Goal: Information Seeking & Learning: Learn about a topic

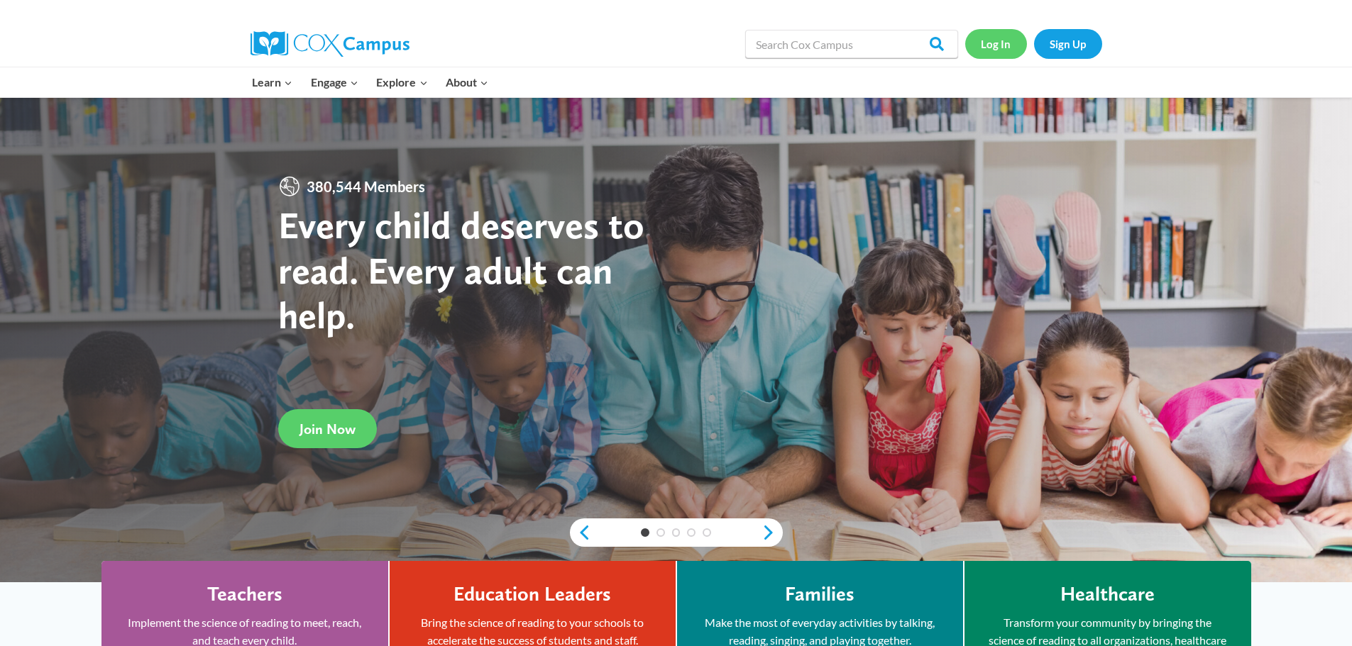
click at [995, 48] on link "Log In" at bounding box center [996, 43] width 62 height 29
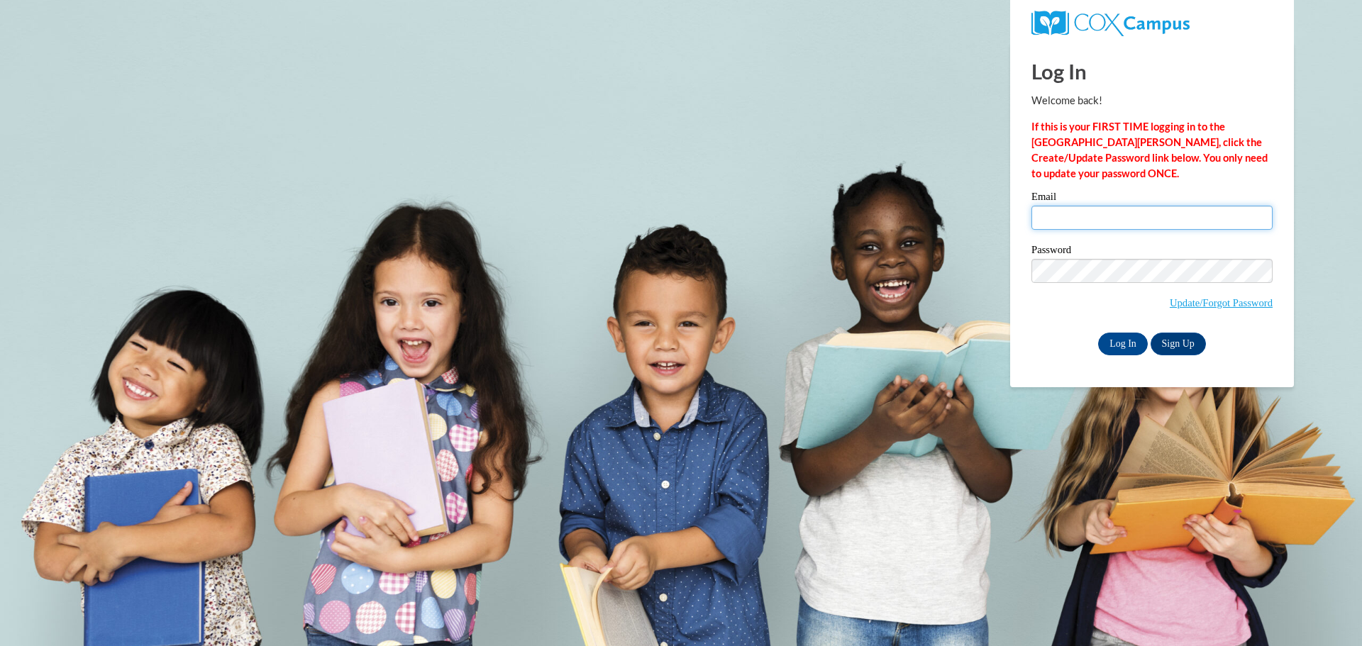
click at [1064, 214] on input "Email" at bounding box center [1152, 218] width 241 height 24
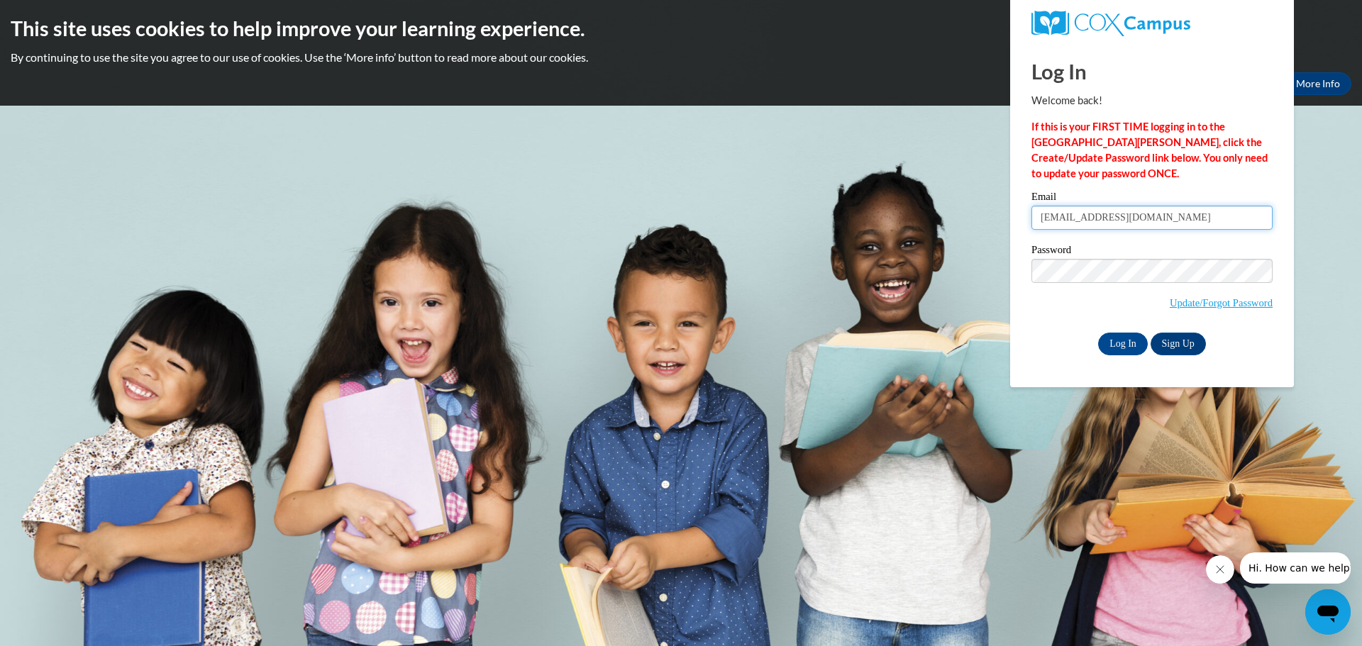
type input "920143313@student.ccga.edu"
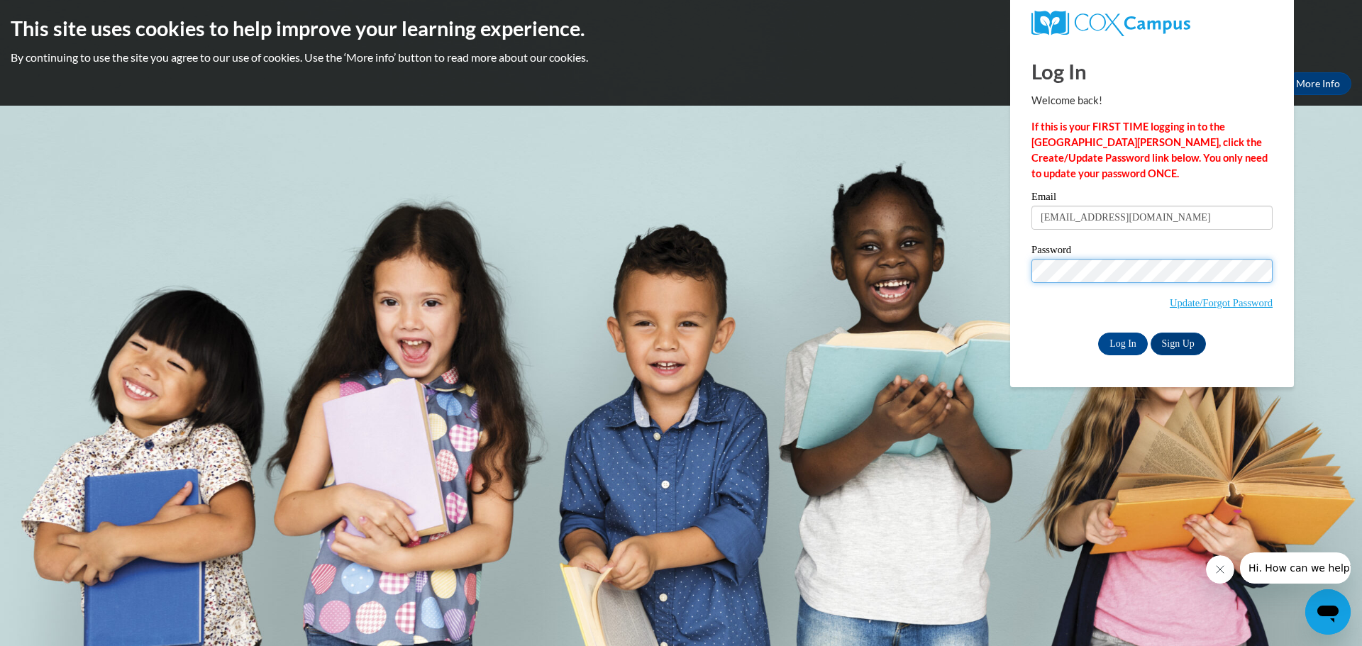
click at [1098, 333] on input "Log In" at bounding box center [1123, 344] width 50 height 23
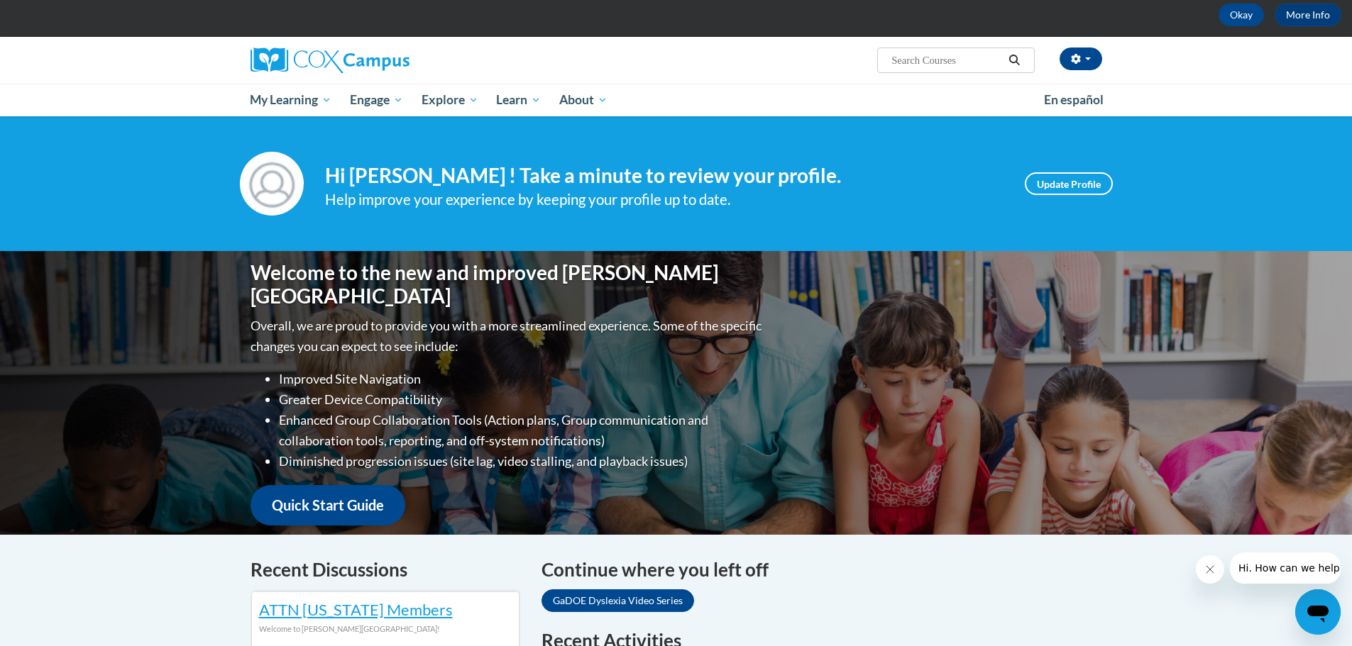
scroll to position [71, 0]
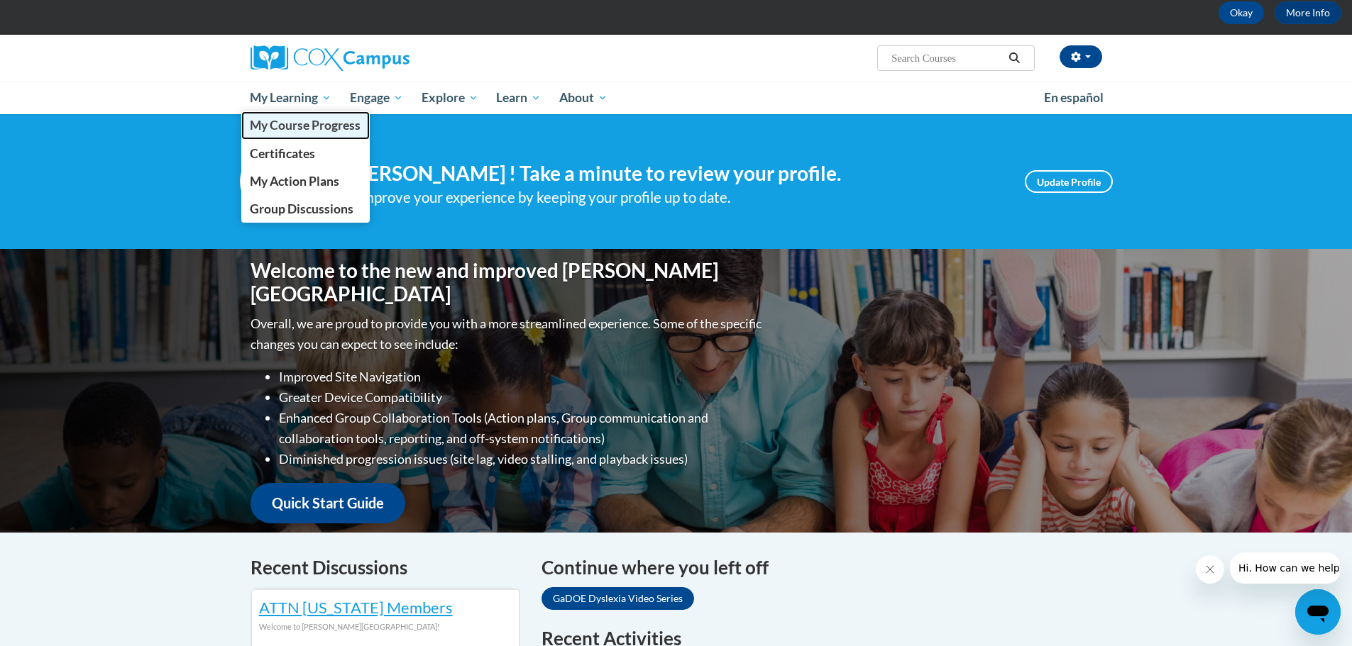
click at [309, 123] on span "My Course Progress" at bounding box center [305, 125] width 111 height 15
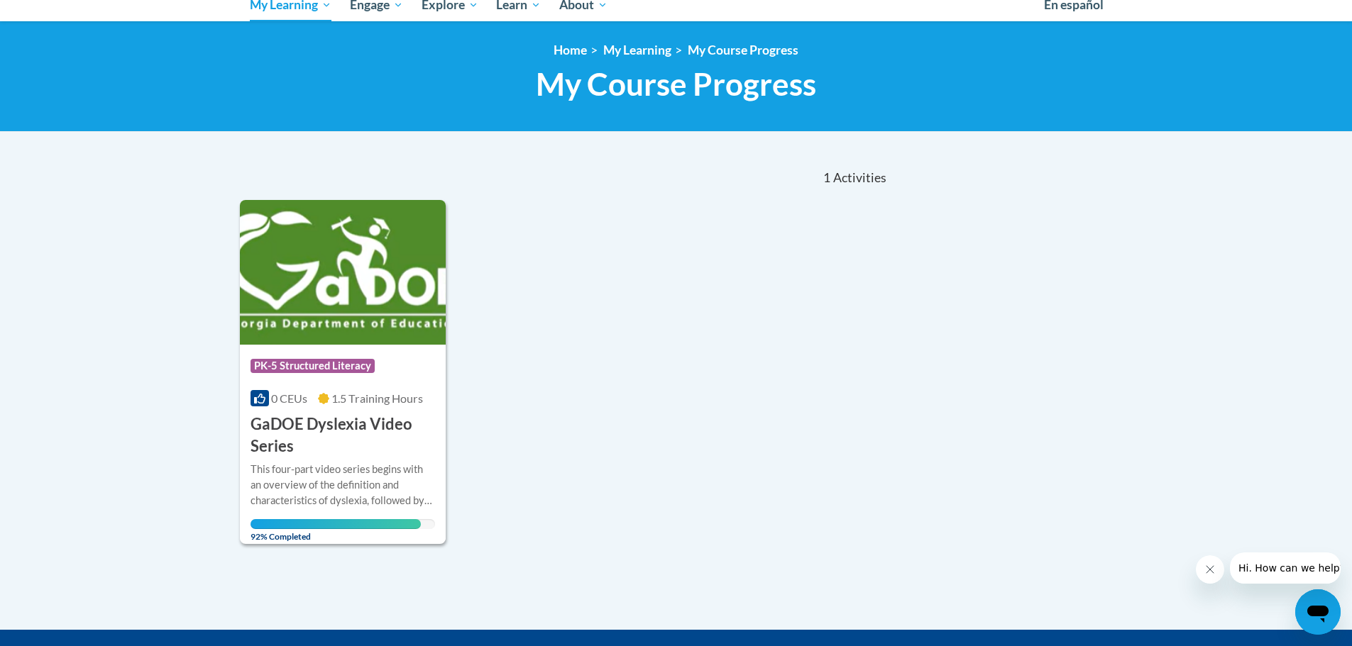
scroll to position [213, 0]
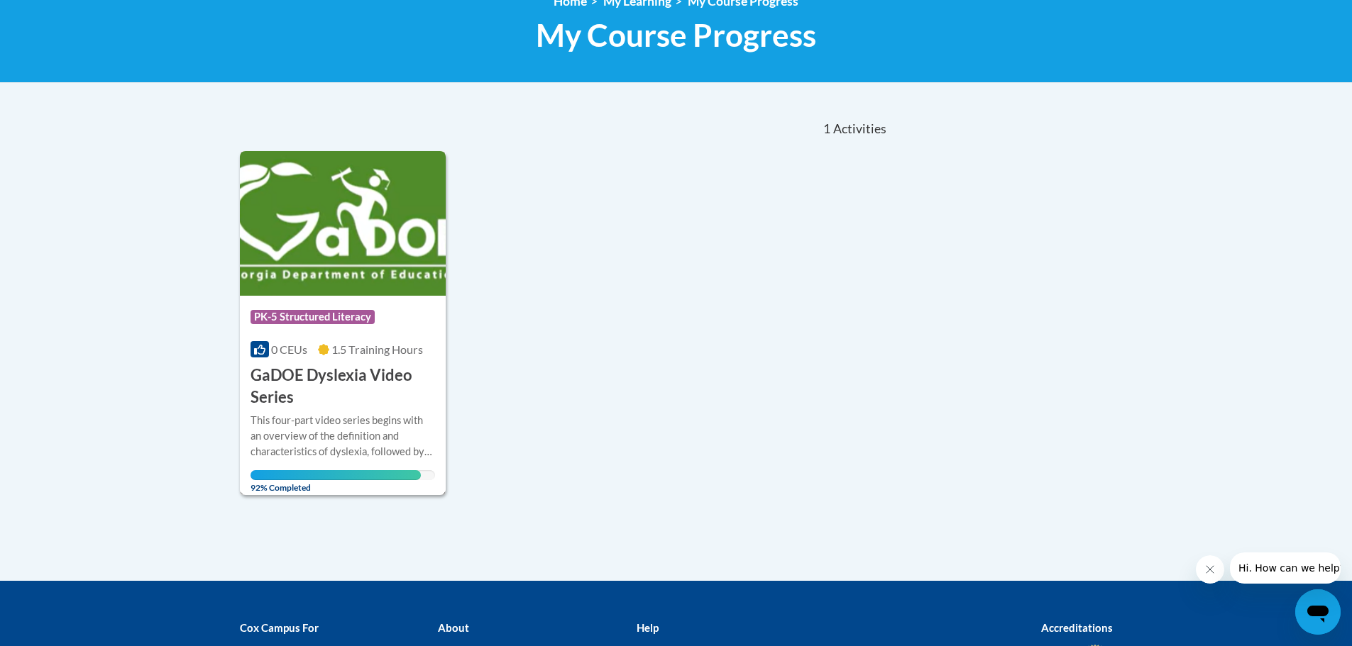
click at [347, 364] on div "Course Category: PK-5 Structured Literacy 0 CEUs 1.5 Training Hours COURSE GaDO…" at bounding box center [343, 352] width 206 height 113
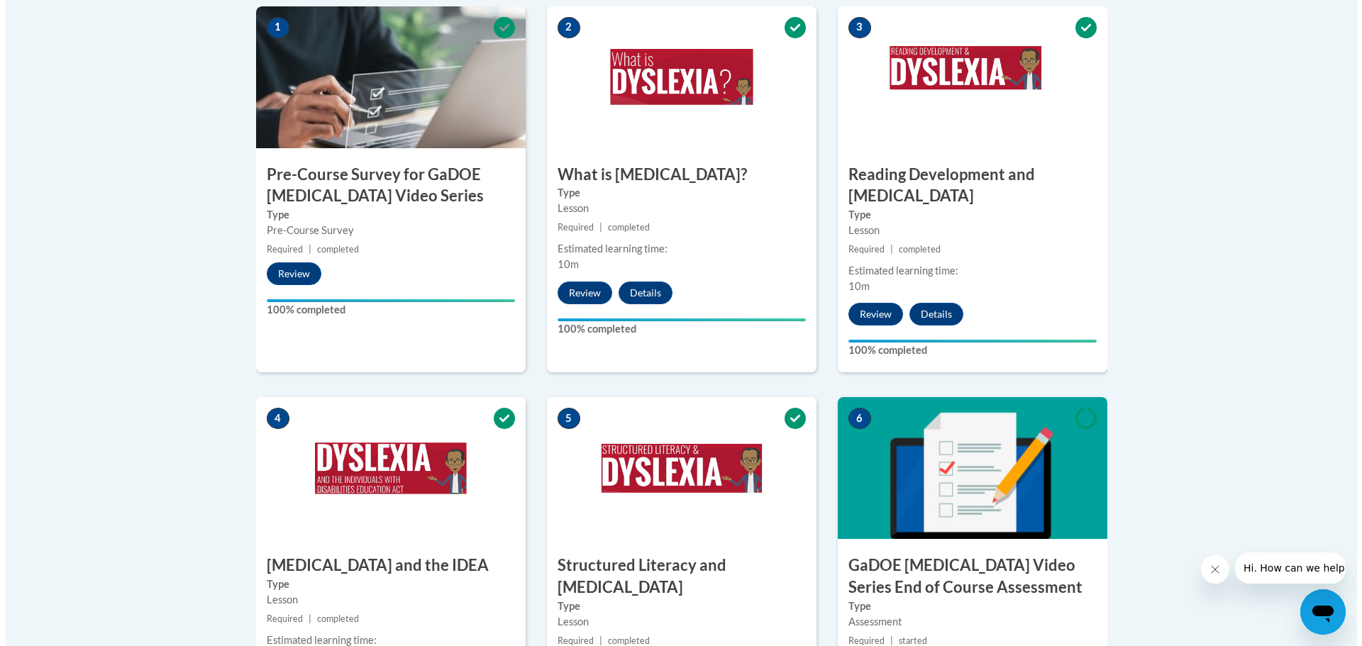
scroll to position [780, 0]
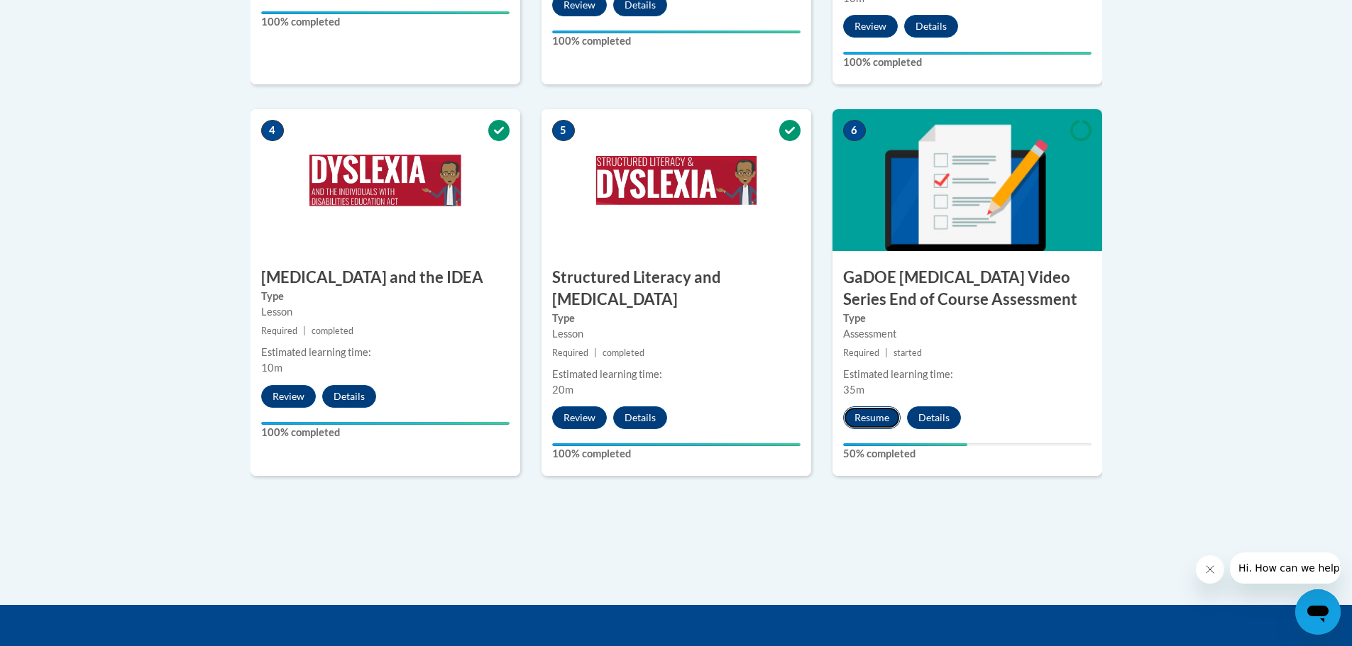
click at [885, 407] on button "Resume" at bounding box center [871, 418] width 57 height 23
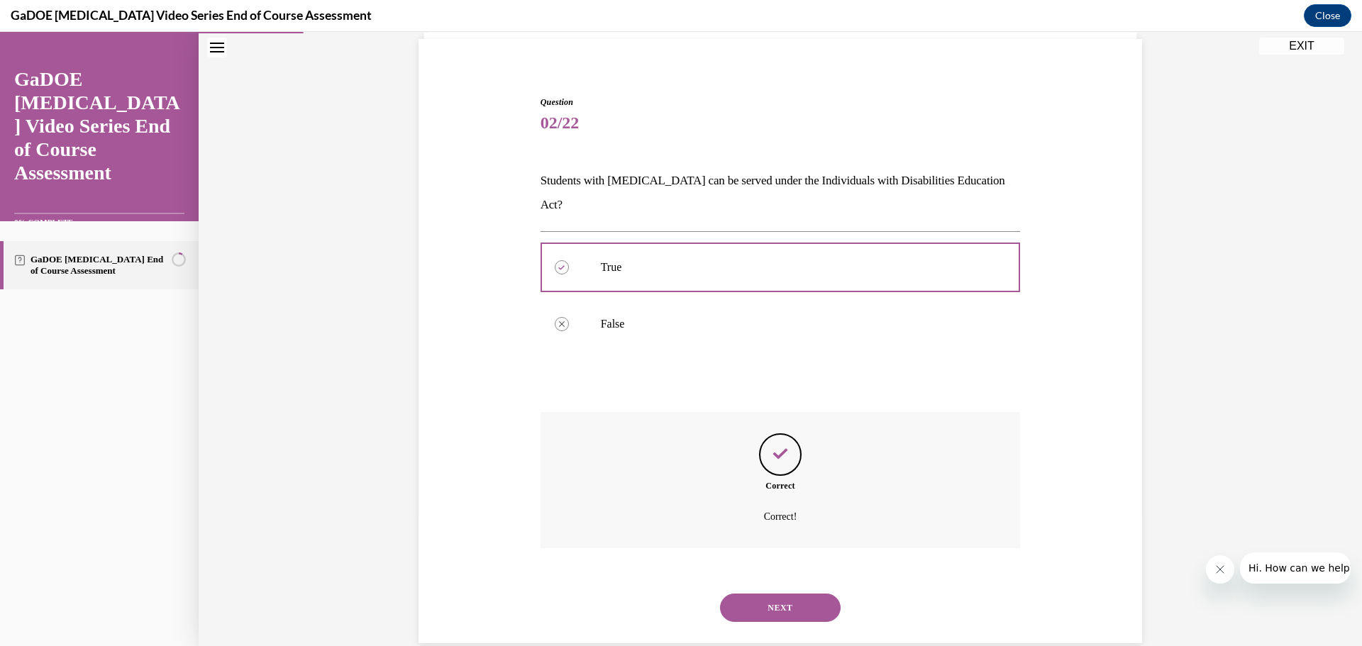
scroll to position [103, 0]
click at [800, 592] on button "NEXT" at bounding box center [780, 606] width 121 height 28
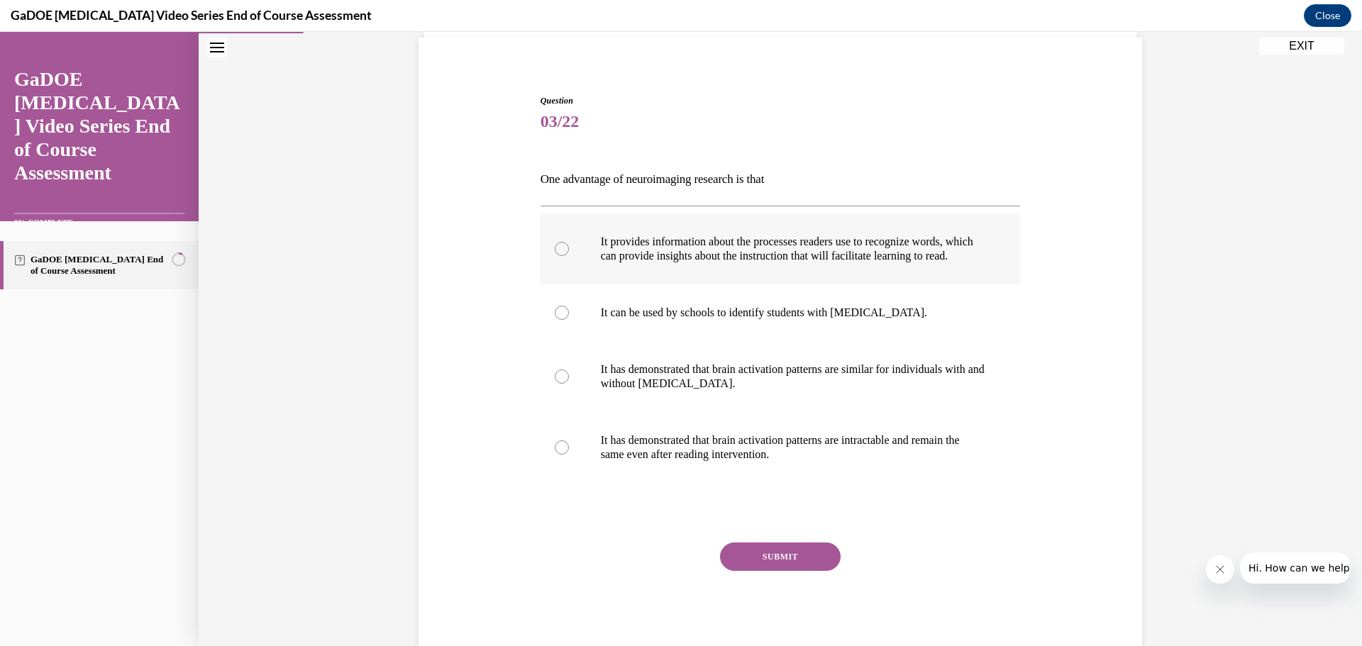
scroll to position [74, 0]
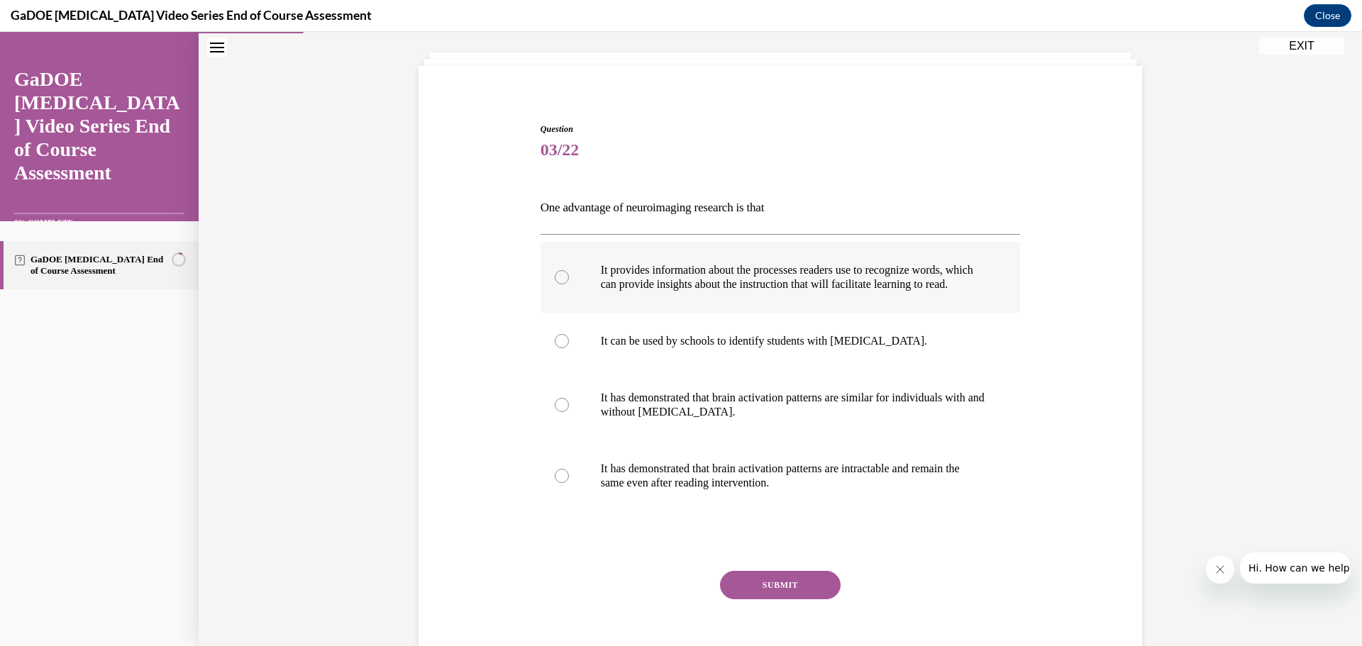
click at [667, 289] on p "It provides information about the processes readers use to recognize words, whi…" at bounding box center [793, 277] width 385 height 28
click at [569, 284] on input "It provides information about the processes readers use to recognize words, whi…" at bounding box center [562, 277] width 14 height 14
radio input "true"
drag, startPoint x: 541, startPoint y: 206, endPoint x: 579, endPoint y: 217, distance: 39.1
click at [605, 245] on div "Question 03/22 One advantage of neuroimaging research is that It provides infor…" at bounding box center [781, 405] width 480 height 565
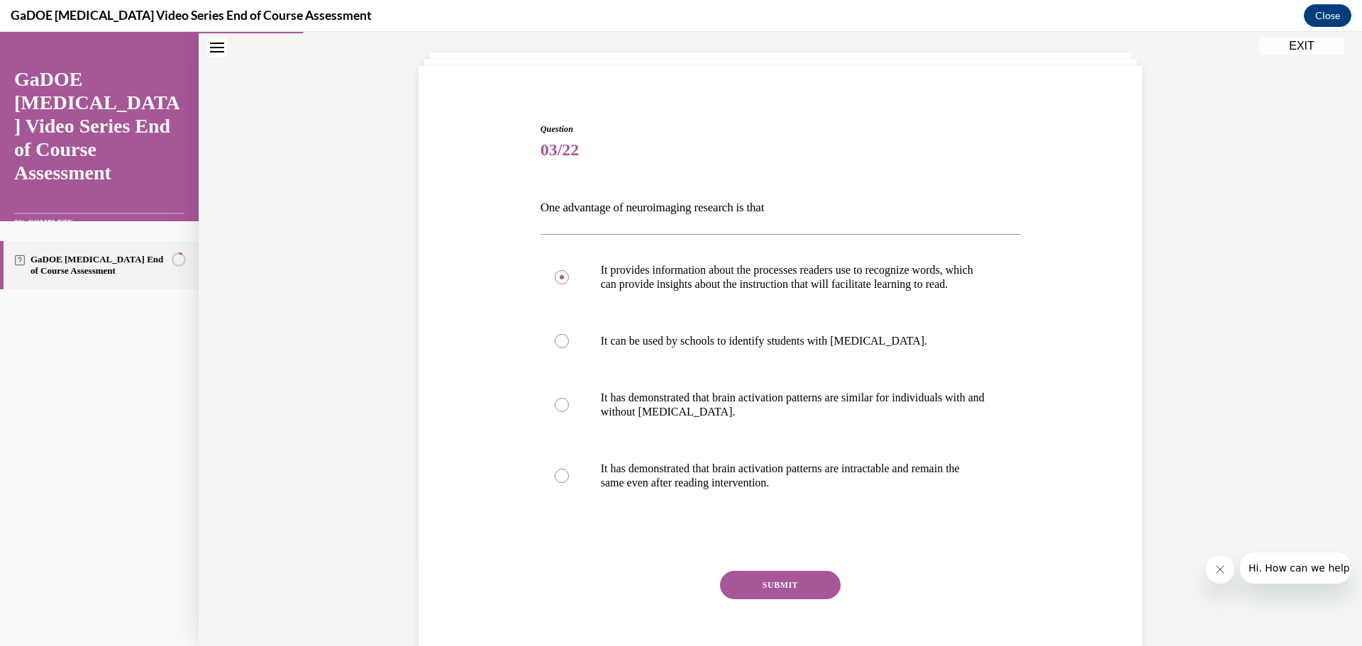
click at [528, 213] on div "Question 03/22 One advantage of neuroimaging research is that It provides infor…" at bounding box center [780, 383] width 731 height 607
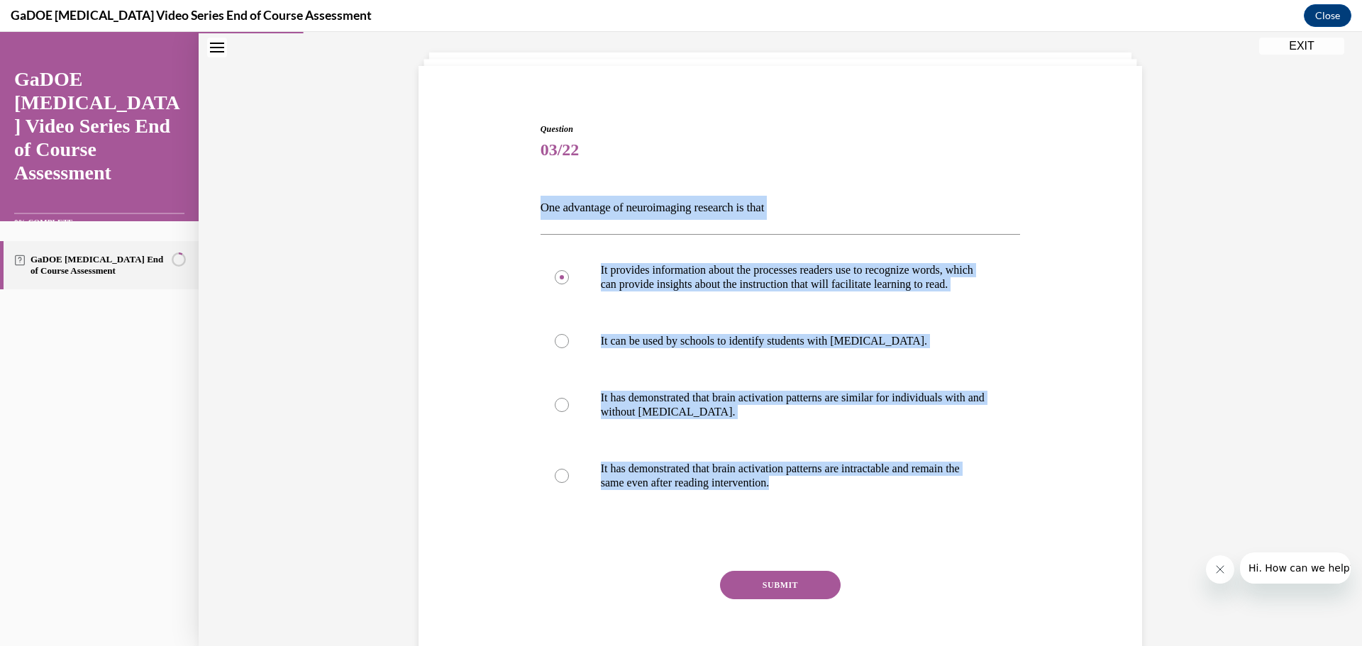
drag, startPoint x: 529, startPoint y: 208, endPoint x: 919, endPoint y: 534, distance: 508.7
click at [915, 531] on div "Question 03/22 One advantage of neuroimaging research is that It provides infor…" at bounding box center [780, 383] width 731 height 607
copy div "One advantage of neuroimaging research is that It provides information about th…"
click at [1254, 277] on div "Question 03/22 One advantage of neuroimaging research is that It provides infor…" at bounding box center [781, 359] width 1164 height 714
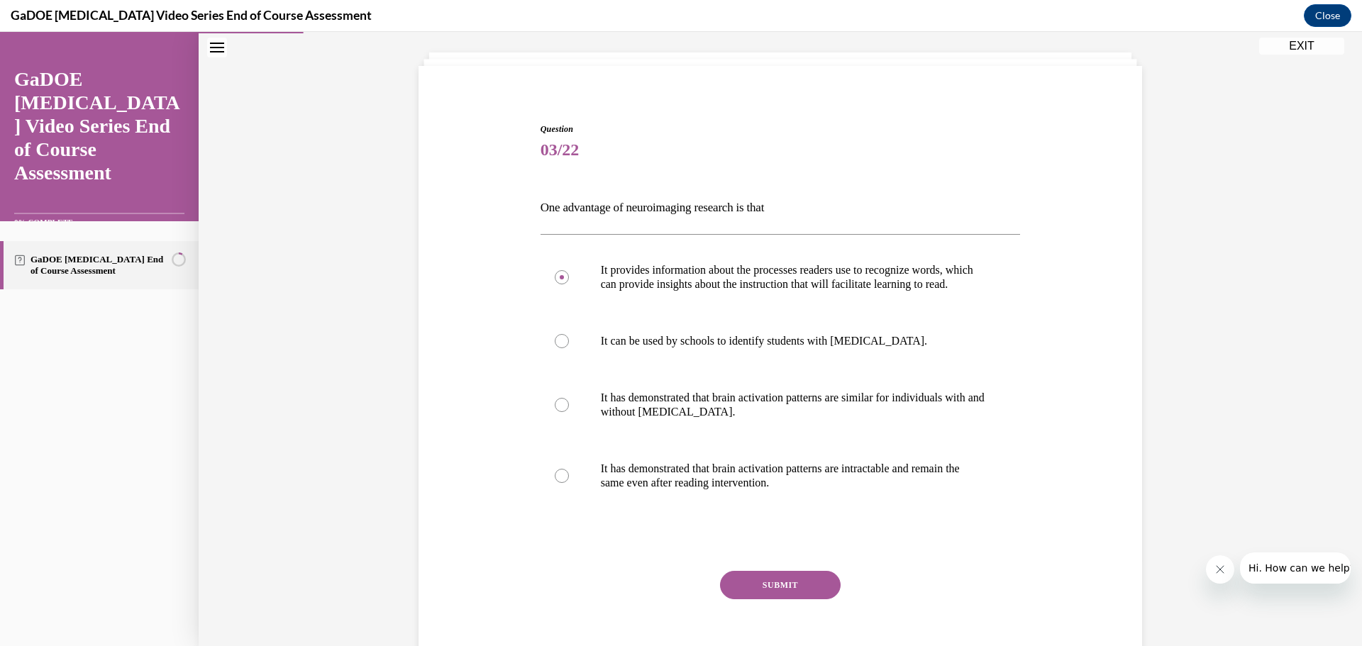
click at [798, 599] on button "SUBMIT" at bounding box center [780, 585] width 121 height 28
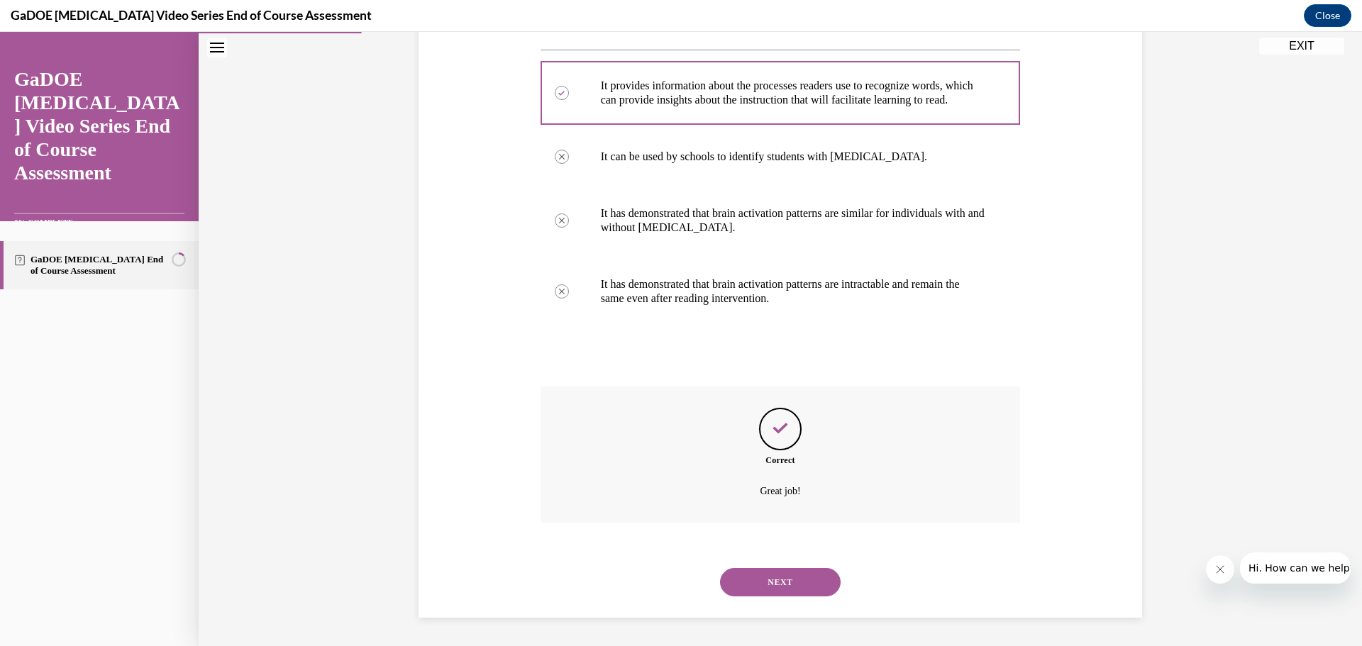
scroll to position [273, 0]
click at [765, 562] on div "NEXT" at bounding box center [781, 582] width 480 height 57
click at [766, 587] on button "NEXT" at bounding box center [780, 582] width 121 height 28
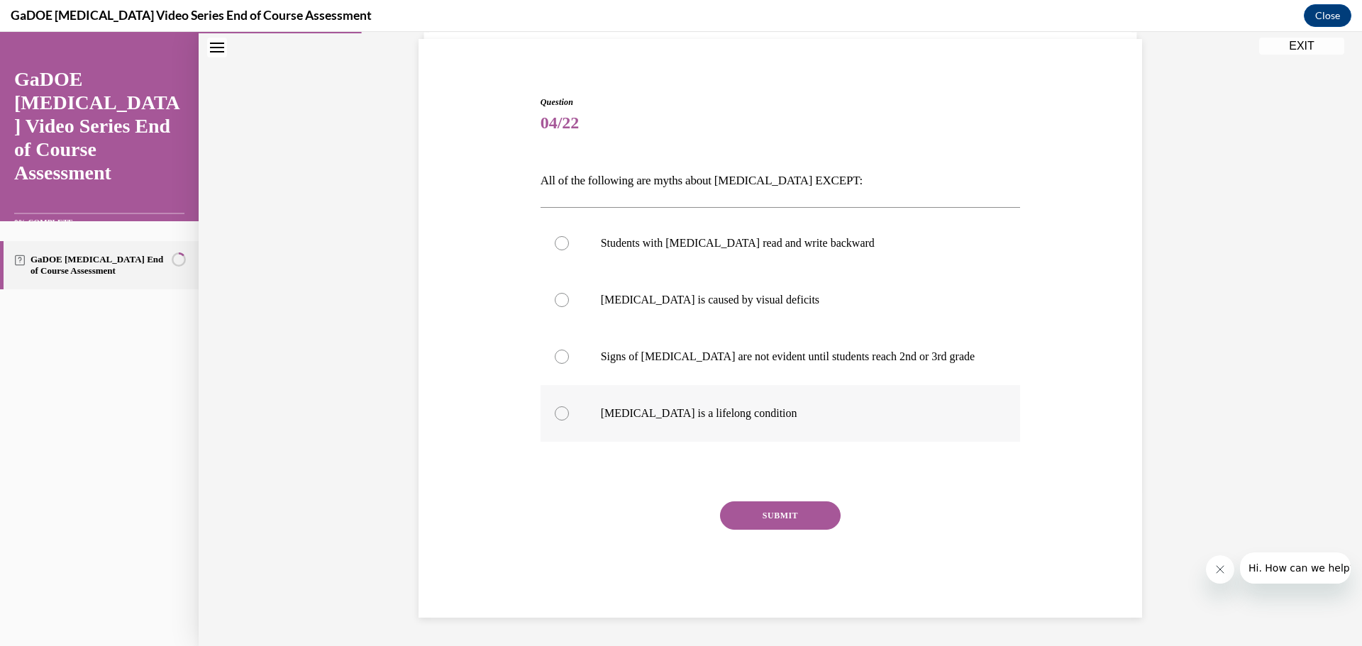
click at [753, 421] on label "Dyslexia is a lifelong condition" at bounding box center [781, 413] width 480 height 57
click at [569, 421] on input "Dyslexia is a lifelong condition" at bounding box center [562, 414] width 14 height 14
radio input "true"
click at [778, 518] on button "SUBMIT" at bounding box center [780, 516] width 121 height 28
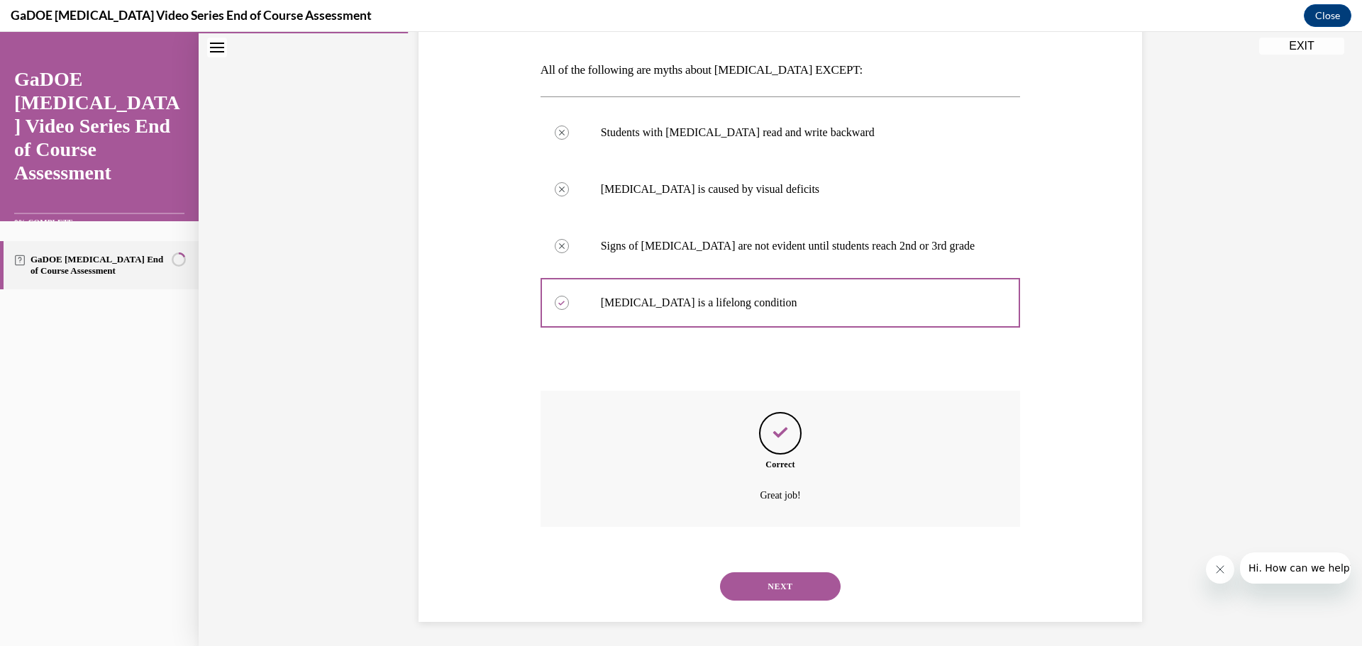
scroll to position [216, 0]
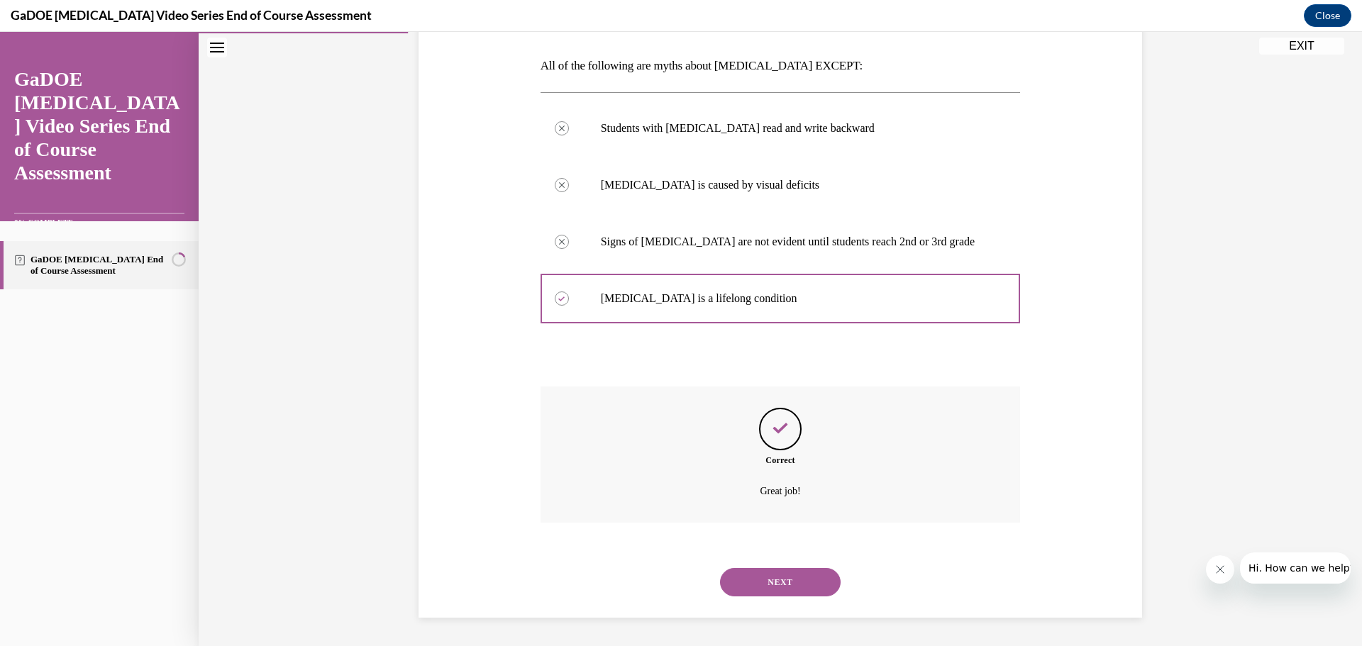
click at [773, 582] on button "NEXT" at bounding box center [780, 582] width 121 height 28
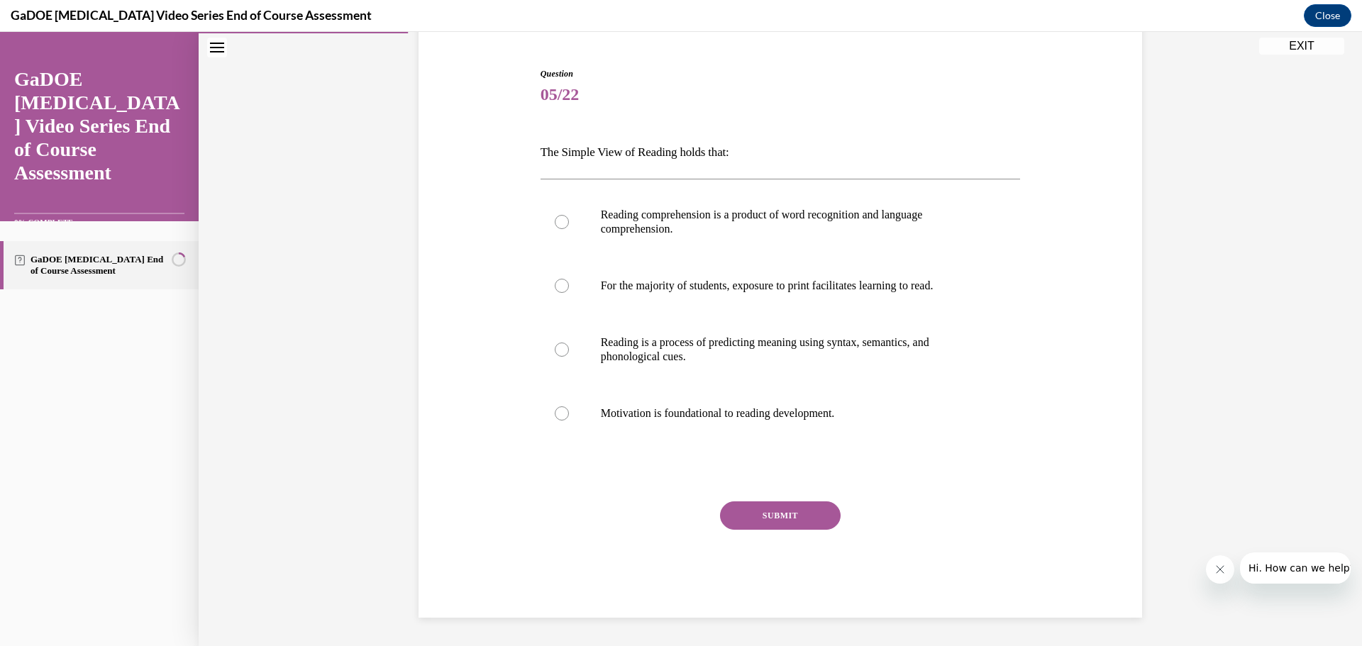
scroll to position [130, 0]
click at [692, 233] on p "Reading comprehension is a product of word recognition and language comprehensi…" at bounding box center [793, 222] width 385 height 28
click at [569, 229] on input "Reading comprehension is a product of word recognition and language comprehensi…" at bounding box center [562, 222] width 14 height 14
radio input "true"
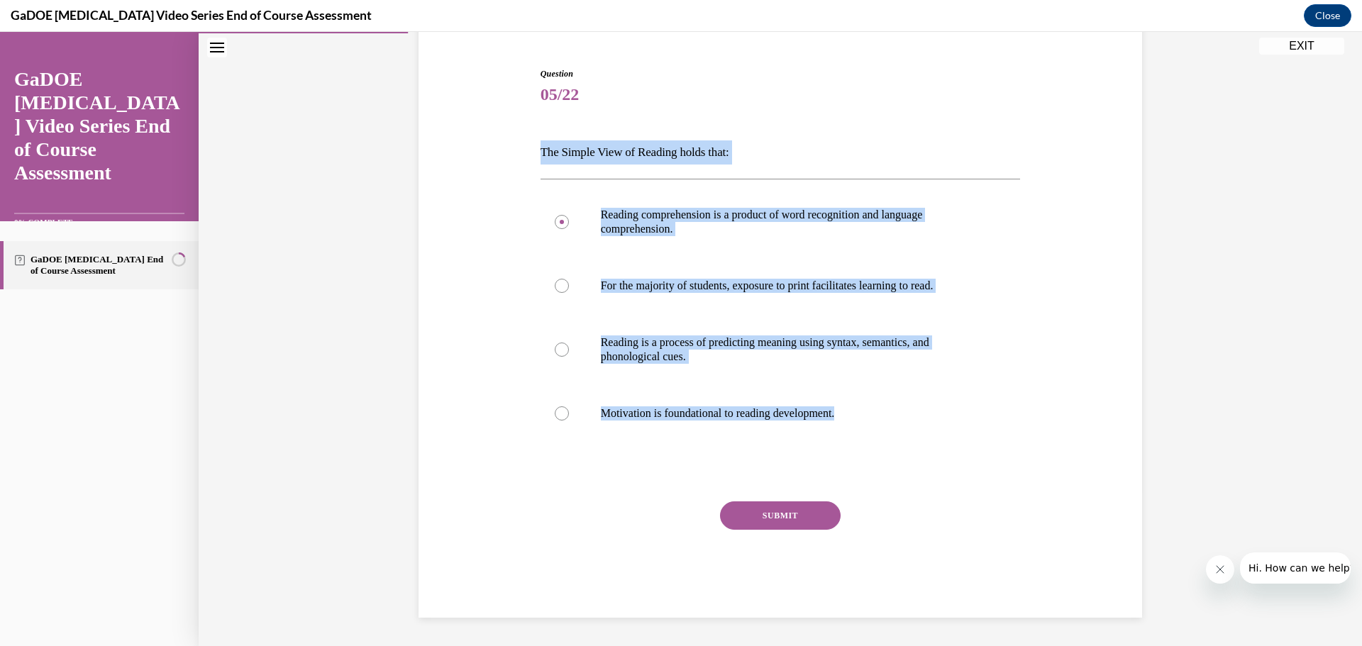
drag, startPoint x: 531, startPoint y: 150, endPoint x: 961, endPoint y: 466, distance: 534.4
click at [958, 468] on div "Question 05/22 The Simple View of Reading holds that: Reading comprehension is …" at bounding box center [780, 321] width 731 height 593
copy div "The Simple View of Reading holds that: Reading comprehension is a product of wo…"
click at [1241, 338] on div "Question 05/22 The Simple View of Reading holds that: Reading comprehension is …" at bounding box center [781, 297] width 1164 height 700
click at [1200, 328] on div "Question 05/22 The Simple View of Reading holds that: Reading comprehension is …" at bounding box center [781, 297] width 1164 height 700
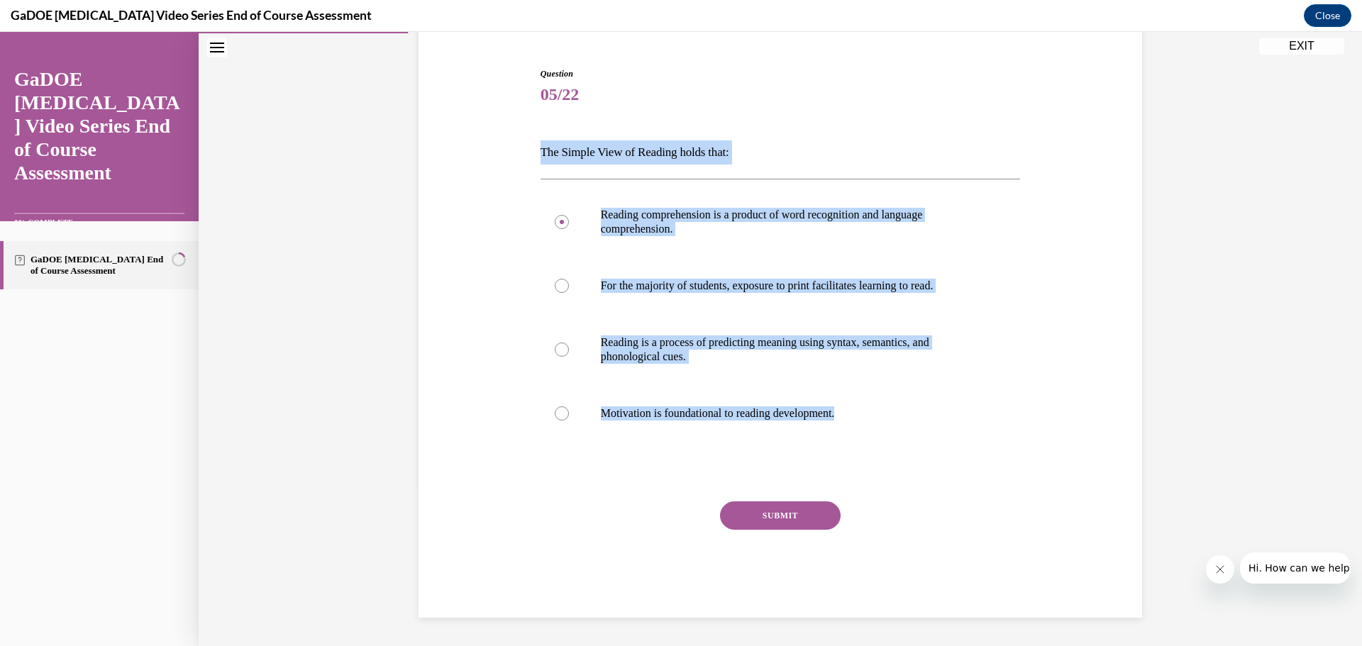
copy div "The Simple View of Reading holds that: Reading comprehension is a product of wo…"
click at [934, 475] on div at bounding box center [781, 471] width 480 height 17
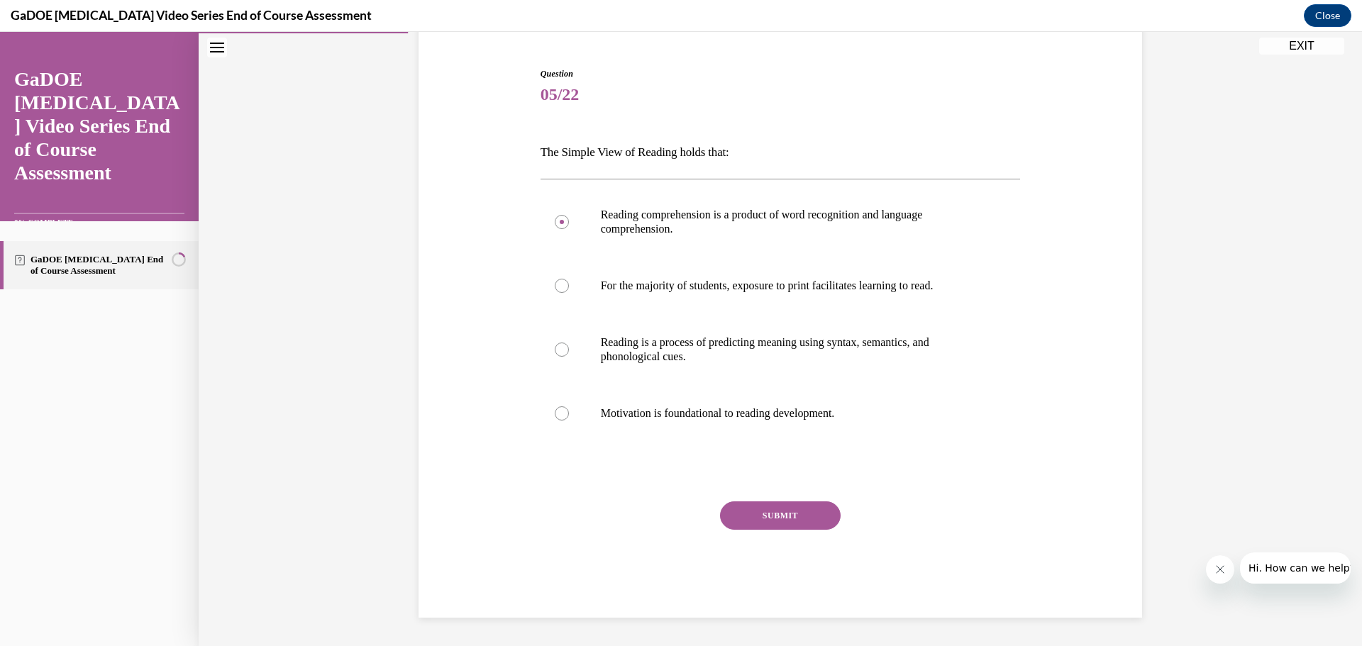
click at [758, 510] on button "SUBMIT" at bounding box center [780, 516] width 121 height 28
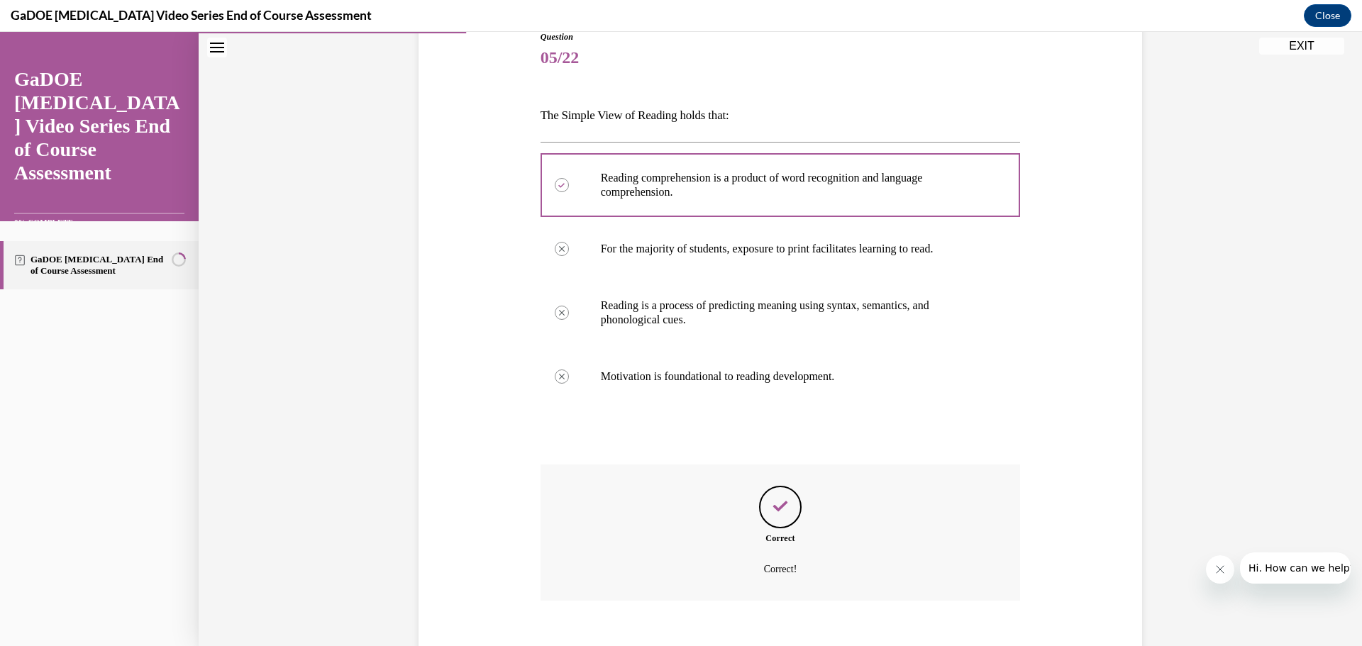
scroll to position [245, 0]
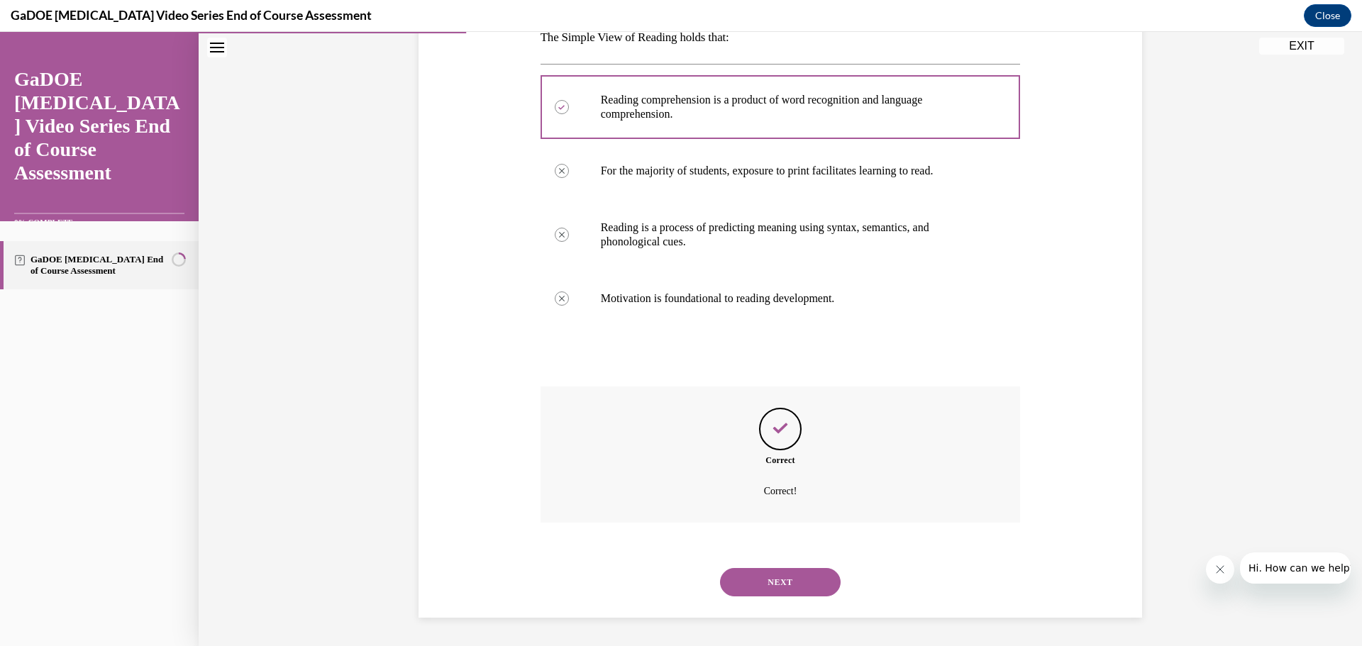
click at [782, 582] on button "NEXT" at bounding box center [780, 582] width 121 height 28
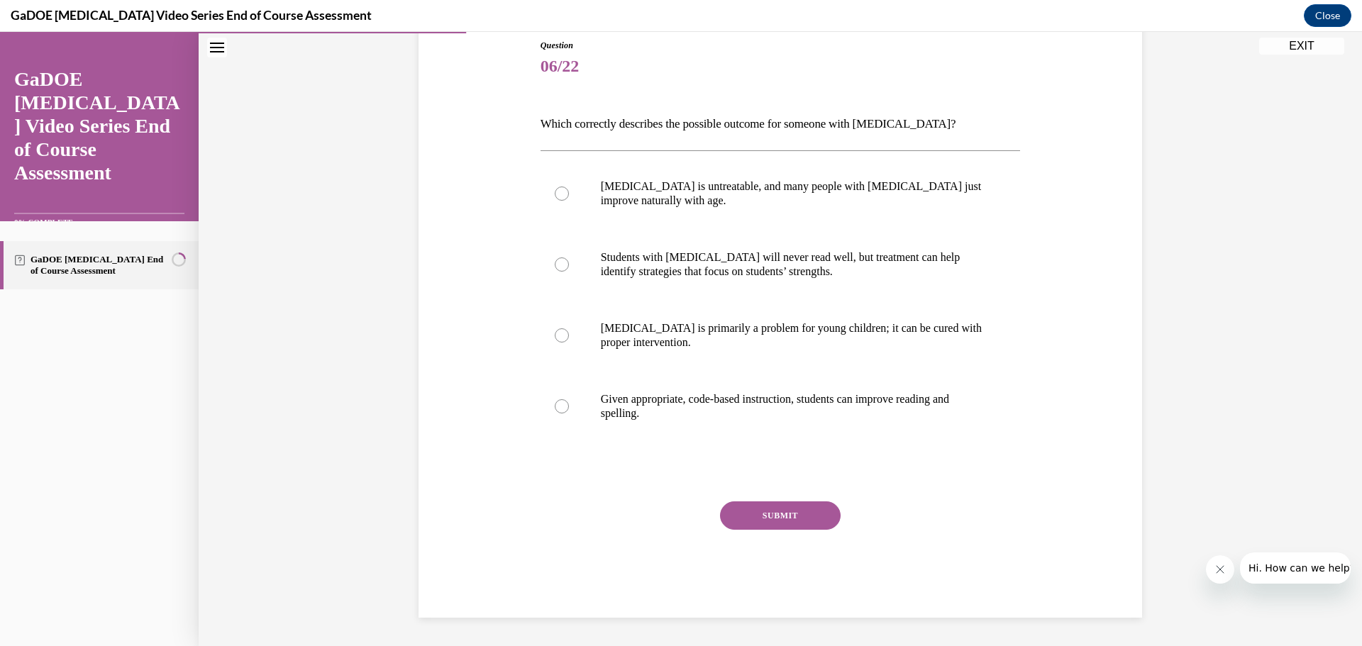
scroll to position [158, 0]
click at [700, 411] on p "Given appropriate, code-based instruction, students can improve reading and spe…" at bounding box center [793, 406] width 385 height 28
click at [569, 411] on input "Given appropriate, code-based instruction, students can improve reading and spe…" at bounding box center [562, 406] width 14 height 14
radio input "true"
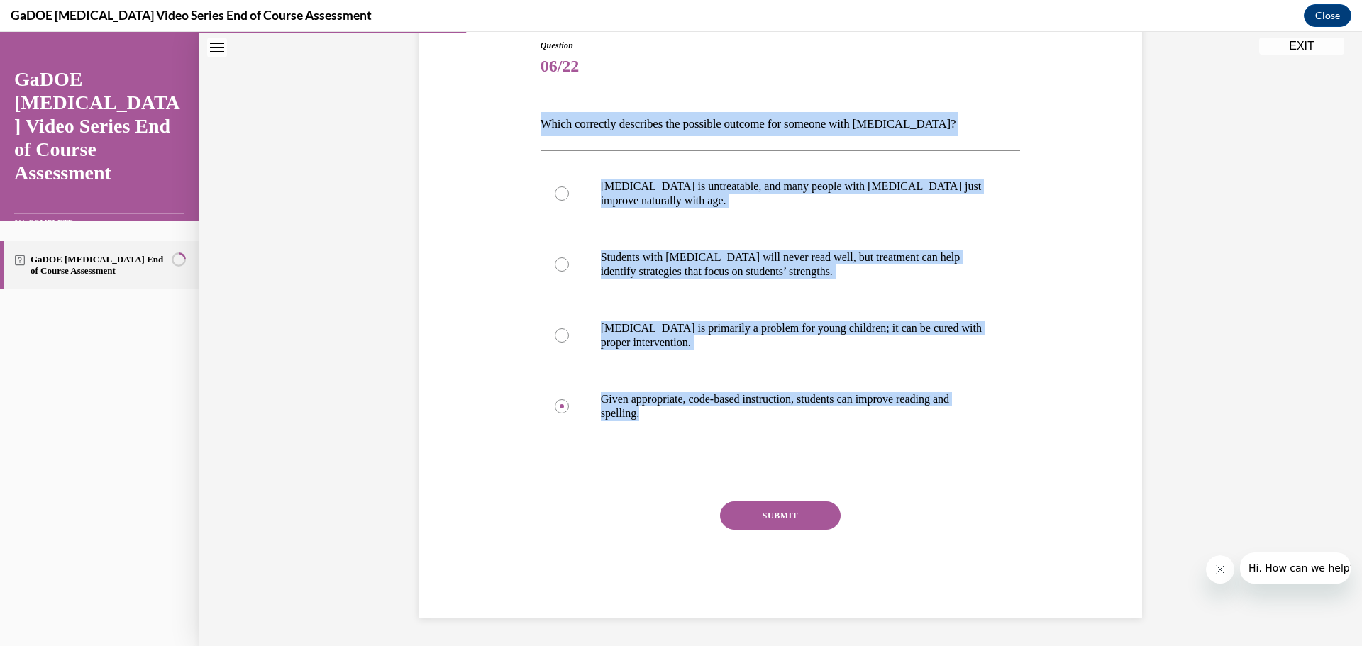
drag, startPoint x: 538, startPoint y: 118, endPoint x: 756, endPoint y: 478, distance: 420.1
click at [730, 476] on div "Question 06/22 Which correctly describes the possible outcome for someone with …" at bounding box center [781, 328] width 480 height 579
copy div "Which correctly describes the possible outcome for someone with dyslexia? Dysle…"
click at [1168, 377] on div "Question 06/22 Which correctly describes the possible outcome for someone with …" at bounding box center [781, 282] width 1164 height 728
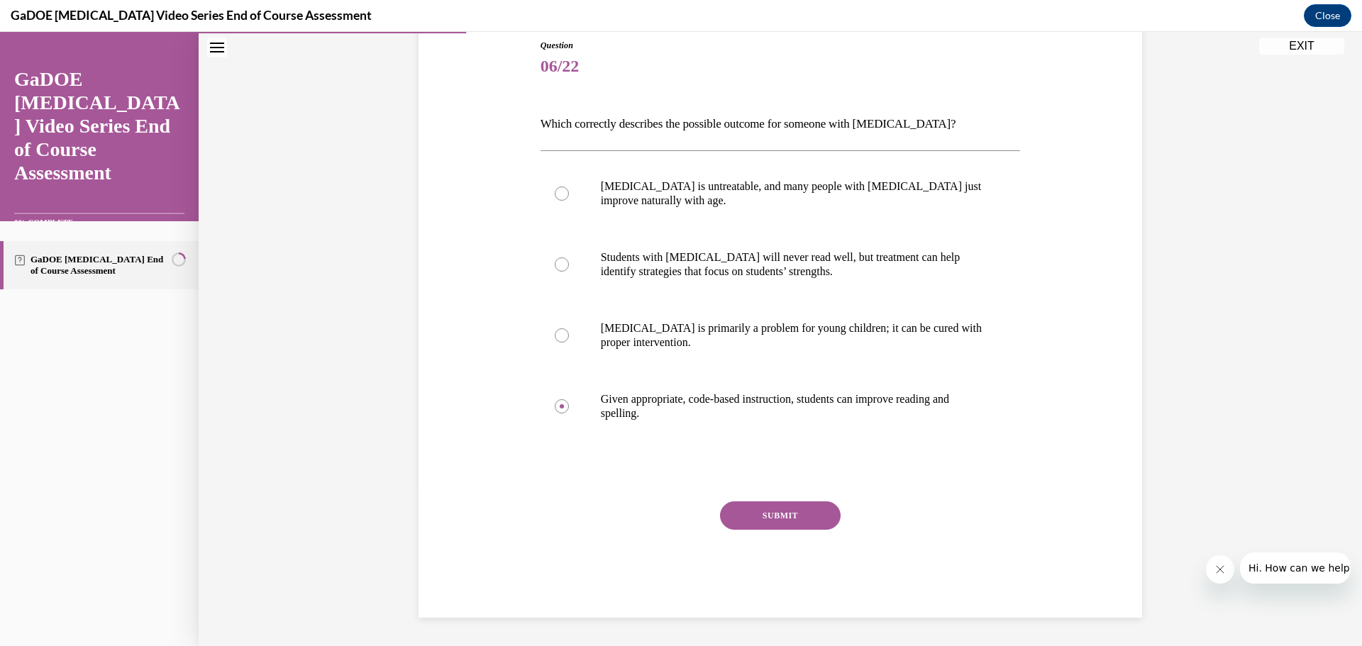
drag, startPoint x: 763, startPoint y: 516, endPoint x: 772, endPoint y: 507, distance: 12.6
click at [766, 516] on button "SUBMIT" at bounding box center [780, 516] width 121 height 28
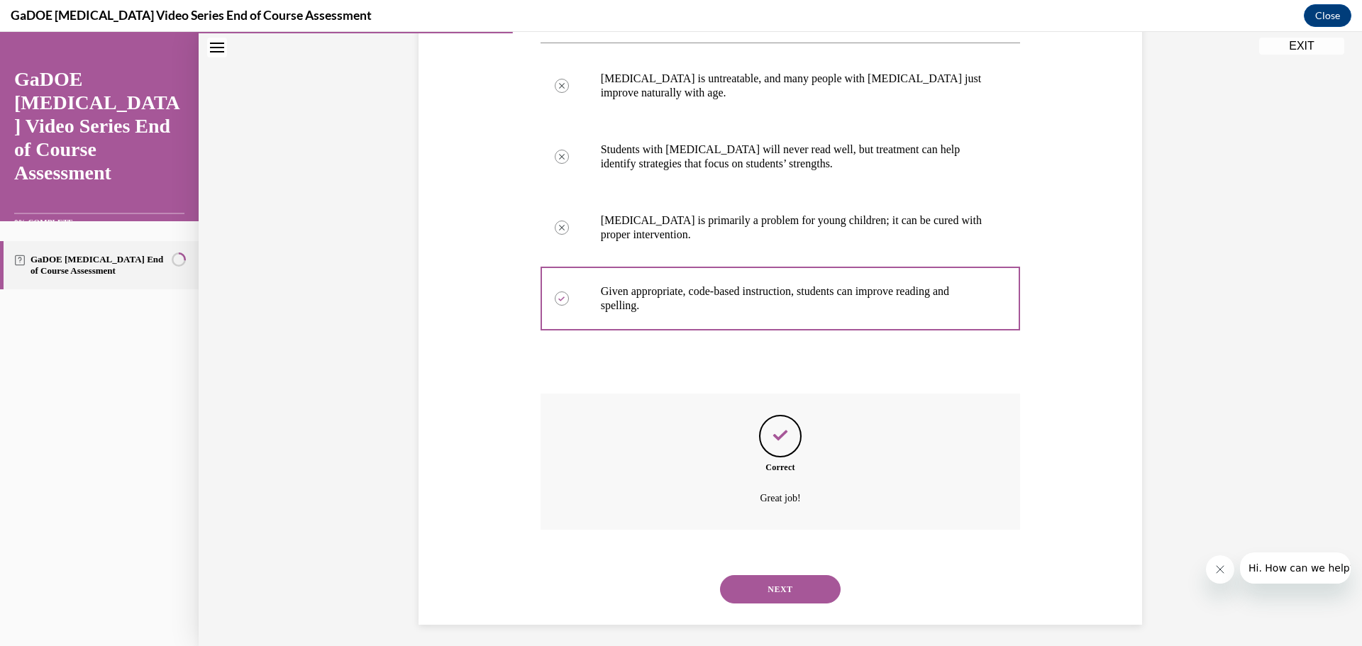
scroll to position [273, 0]
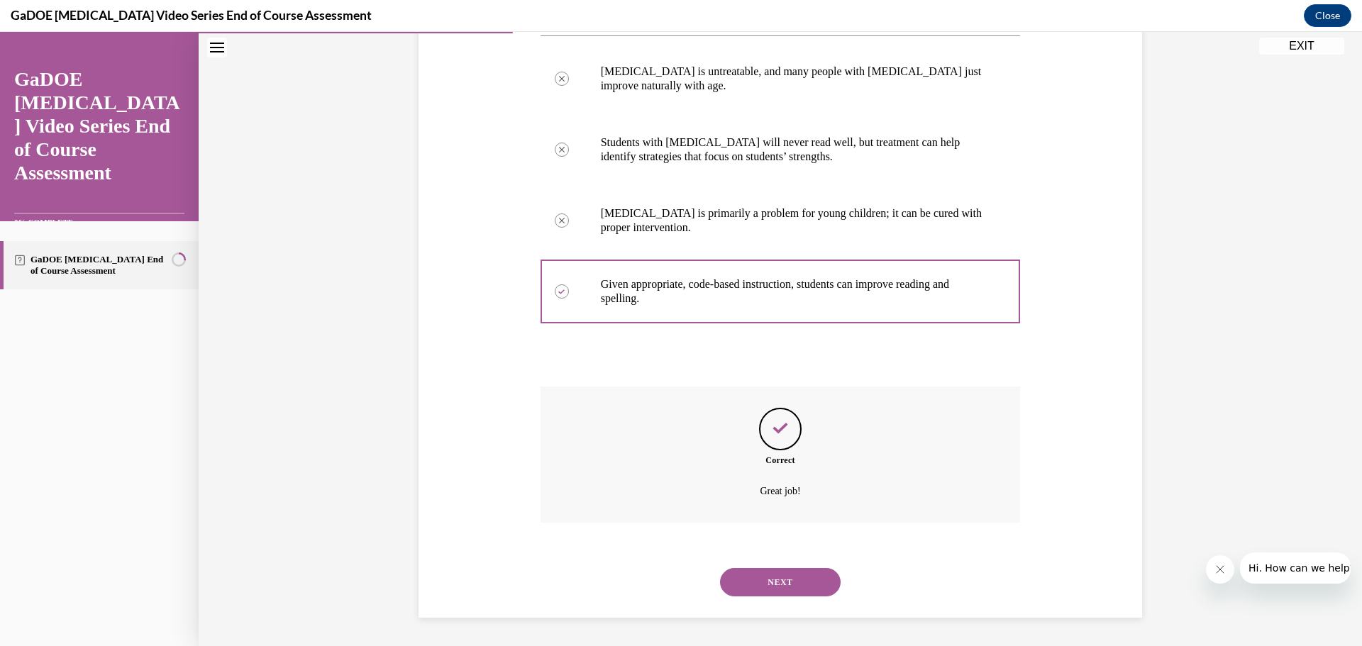
click at [795, 585] on button "NEXT" at bounding box center [780, 582] width 121 height 28
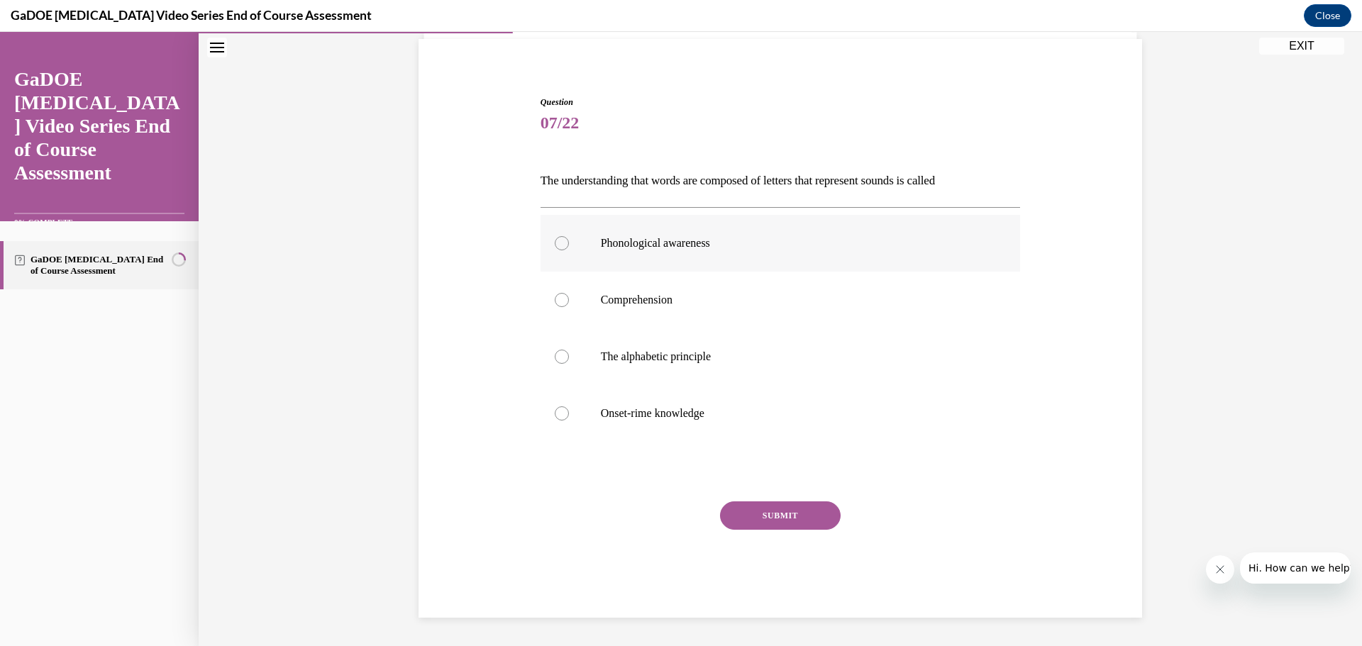
click at [661, 265] on label "Phonological awareness" at bounding box center [781, 243] width 480 height 57
click at [569, 250] on input "Phonological awareness" at bounding box center [562, 243] width 14 height 14
radio input "true"
drag, startPoint x: 532, startPoint y: 181, endPoint x: 774, endPoint y: 441, distance: 355.4
click at [774, 441] on div "Question 07/22 The understanding that words are composed of letters that repres…" at bounding box center [780, 345] width 487 height 543
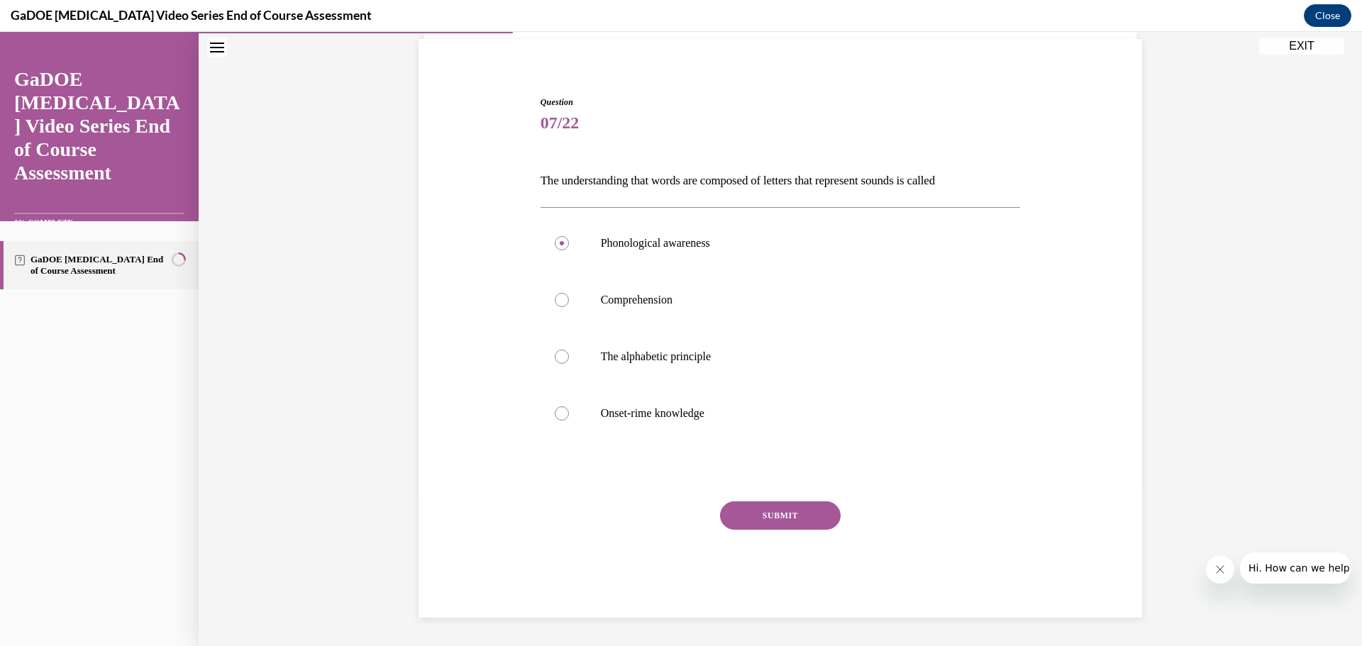
copy div "The understanding that words are composed of letters that represent sounds is c…"
click at [873, 418] on p "Onset-rime knowledge" at bounding box center [793, 414] width 385 height 14
click at [569, 418] on input "Onset-rime knowledge" at bounding box center [562, 414] width 14 height 14
radio input "true"
click at [595, 355] on label "The alphabetic principle" at bounding box center [781, 356] width 480 height 57
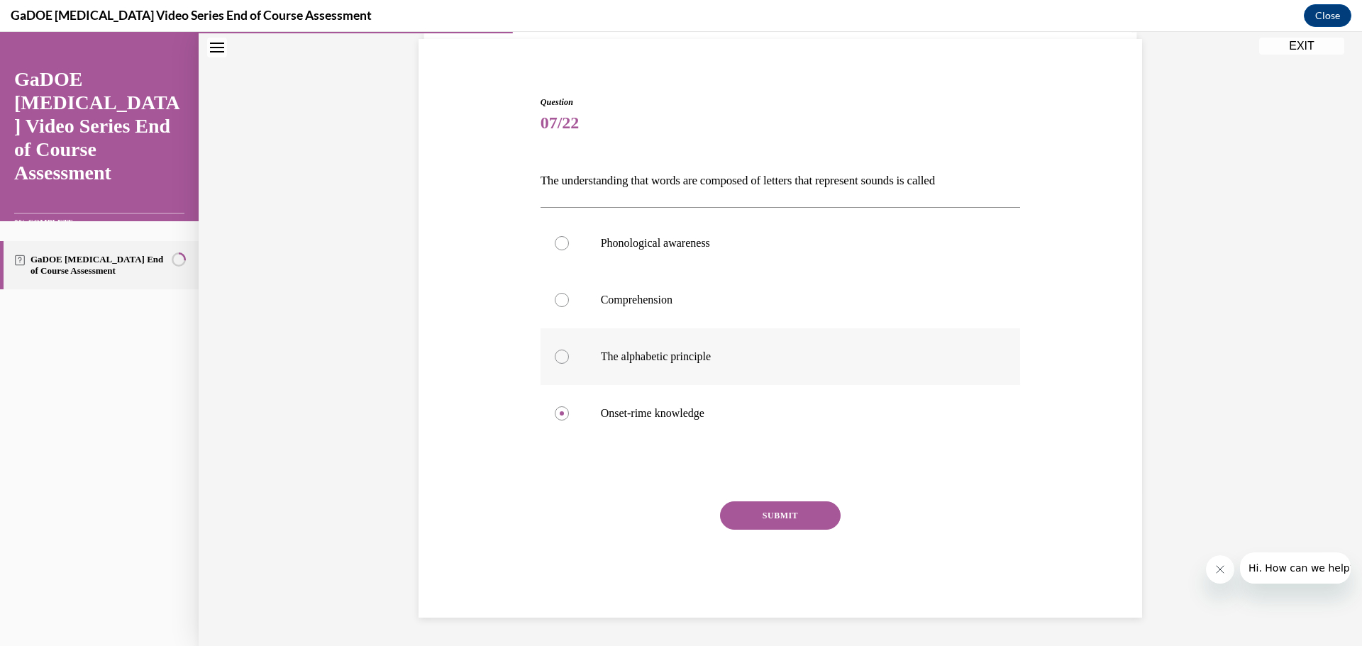
click at [569, 355] on input "The alphabetic principle" at bounding box center [562, 357] width 14 height 14
radio input "true"
click at [765, 524] on button "SUBMIT" at bounding box center [780, 516] width 121 height 28
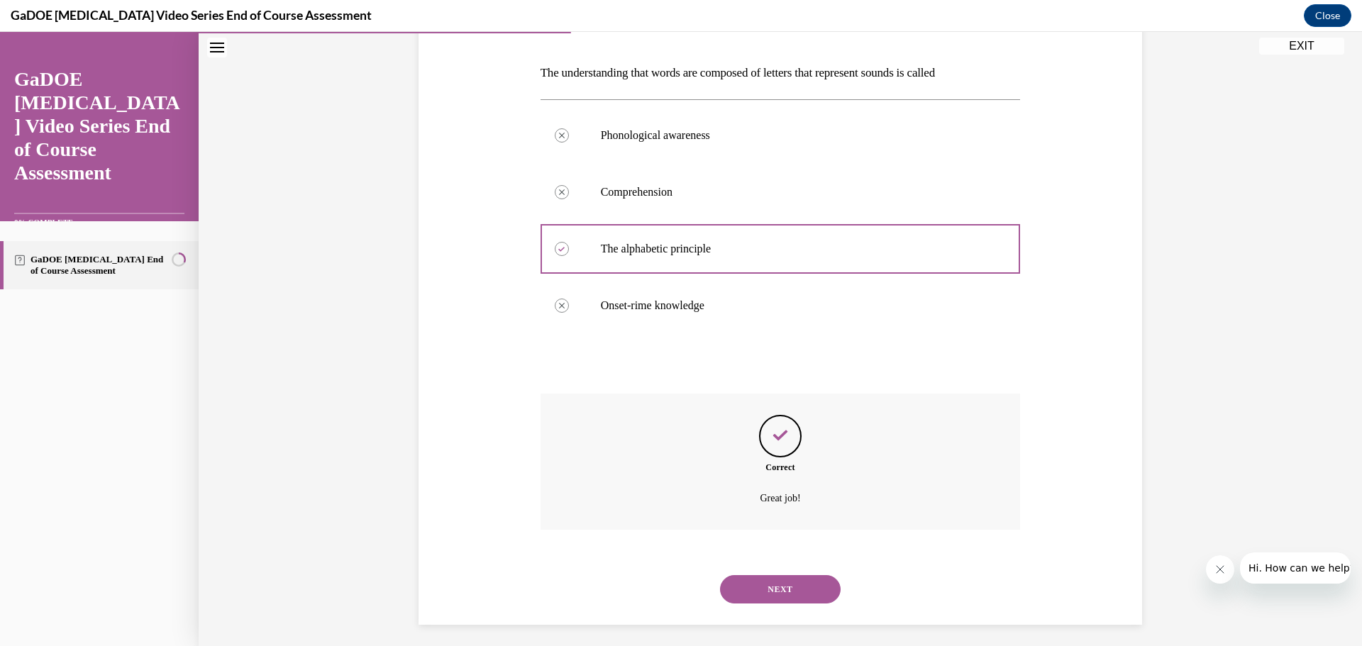
scroll to position [216, 0]
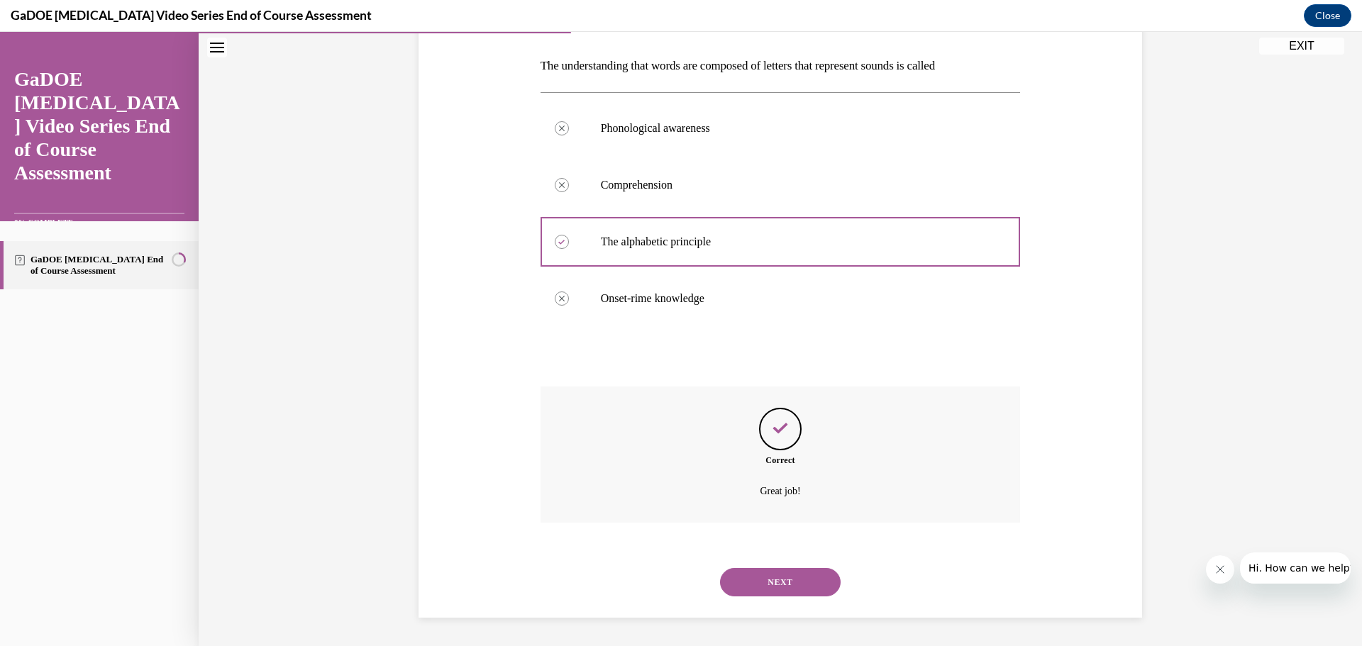
click at [783, 582] on button "NEXT" at bounding box center [780, 582] width 121 height 28
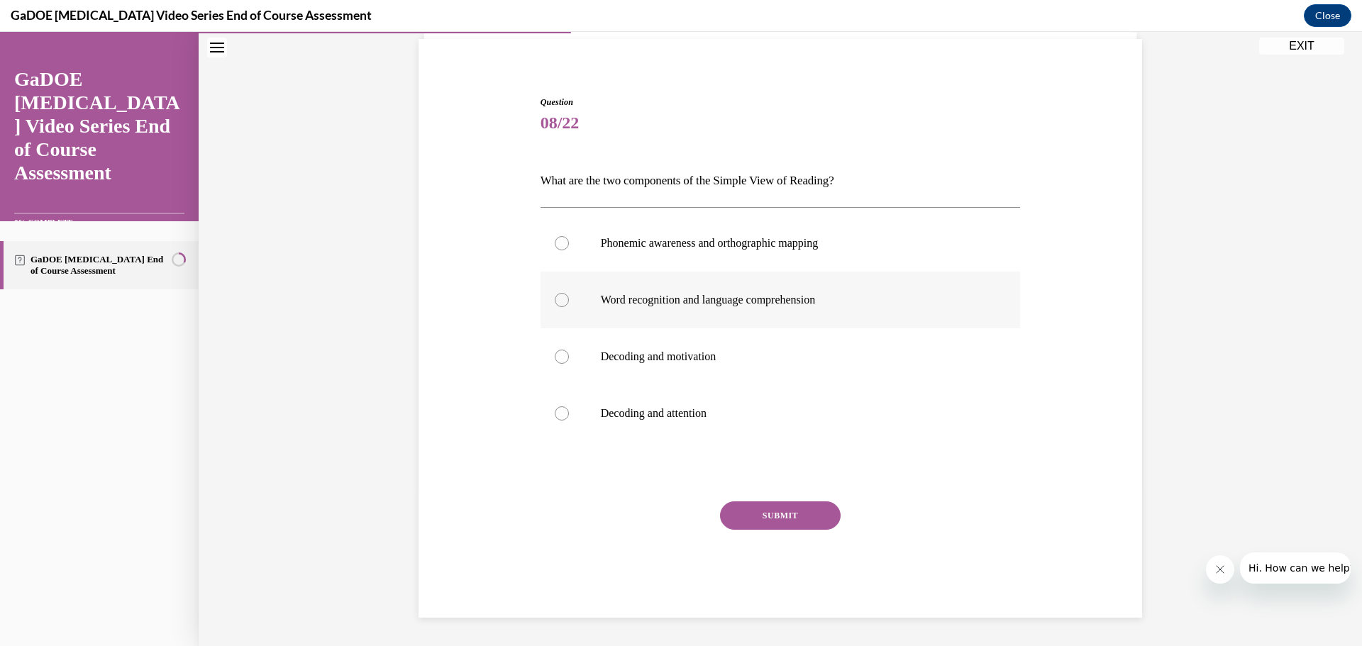
click at [803, 300] on p "Word recognition and language comprehension" at bounding box center [793, 300] width 385 height 14
click at [569, 300] on input "Word recognition and language comprehension" at bounding box center [562, 300] width 14 height 14
radio input "true"
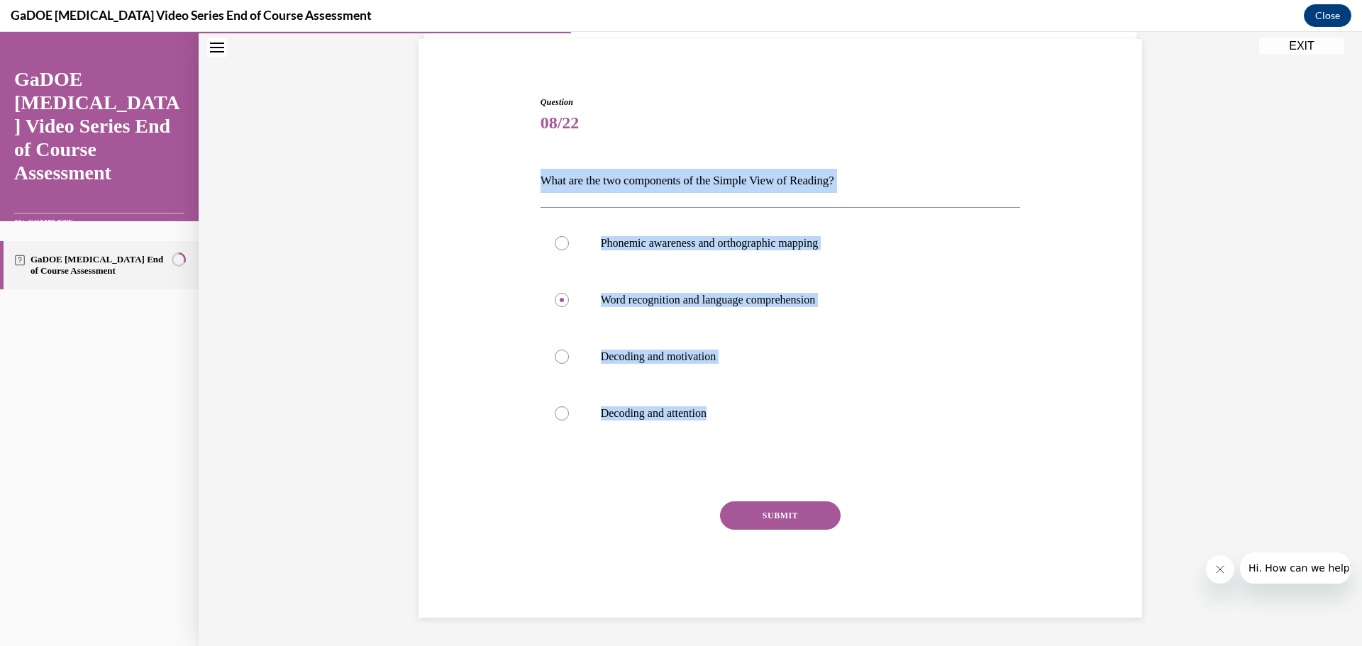
drag, startPoint x: 538, startPoint y: 172, endPoint x: 762, endPoint y: 478, distance: 379.3
click at [761, 479] on div "Question 08/22 What are the two components of the Simple View of Reading? Phone…" at bounding box center [781, 357] width 480 height 522
copy div "What are the two components of the Simple View of Reading? Phonemic awareness a…"
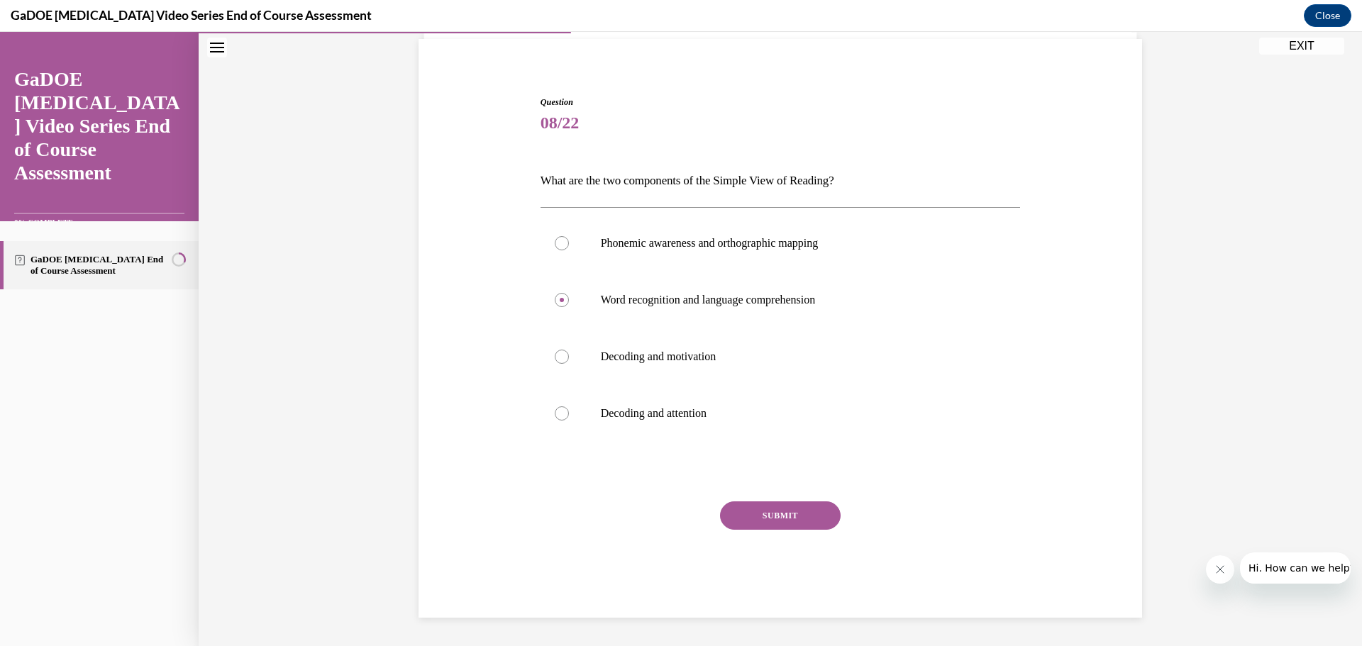
drag, startPoint x: 567, startPoint y: 499, endPoint x: 652, endPoint y: 492, distance: 85.4
click at [568, 499] on div "Question 08/22 What are the two components of the Simple View of Reading? Phone…" at bounding box center [781, 357] width 480 height 522
click at [780, 515] on button "SUBMIT" at bounding box center [780, 516] width 121 height 28
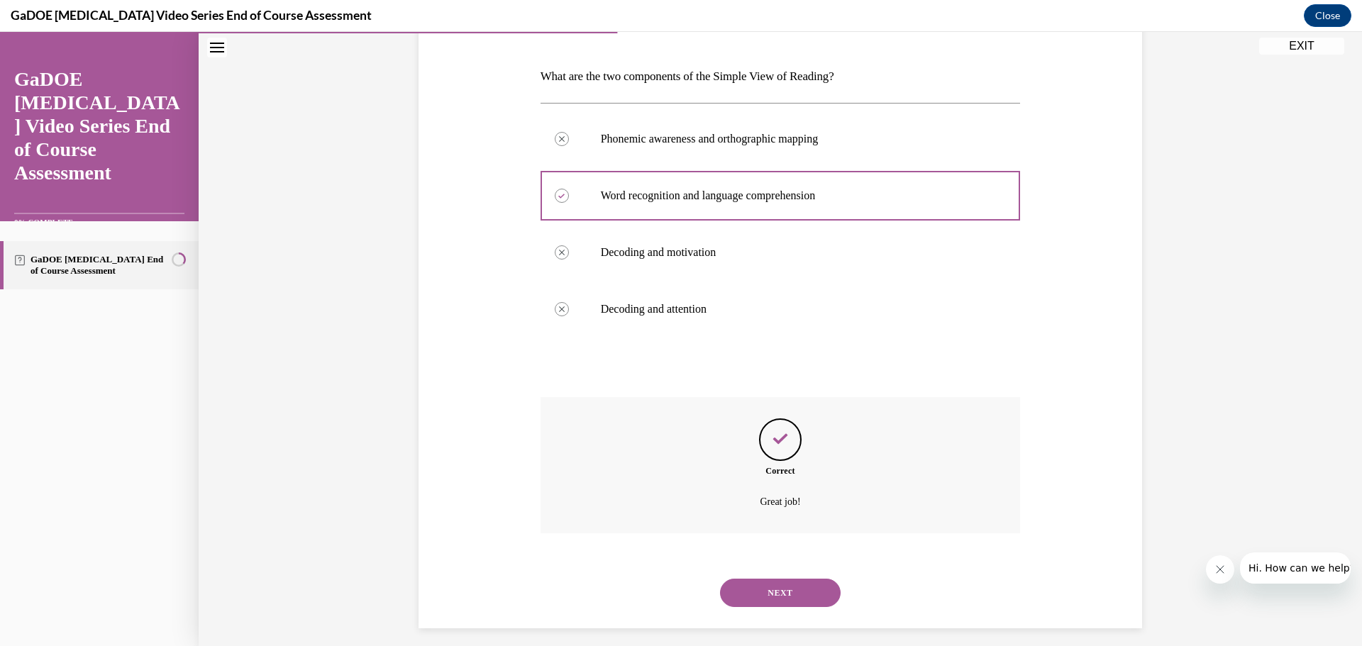
scroll to position [216, 0]
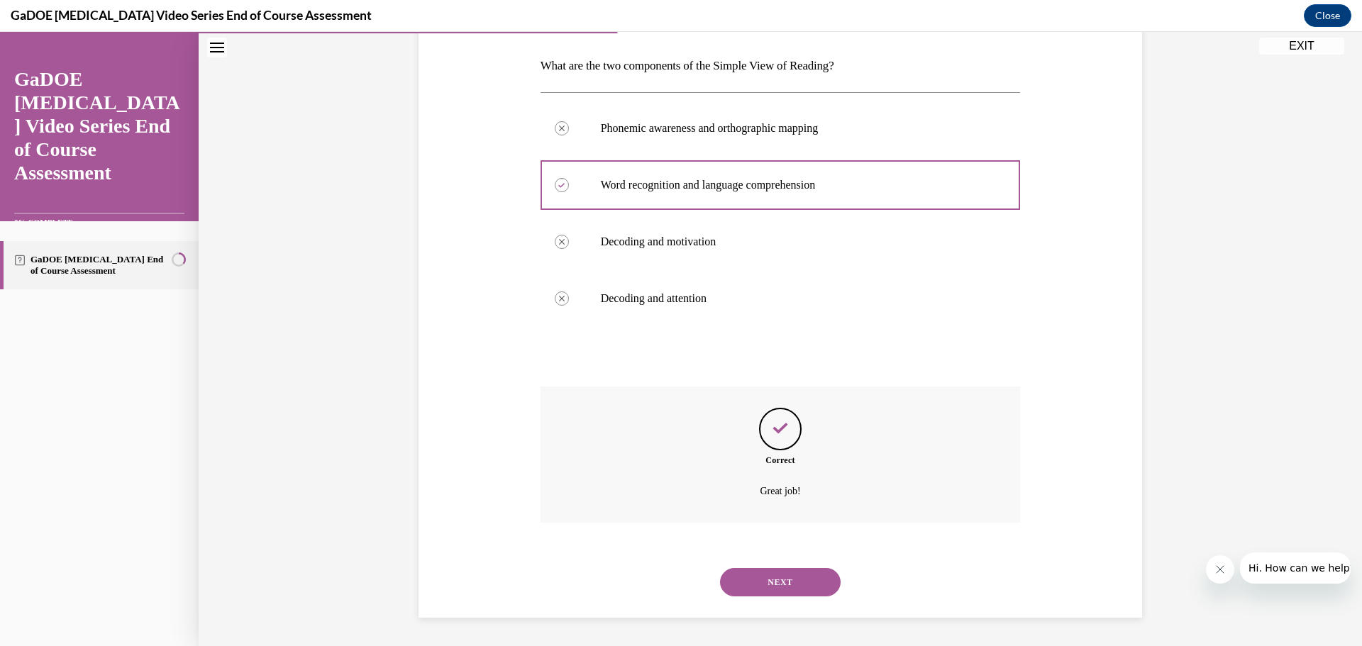
drag, startPoint x: 750, startPoint y: 585, endPoint x: 760, endPoint y: 585, distance: 10.0
click at [753, 585] on button "NEXT" at bounding box center [780, 582] width 121 height 28
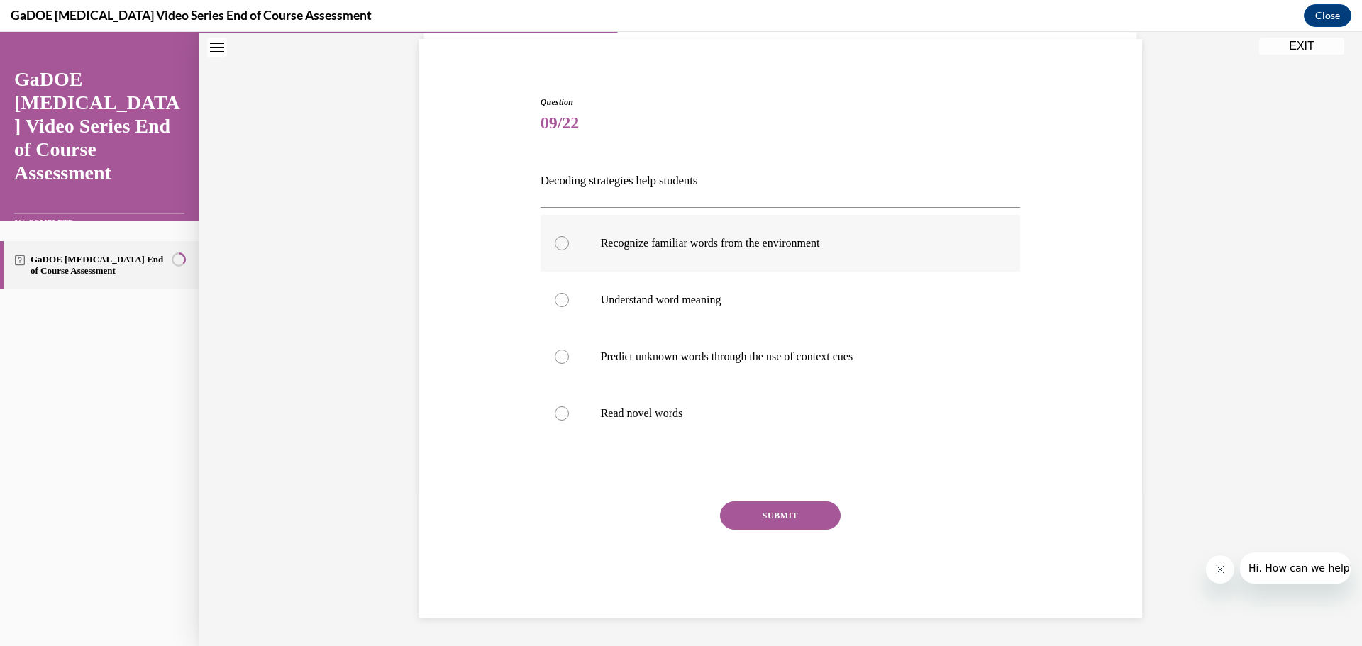
drag, startPoint x: 624, startPoint y: 295, endPoint x: 626, endPoint y: 258, distance: 37.7
click at [627, 294] on p "Understand word meaning" at bounding box center [793, 300] width 385 height 14
click at [569, 294] on input "Understand word meaning" at bounding box center [562, 300] width 14 height 14
radio input "true"
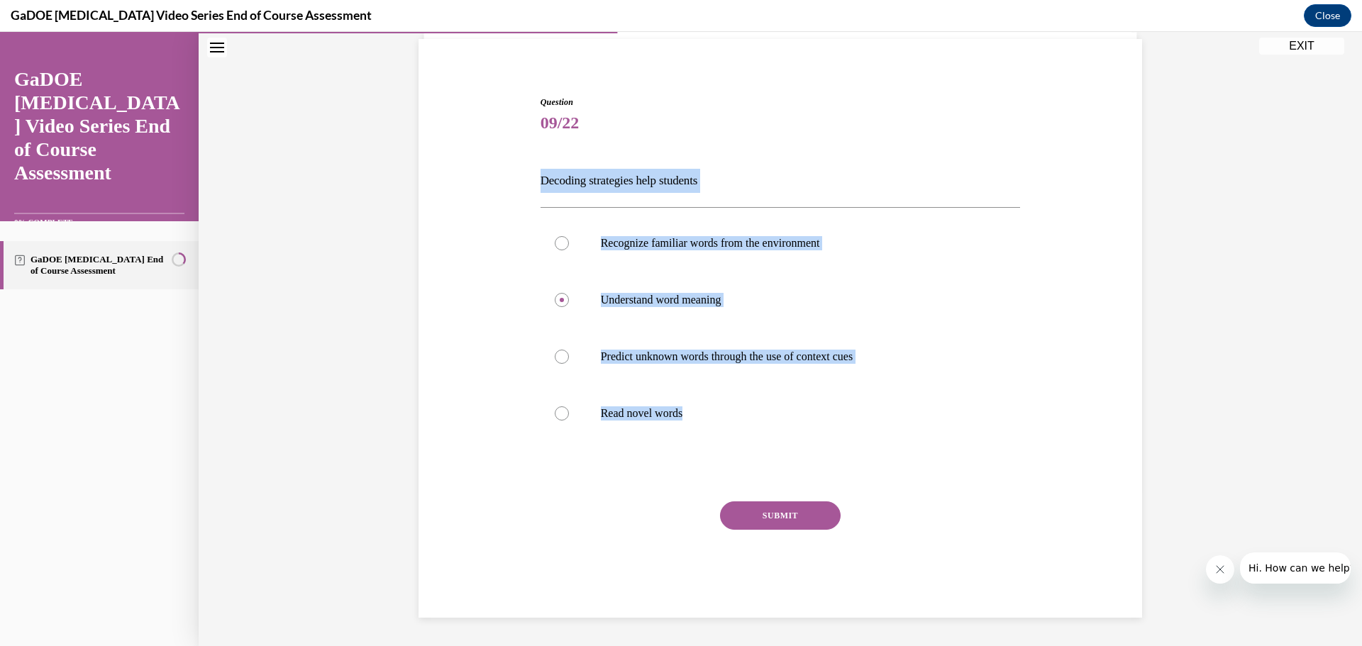
drag, startPoint x: 526, startPoint y: 183, endPoint x: 723, endPoint y: 485, distance: 360.5
click at [722, 485] on div "Question 09/22 Decoding strategies help students Recognize familiar words from …" at bounding box center [780, 335] width 731 height 565
copy div "Decoding strategies help students Recognize familiar words from the environment…"
click at [1240, 378] on div "Question 09/22 Decoding strategies help students Recognize familiar words from …" at bounding box center [781, 310] width 1164 height 671
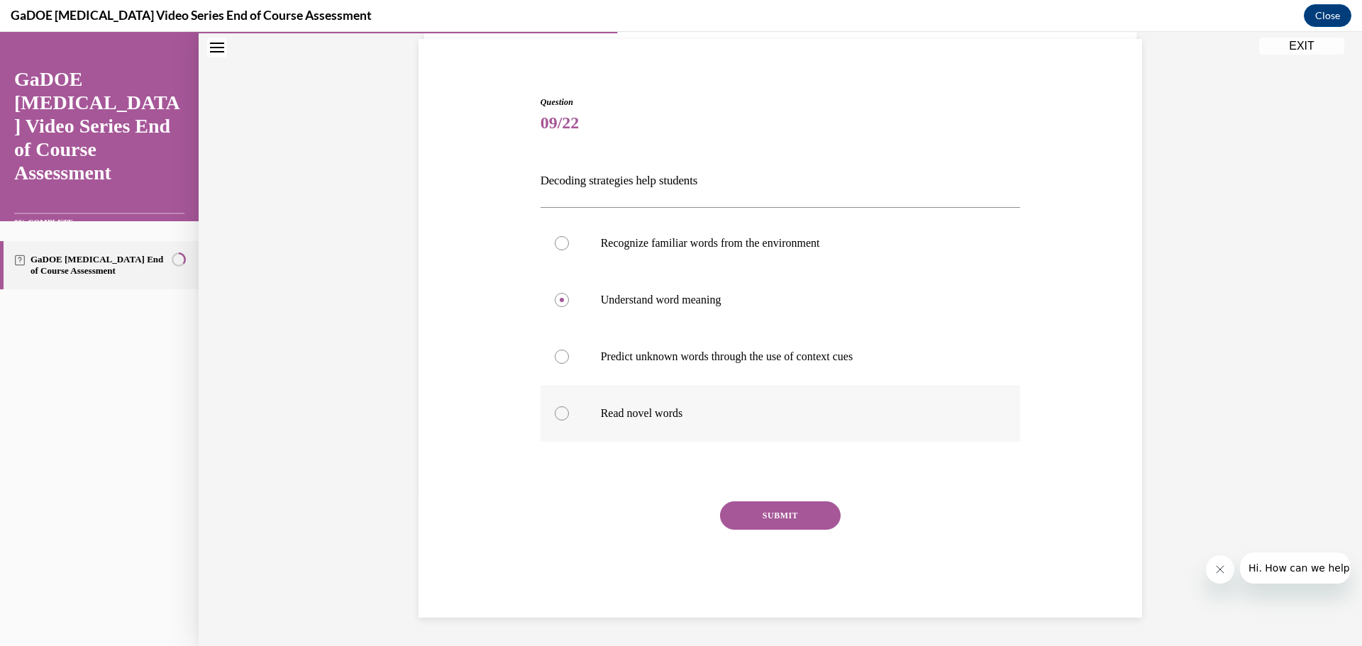
click at [638, 418] on p "Read novel words" at bounding box center [793, 414] width 385 height 14
click at [569, 418] on input "Read novel words" at bounding box center [562, 414] width 14 height 14
radio input "true"
click at [787, 505] on button "SUBMIT" at bounding box center [780, 516] width 121 height 28
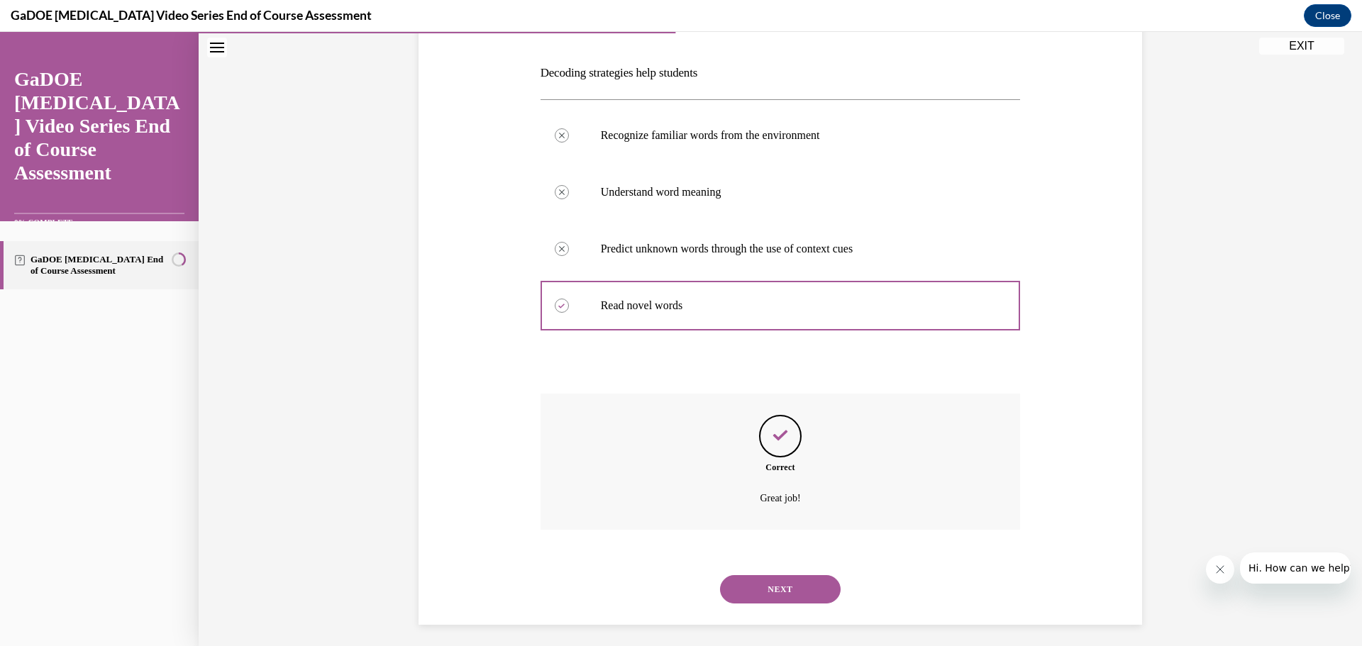
scroll to position [216, 0]
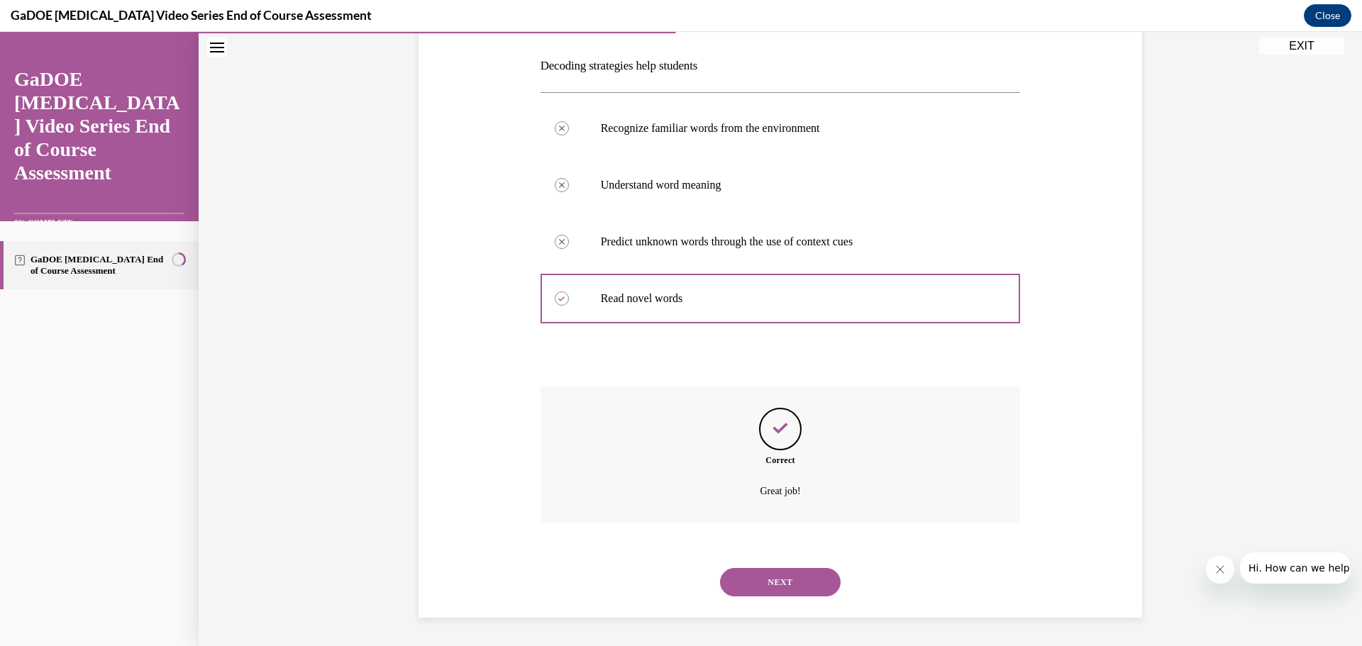
click at [789, 585] on button "NEXT" at bounding box center [780, 582] width 121 height 28
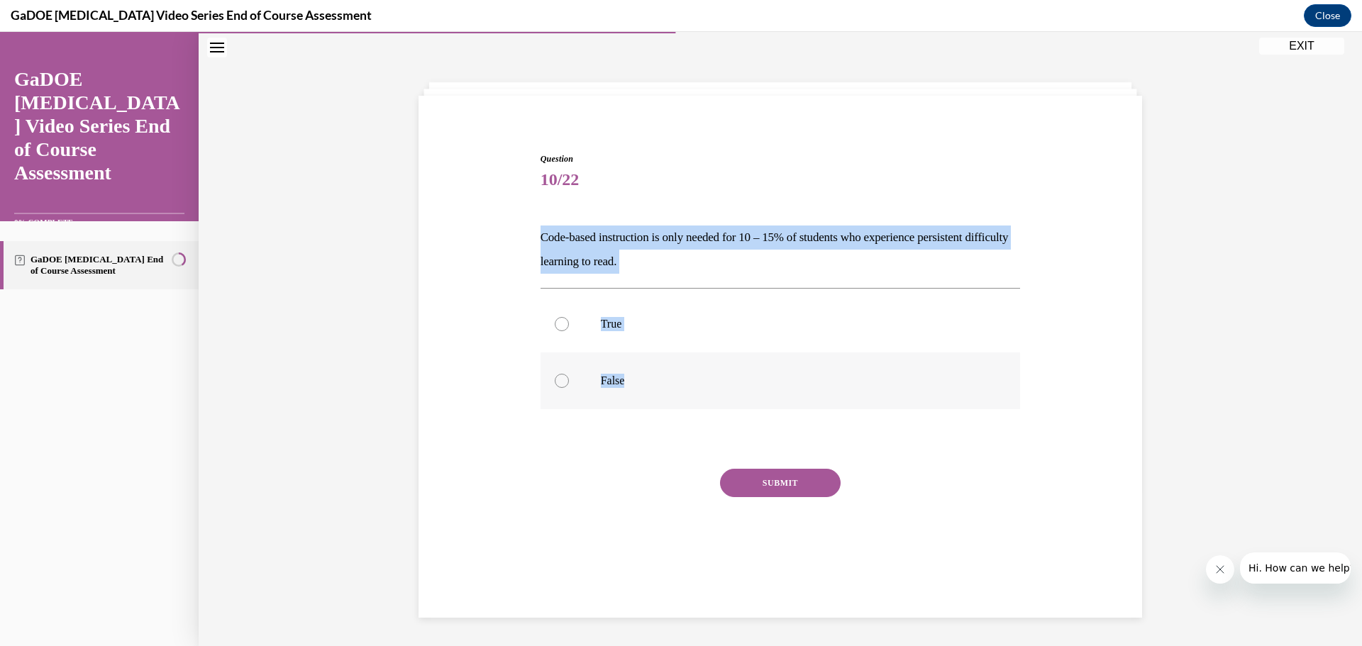
drag, startPoint x: 536, startPoint y: 228, endPoint x: 700, endPoint y: 358, distance: 208.5
click at [692, 358] on div "Question 10/22 Code-based instruction is only needed for 10 – 15% of students w…" at bounding box center [781, 369] width 480 height 433
copy div "Code-based instruction is only needed for 10 – 15% of students who experience p…"
click at [429, 402] on div "Question 10/22 Code-based instruction is only needed for 10 – 15% of students w…" at bounding box center [780, 347] width 731 height 475
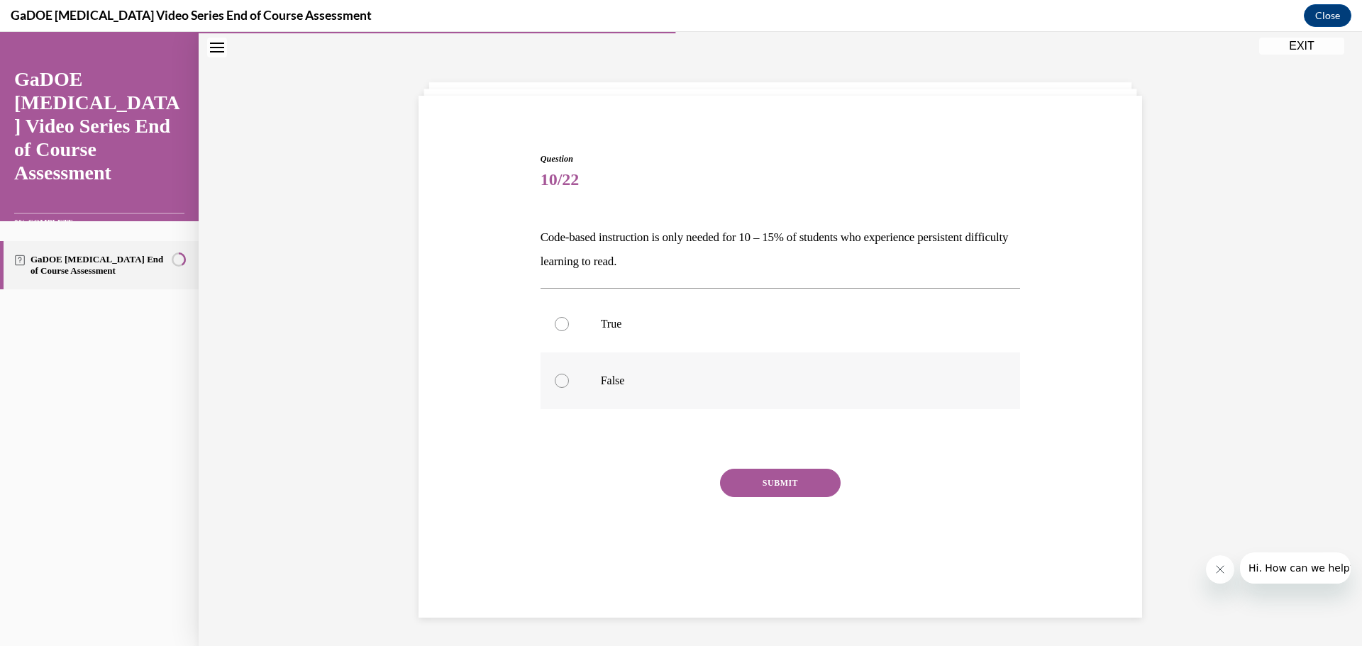
click at [610, 377] on label "False" at bounding box center [781, 381] width 480 height 57
click at [569, 377] on input "False" at bounding box center [562, 381] width 14 height 14
radio input "true"
click at [775, 485] on button "SUBMIT" at bounding box center [780, 483] width 121 height 28
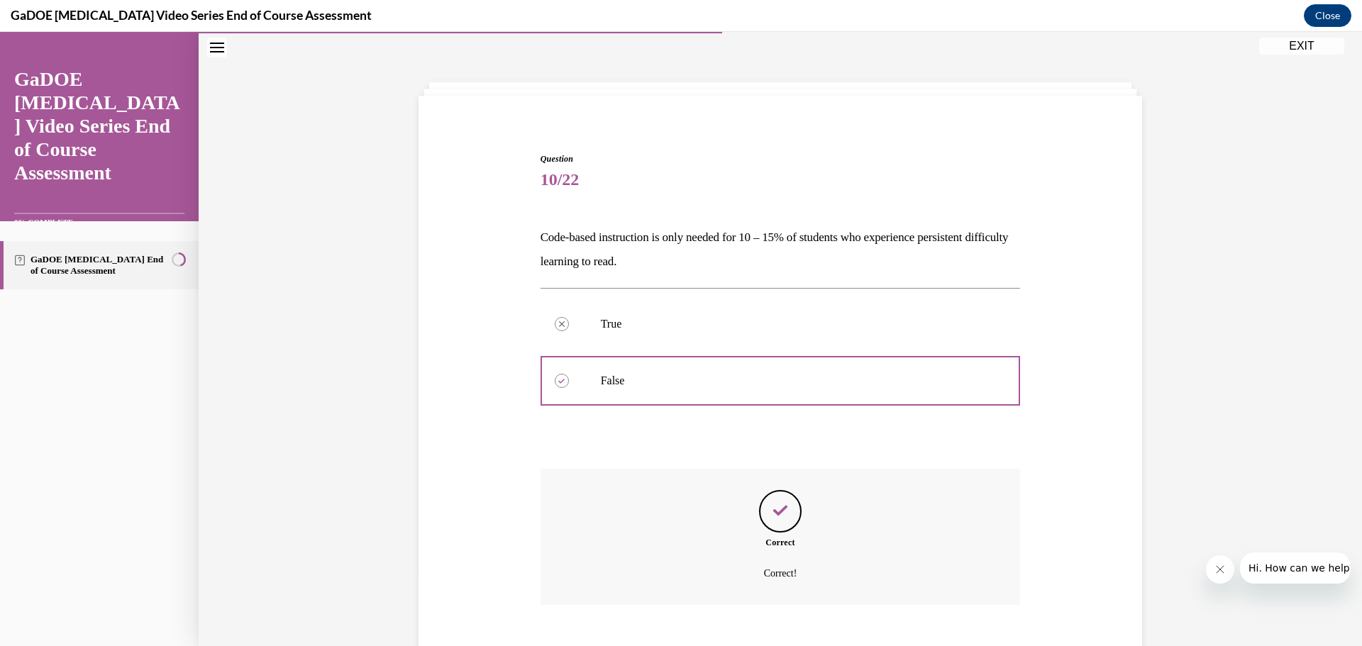
scroll to position [127, 0]
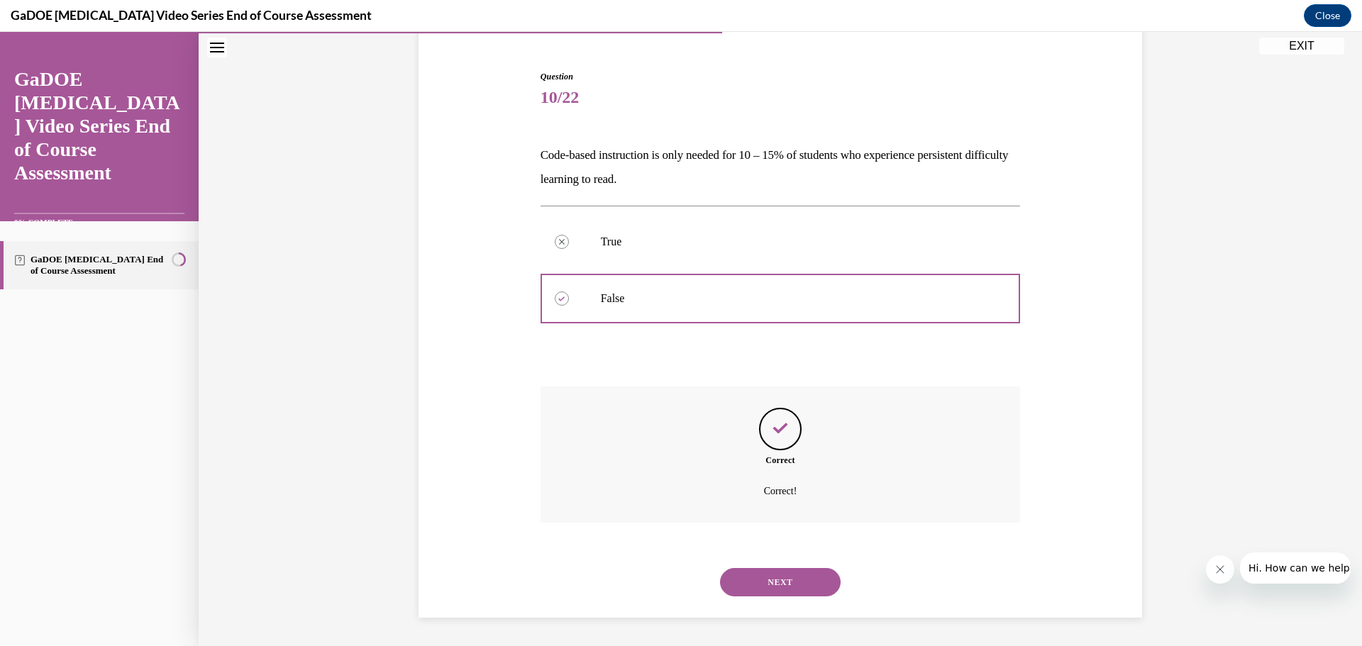
click at [758, 575] on button "NEXT" at bounding box center [780, 582] width 121 height 28
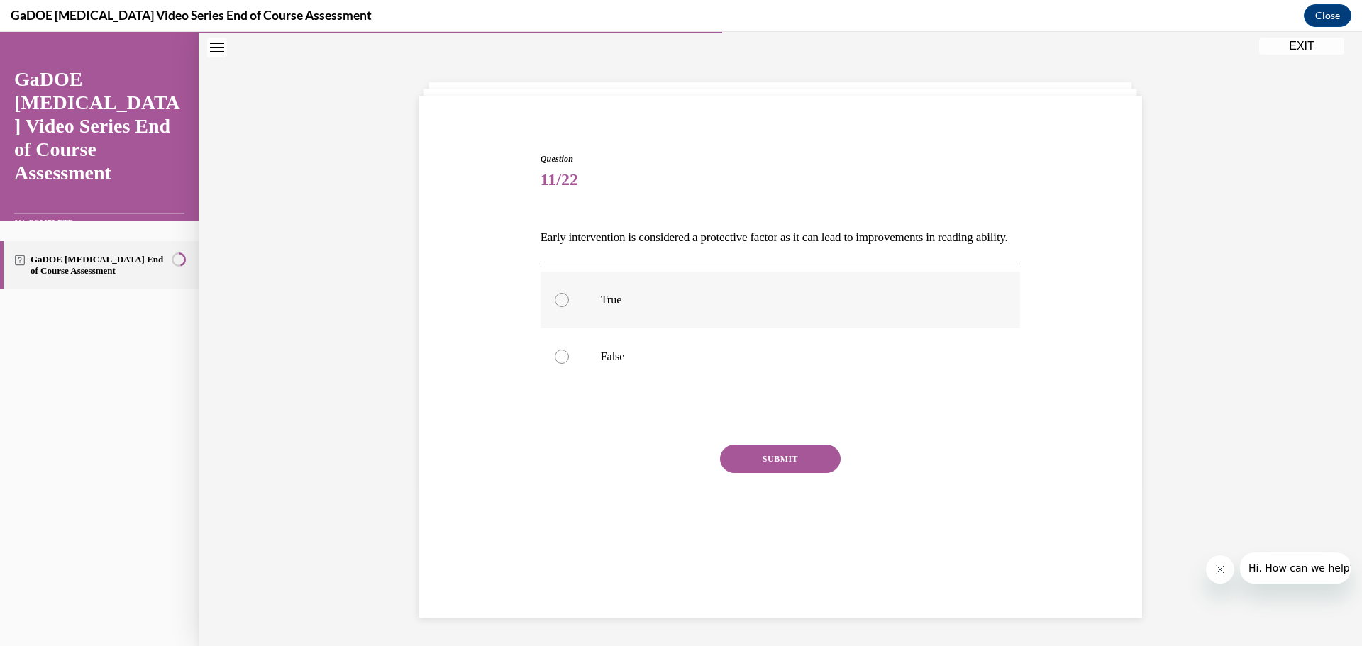
click at [618, 307] on p "True" at bounding box center [793, 300] width 385 height 14
click at [569, 307] on input "True" at bounding box center [562, 300] width 14 height 14
radio input "true"
click at [737, 497] on div "SUBMIT" at bounding box center [781, 480] width 480 height 71
click at [742, 473] on button "SUBMIT" at bounding box center [780, 459] width 121 height 28
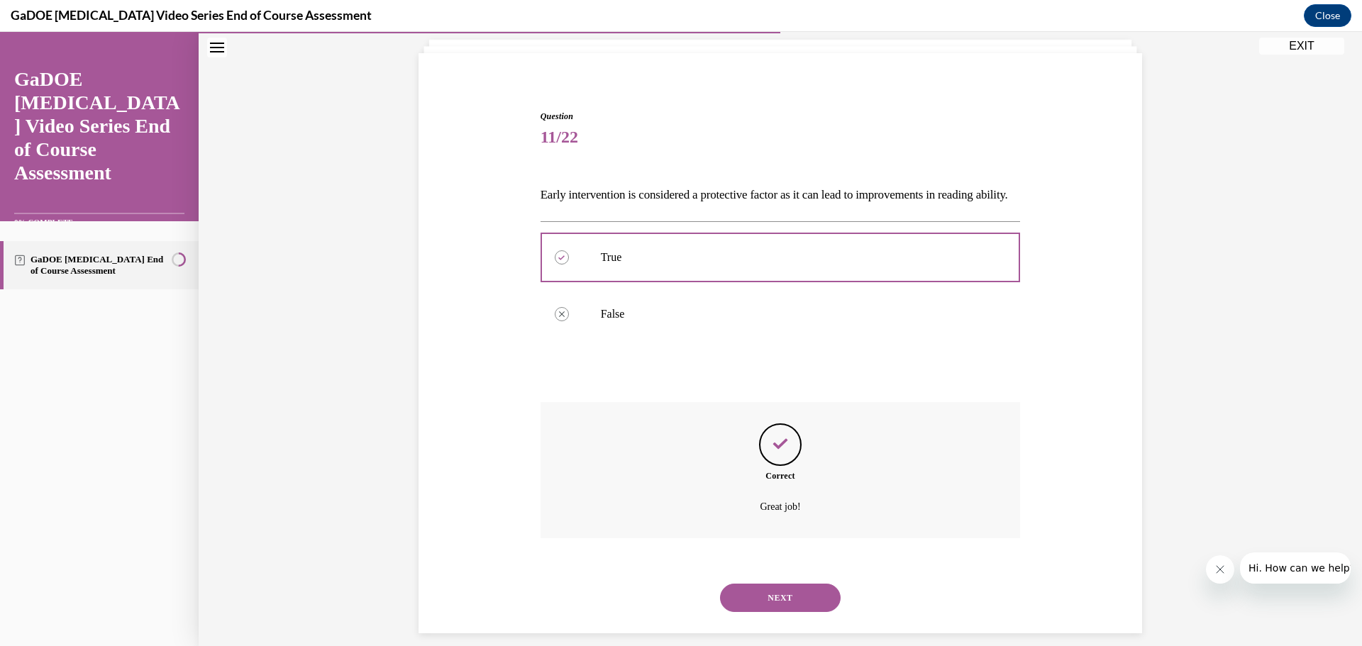
scroll to position [127, 0]
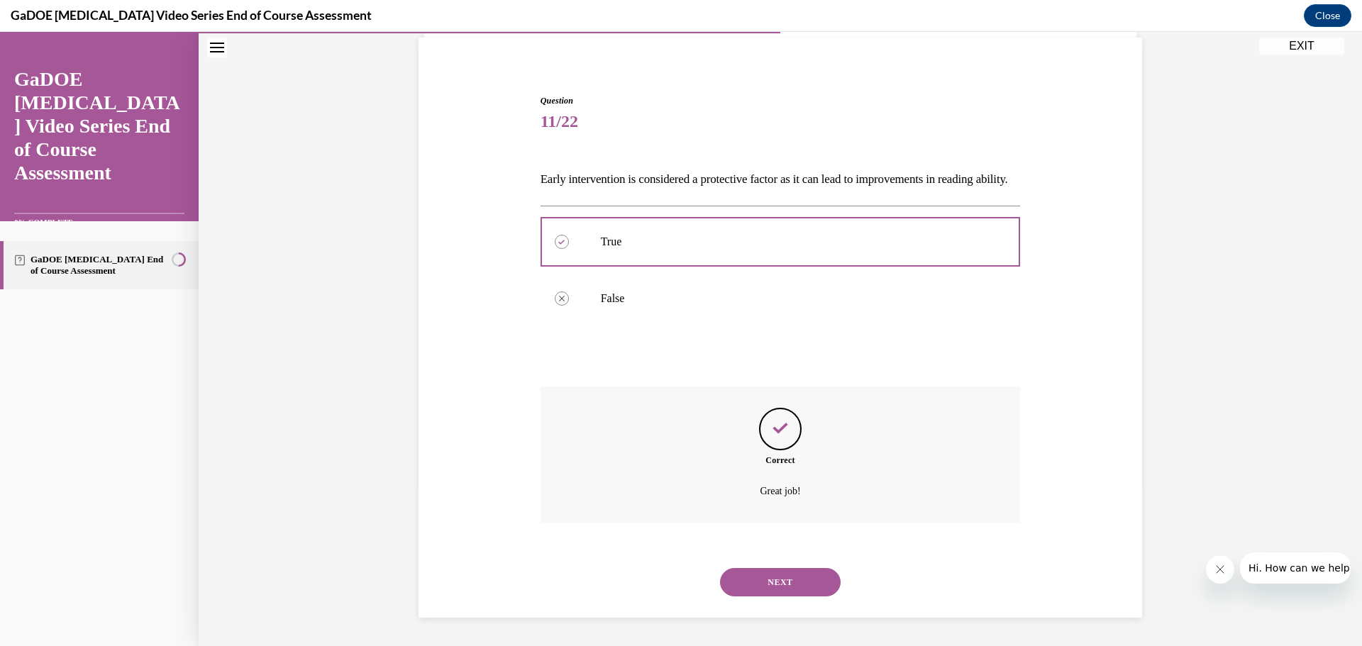
click at [769, 575] on button "NEXT" at bounding box center [780, 582] width 121 height 28
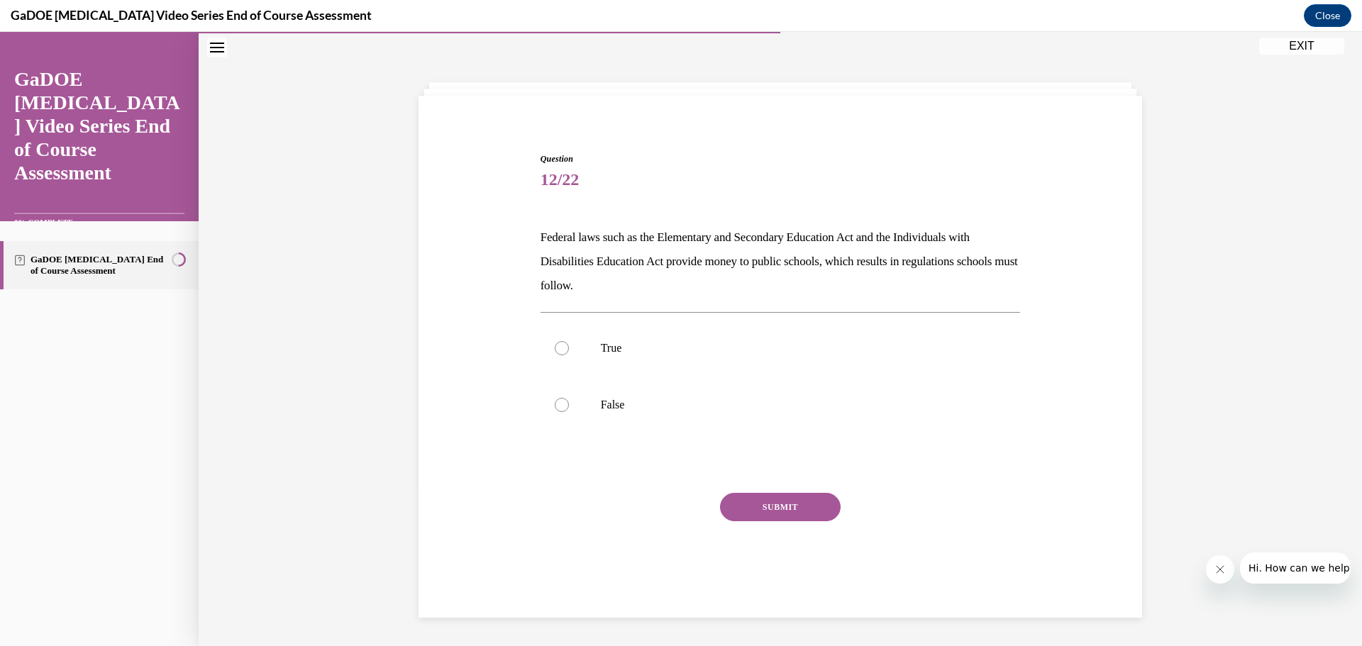
scroll to position [45, 0]
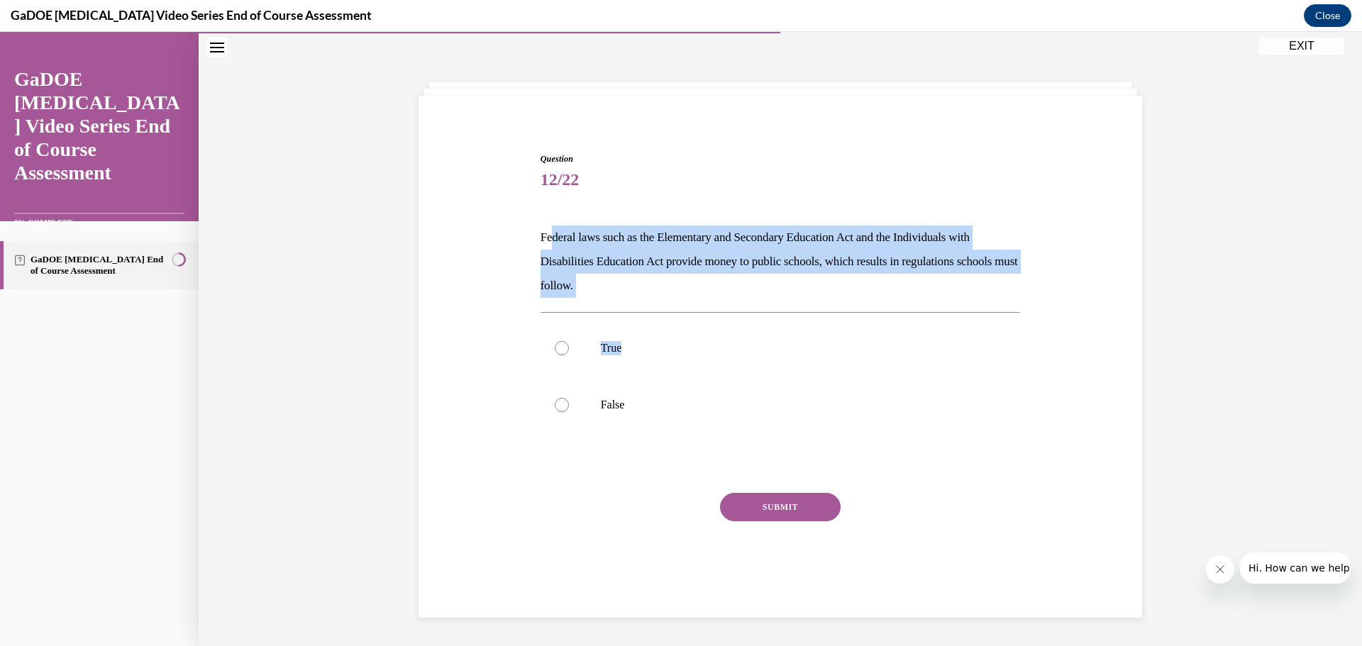
drag, startPoint x: 546, startPoint y: 240, endPoint x: 619, endPoint y: 297, distance: 92.5
click at [619, 298] on div "Question 12/22 Federal laws such as the Elementary and Secondary Education Act …" at bounding box center [781, 381] width 480 height 457
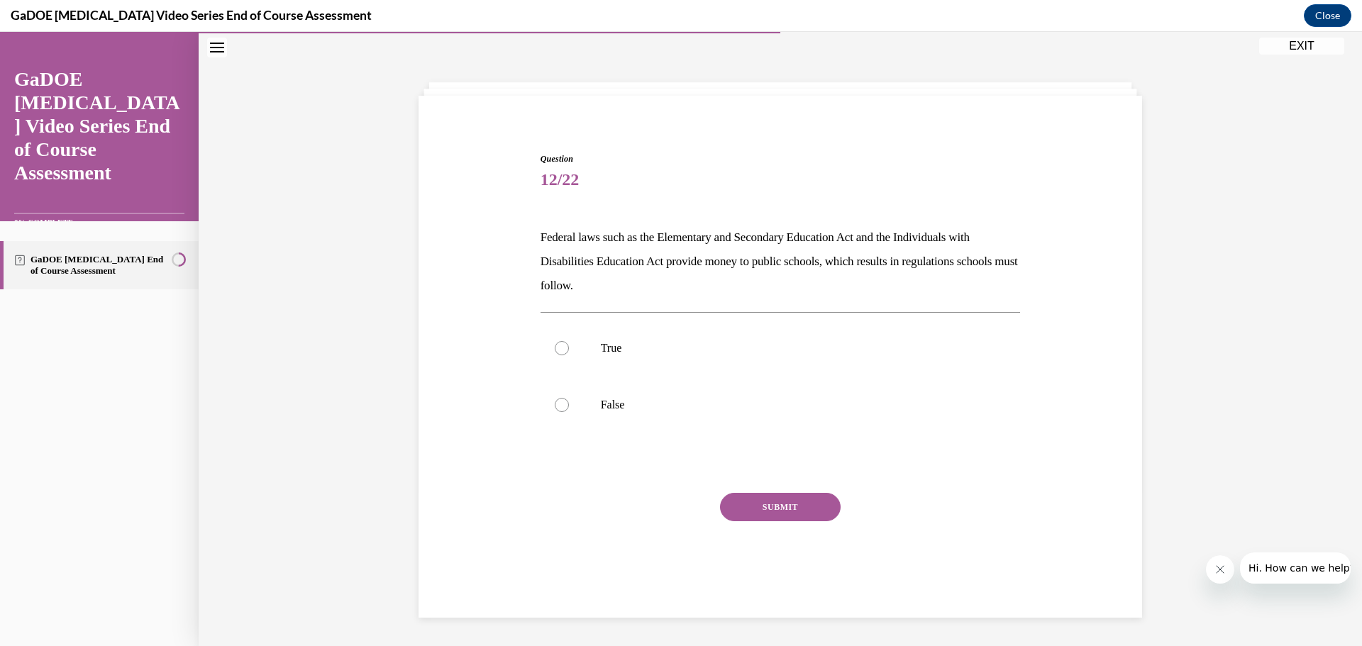
click at [541, 234] on p "Federal laws such as the Elementary and Secondary Education Act and the Individ…" at bounding box center [781, 262] width 480 height 72
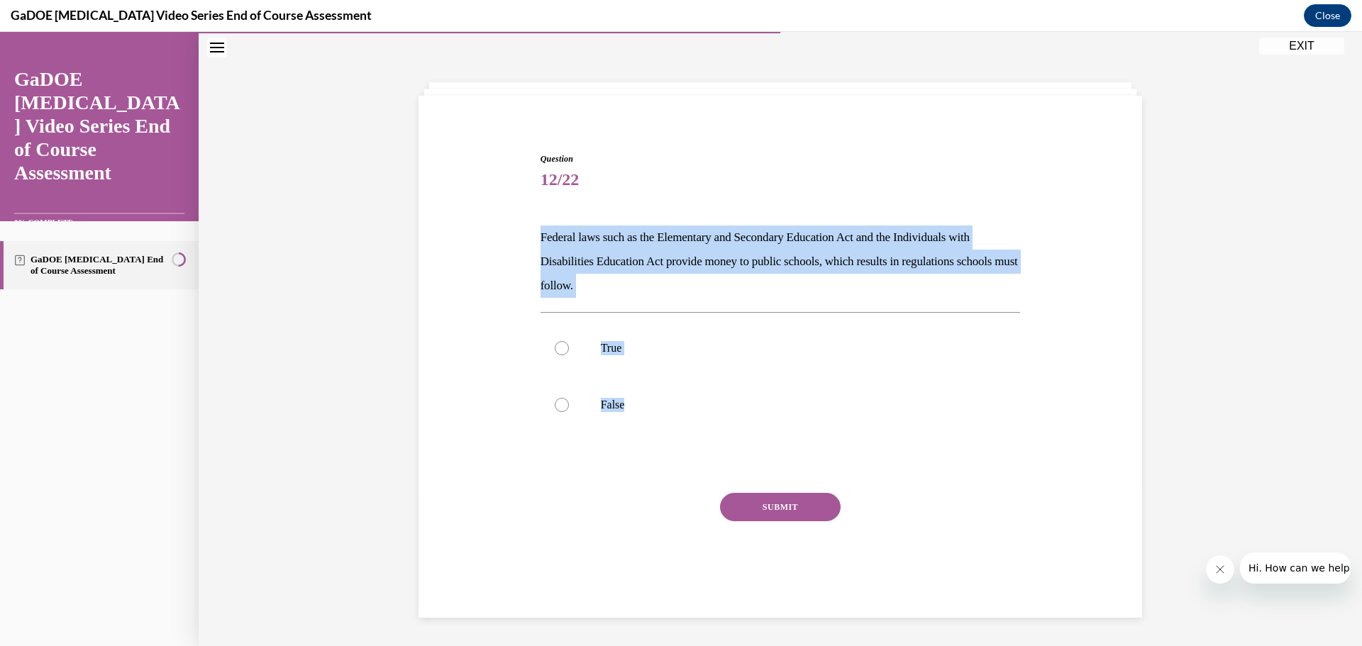
drag, startPoint x: 534, startPoint y: 237, endPoint x: 631, endPoint y: 460, distance: 243.4
click at [631, 460] on div "Question 12/22 Federal laws such as the Elementary and Secondary Education Act …" at bounding box center [780, 370] width 487 height 478
copy div "Federal laws such as the Elementary and Secondary Education Act and the Individ…"
click at [581, 333] on label "True" at bounding box center [781, 348] width 480 height 57
click at [569, 341] on input "True" at bounding box center [562, 348] width 14 height 14
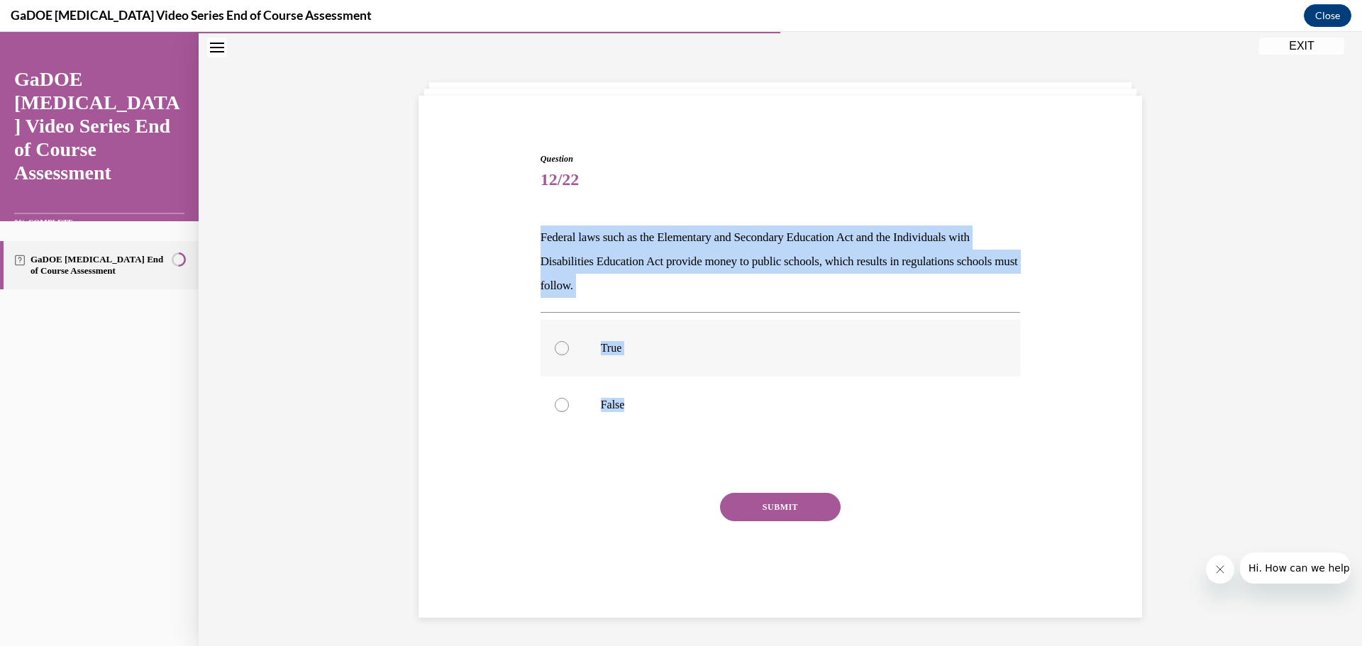
radio input "true"
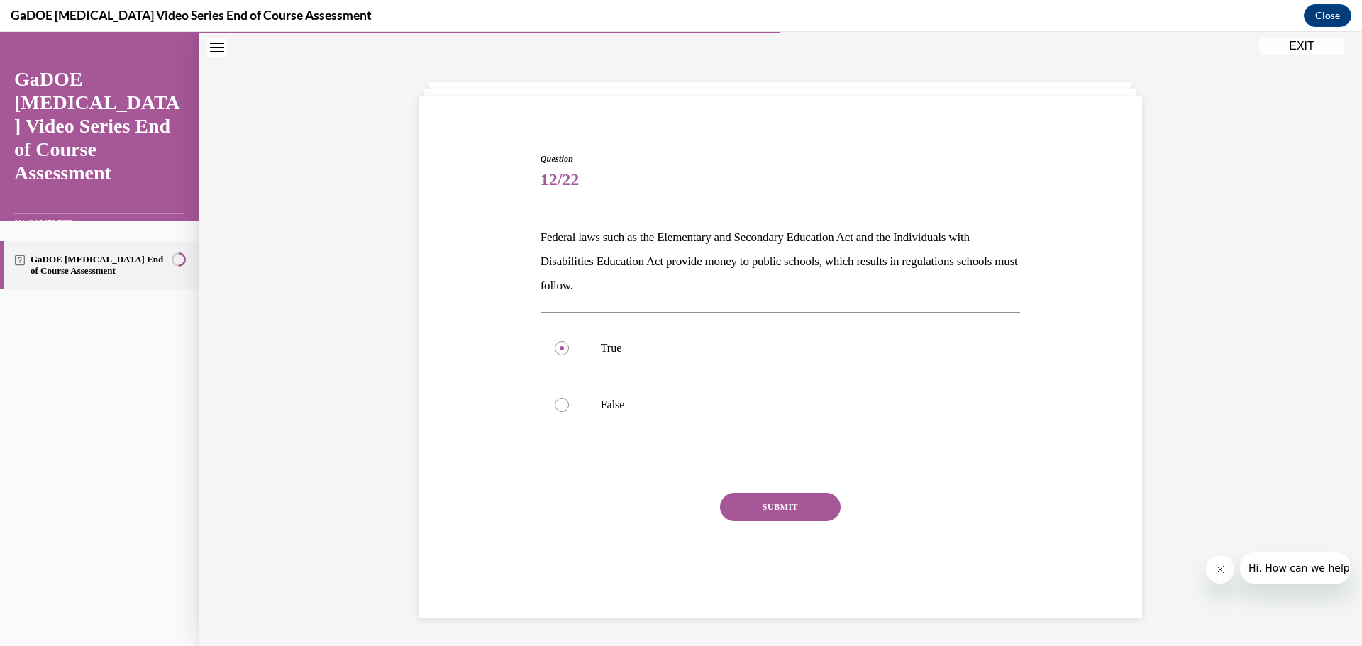
click at [758, 491] on div "Question 12/22 Federal laws such as the Elementary and Secondary Education Act …" at bounding box center [781, 381] width 480 height 457
click at [763, 512] on button "SUBMIT" at bounding box center [780, 507] width 121 height 28
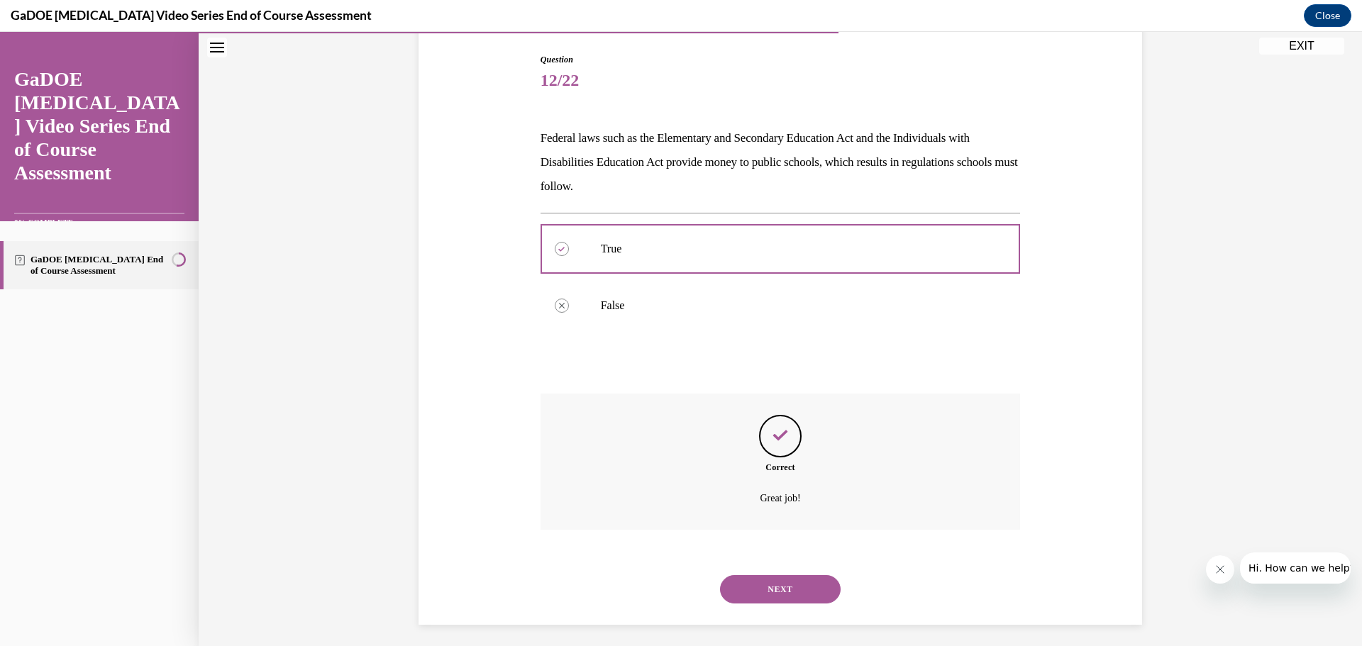
scroll to position [151, 0]
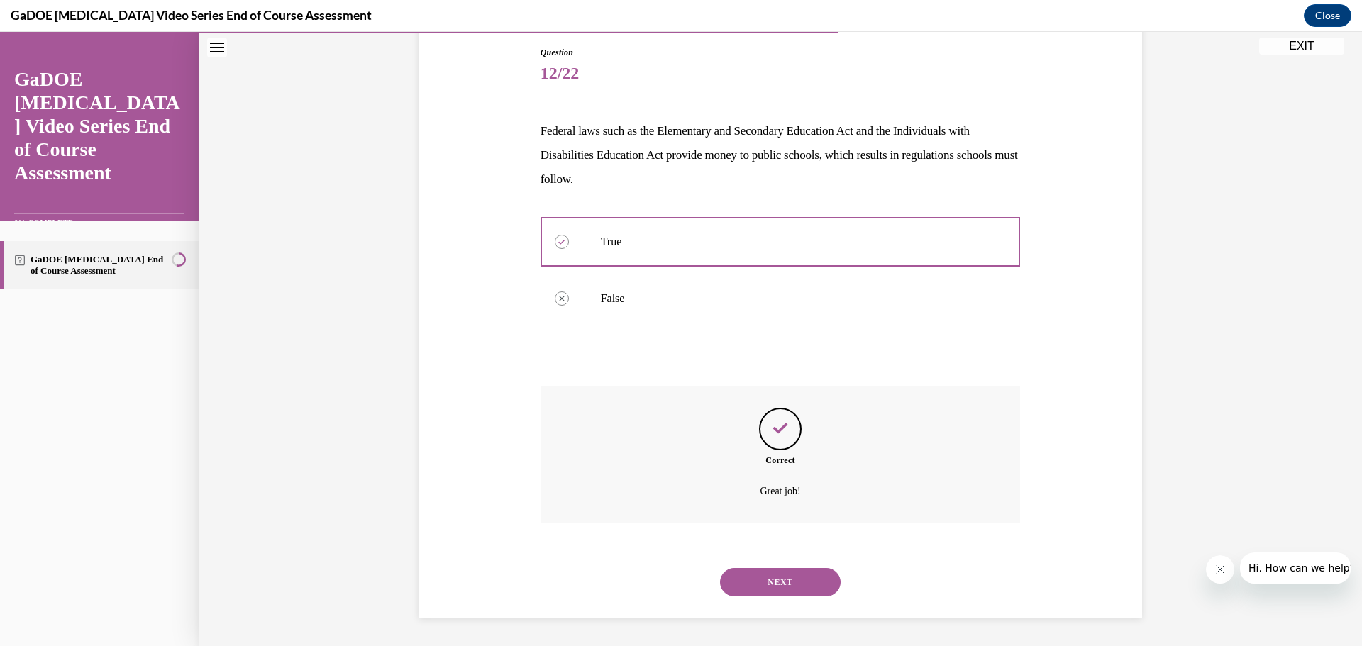
click at [784, 590] on button "NEXT" at bounding box center [780, 582] width 121 height 28
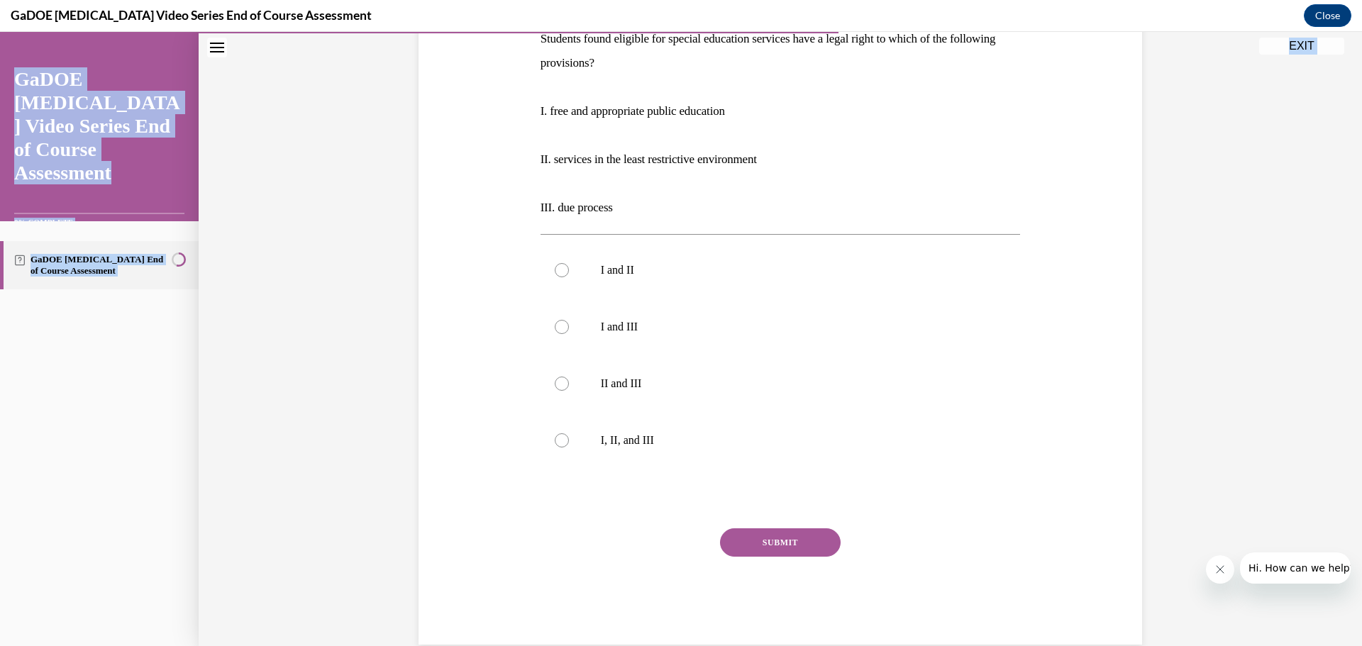
scroll to position [270, 0]
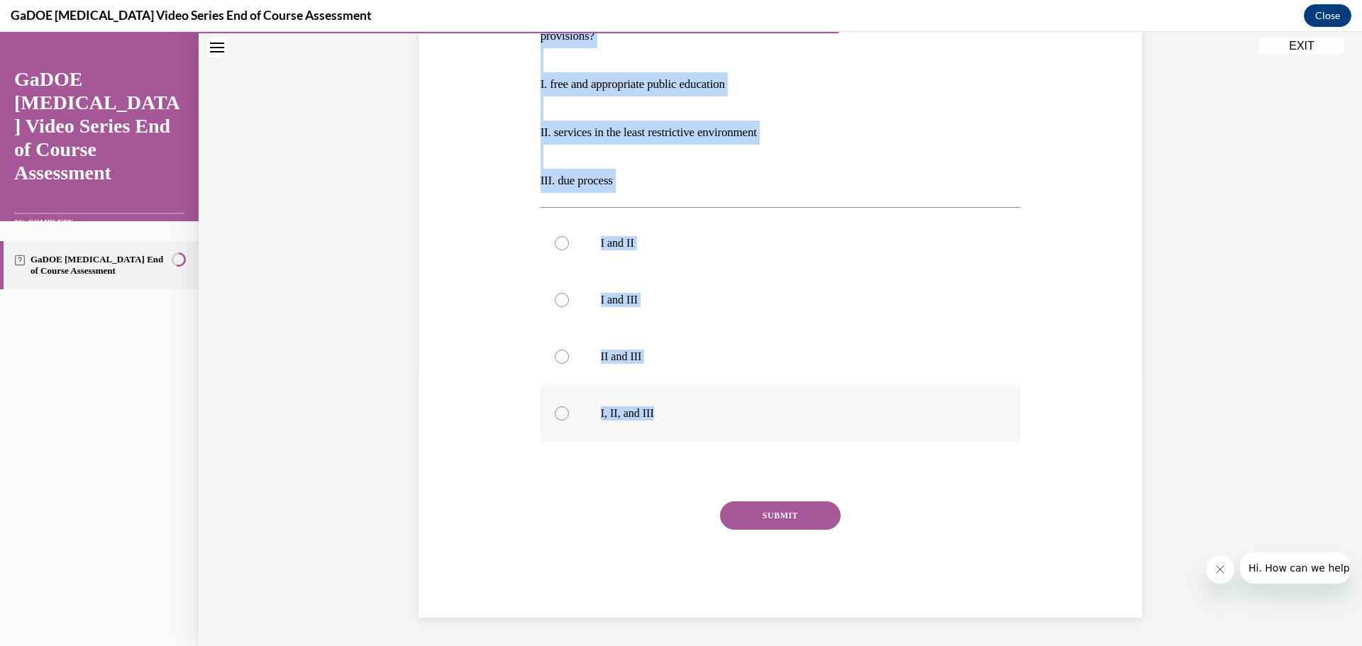
drag, startPoint x: 537, startPoint y: 215, endPoint x: 683, endPoint y: 408, distance: 242.1
click at [683, 408] on div "Question 13/22 Students found eligible for special education services have a le…" at bounding box center [781, 272] width 480 height 691
copy div "Students found eligible for special education services have a legal right to wh…"
click at [592, 409] on label "I, II, and III" at bounding box center [781, 413] width 480 height 57
click at [569, 409] on input "I, II, and III" at bounding box center [562, 414] width 14 height 14
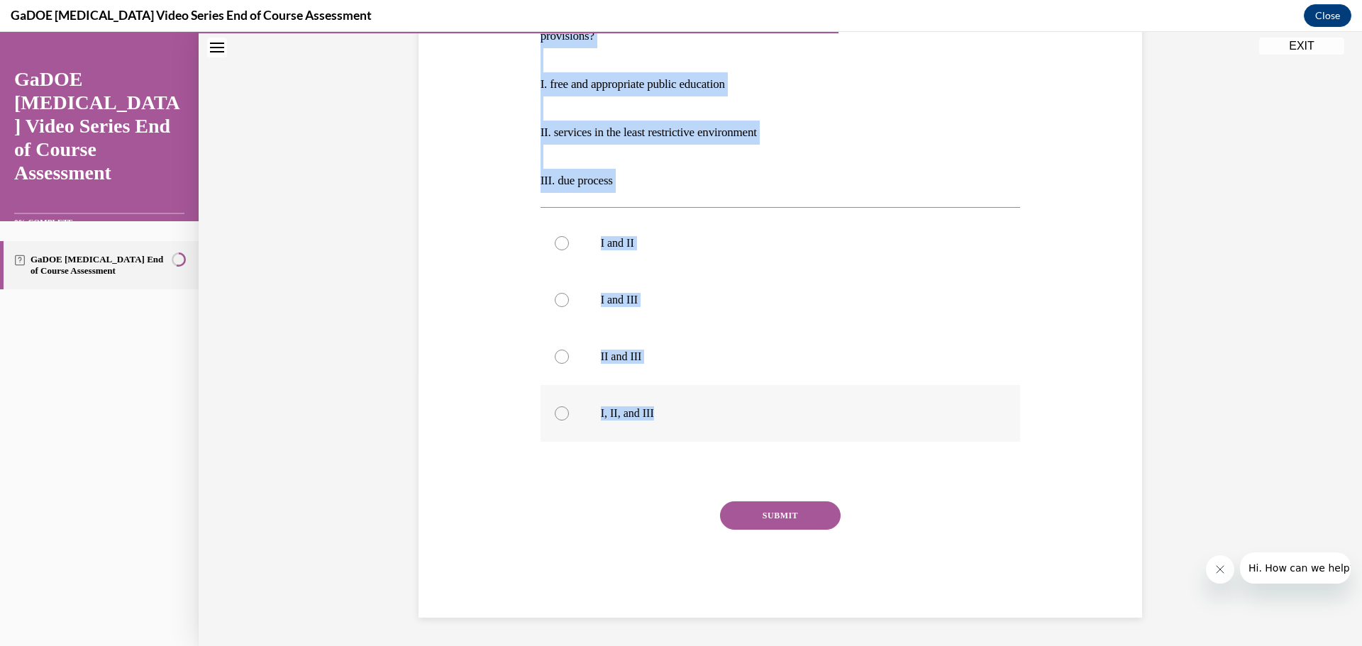
radio input "true"
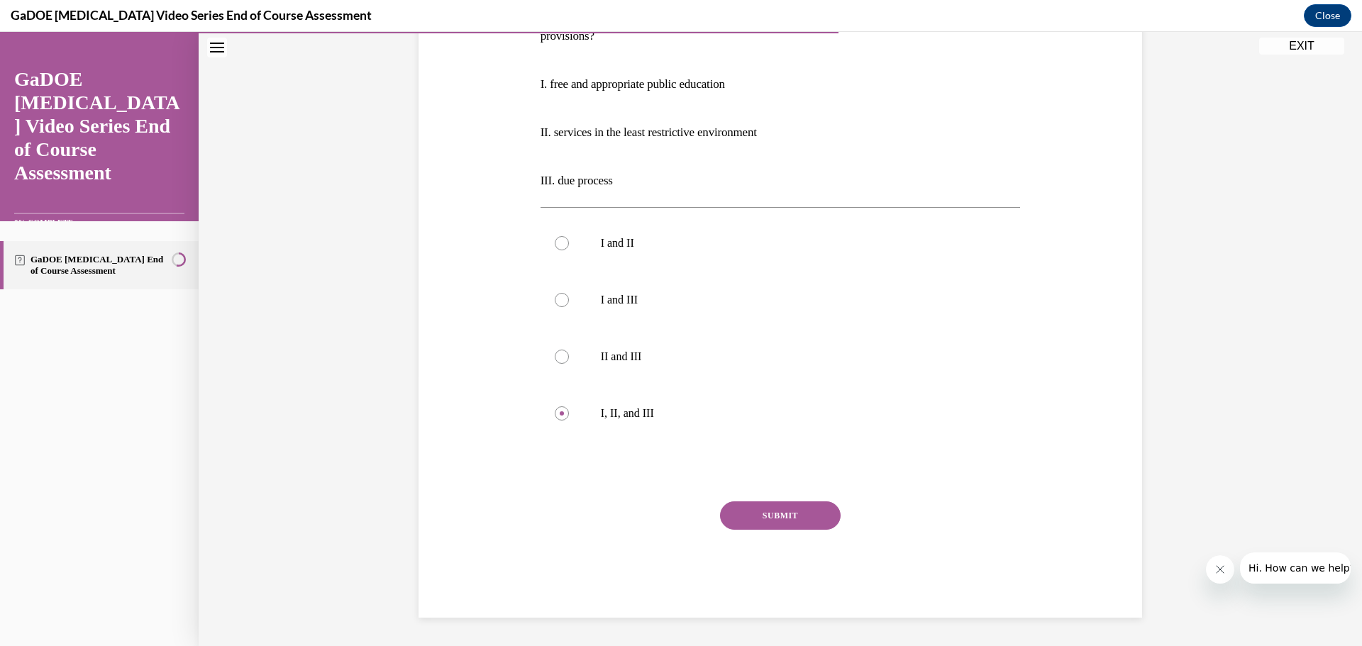
click at [748, 519] on button "SUBMIT" at bounding box center [780, 516] width 121 height 28
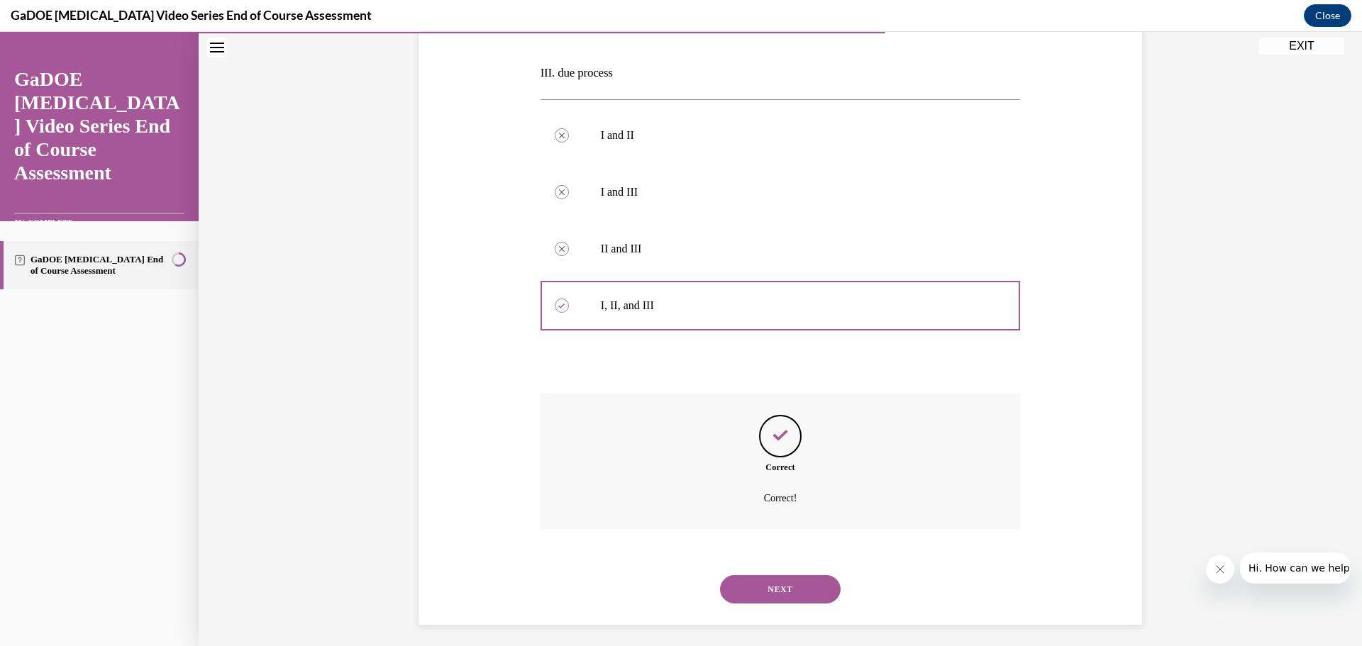
scroll to position [385, 0]
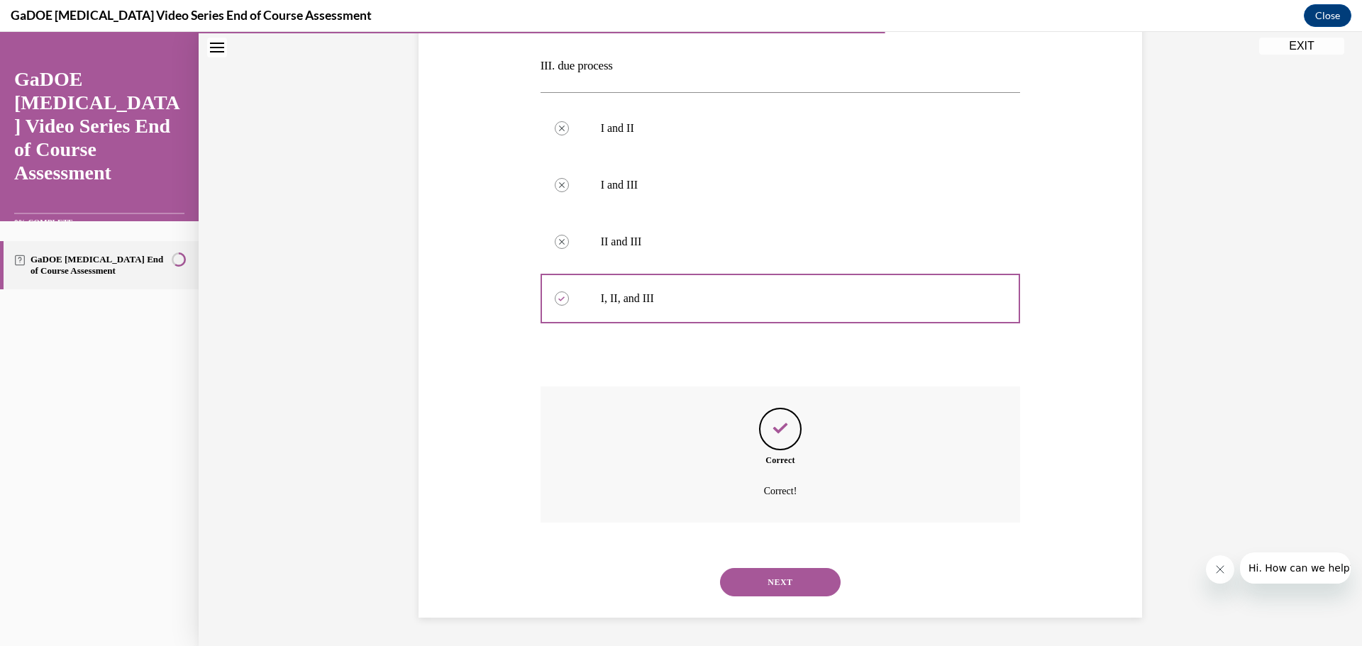
click at [770, 584] on button "NEXT" at bounding box center [780, 582] width 121 height 28
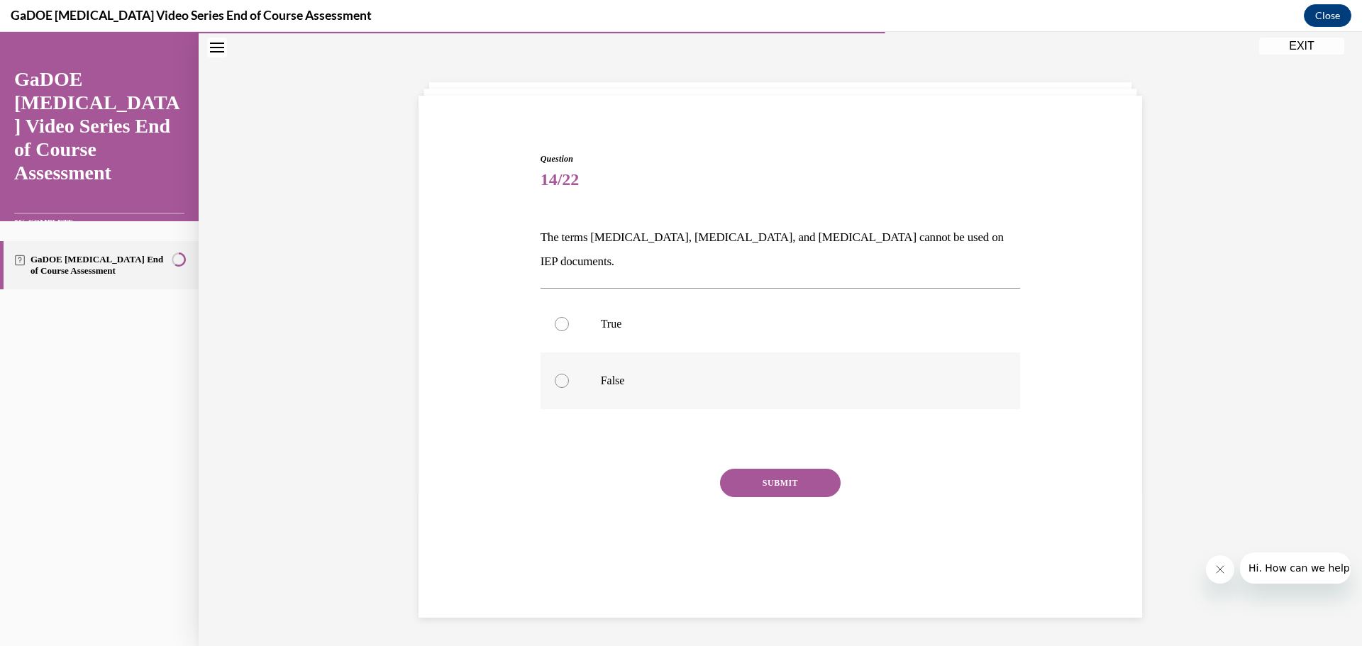
click at [603, 353] on label "False" at bounding box center [781, 381] width 480 height 57
click at [569, 374] on input "False" at bounding box center [562, 381] width 14 height 14
radio input "true"
click at [785, 469] on button "SUBMIT" at bounding box center [780, 483] width 121 height 28
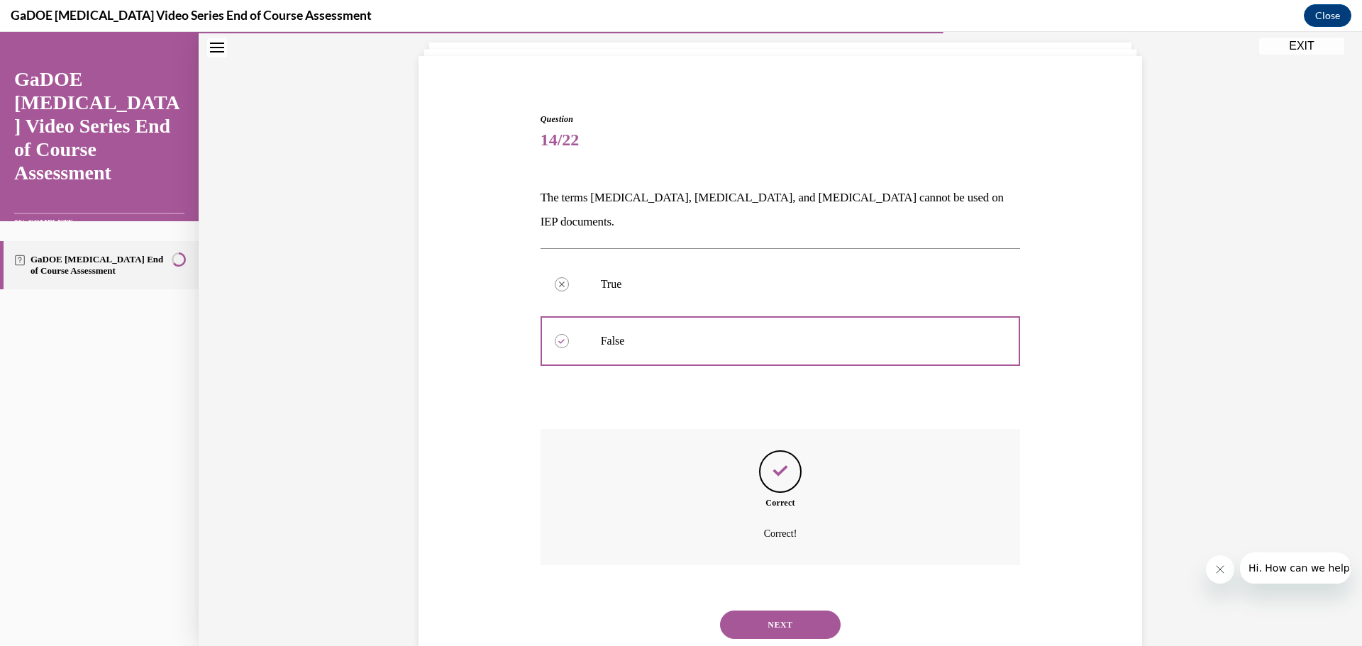
scroll to position [103, 0]
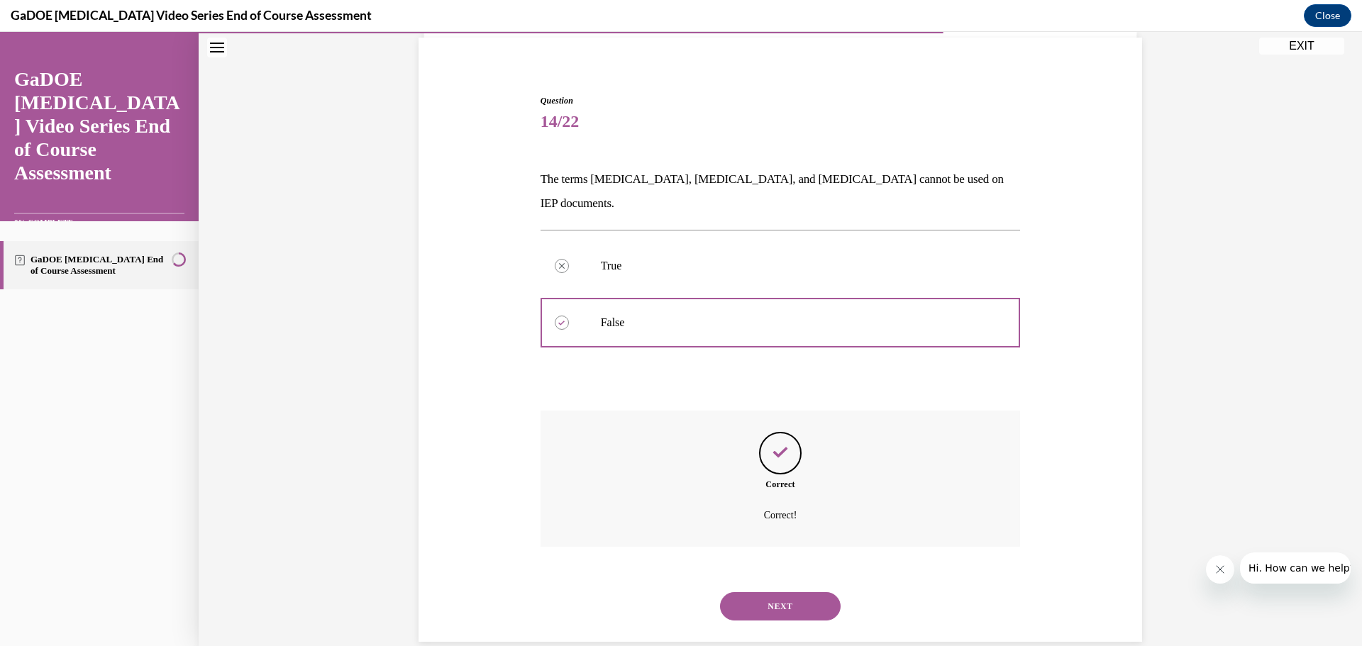
click at [768, 592] on button "NEXT" at bounding box center [780, 606] width 121 height 28
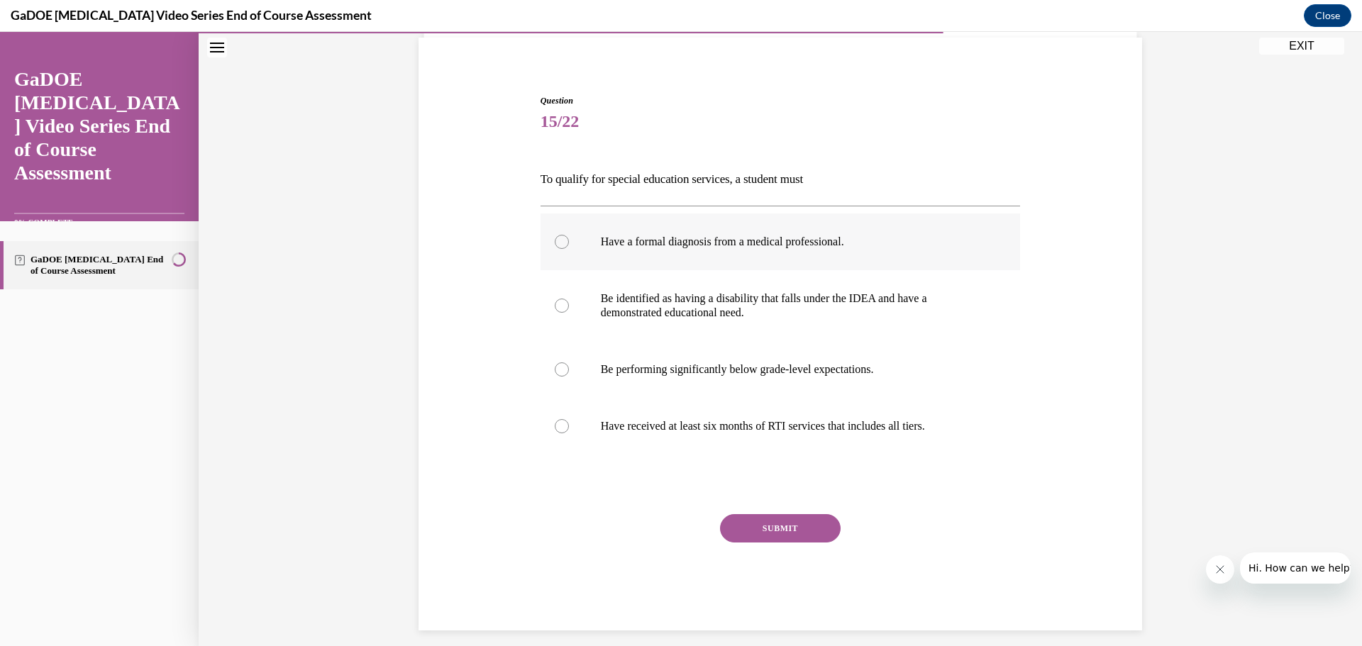
scroll to position [74, 0]
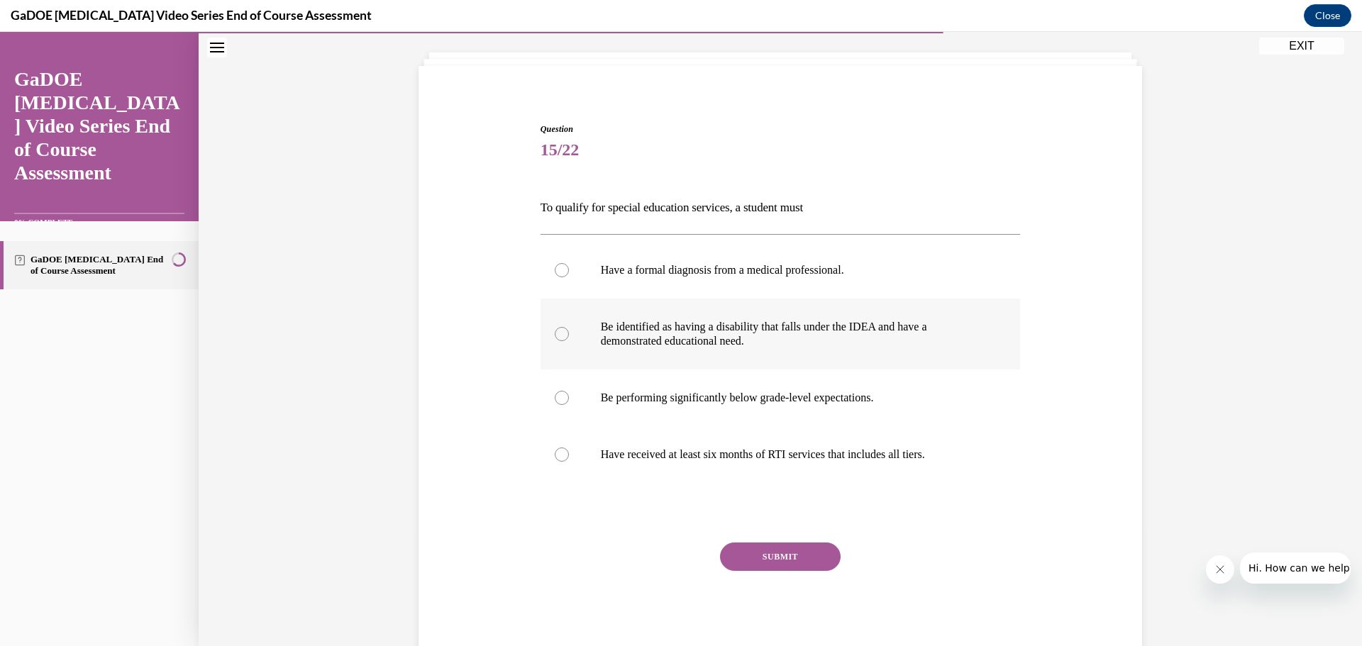
click at [672, 331] on p "Be identified as having a disability that falls under the IDEA and have a demon…" at bounding box center [793, 334] width 385 height 28
click at [569, 331] on input "Be identified as having a disability that falls under the IDEA and have a demon…" at bounding box center [562, 334] width 14 height 14
radio input "true"
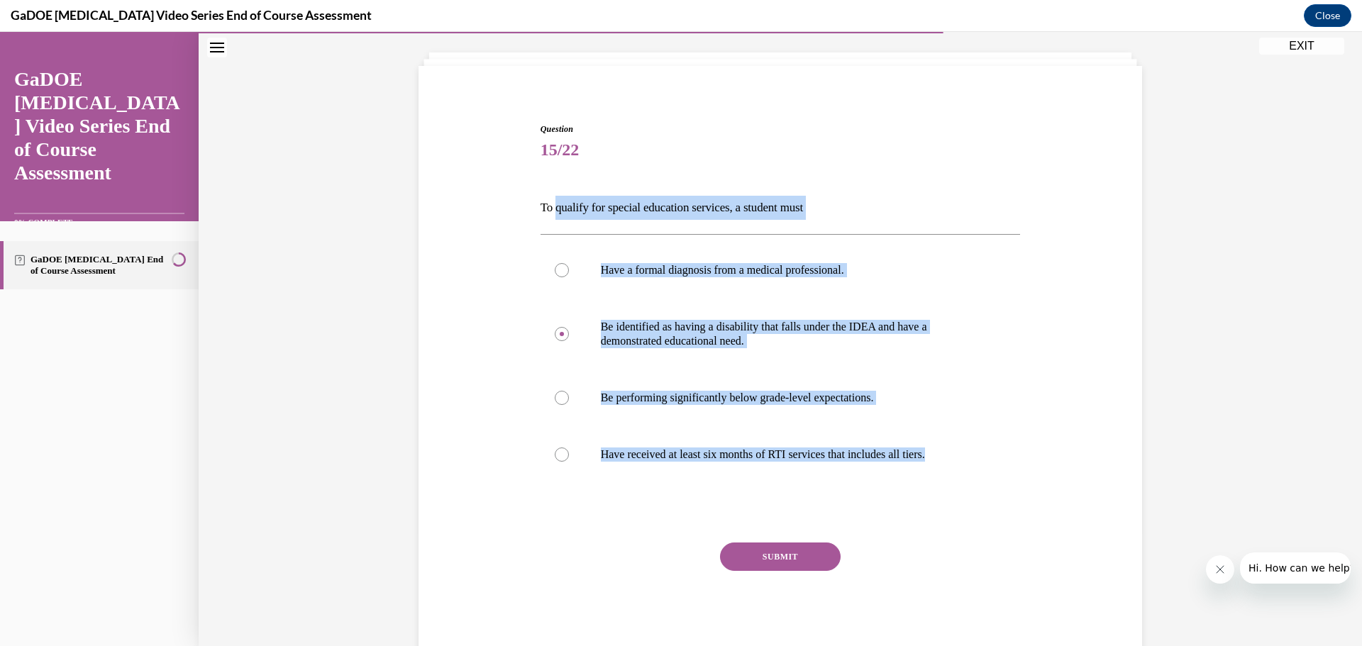
drag, startPoint x: 553, startPoint y: 204, endPoint x: 1025, endPoint y: 491, distance: 552.6
click at [1012, 498] on div "Question 15/22 To qualify for special education services, a student must Have a…" at bounding box center [781, 391] width 480 height 536
click at [624, 491] on div "Question 15/22 To qualify for special education services, a student must Have a…" at bounding box center [781, 391] width 480 height 536
click at [607, 448] on p "Have received at least six months of RTI services that includes all tiers." at bounding box center [793, 455] width 385 height 14
click at [569, 448] on input "Have received at least six months of RTI services that includes all tiers." at bounding box center [562, 455] width 14 height 14
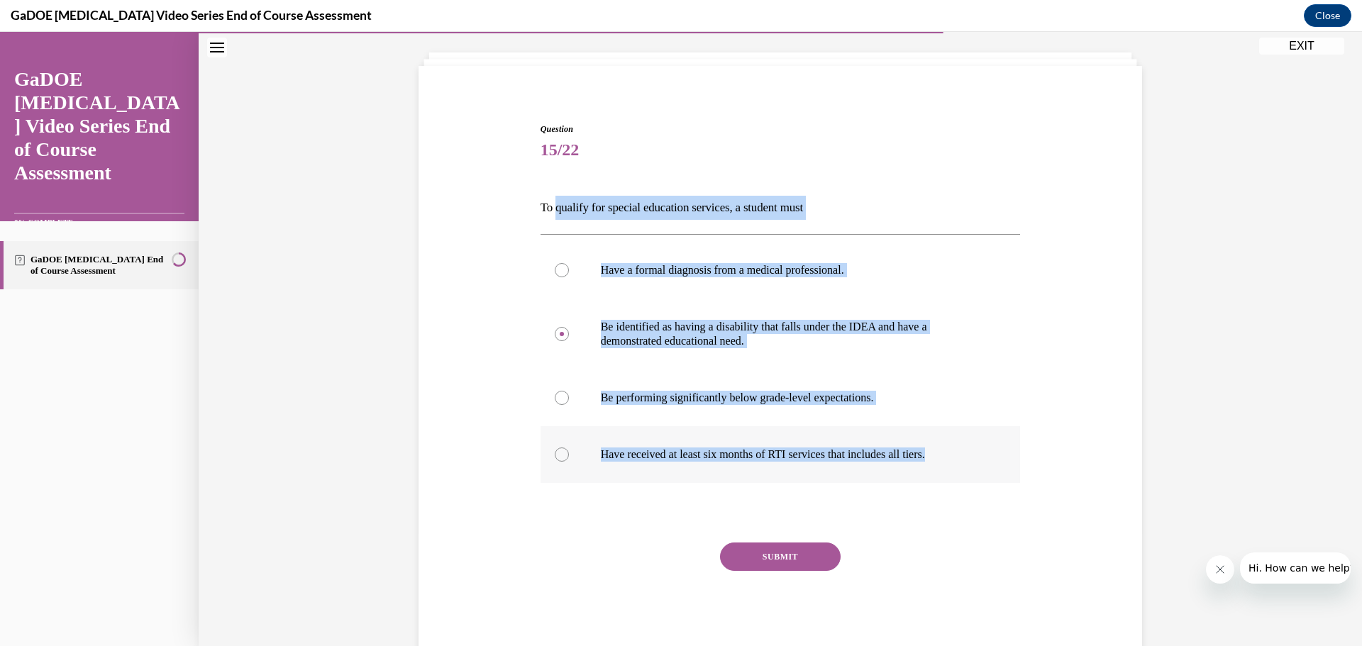
radio input "true"
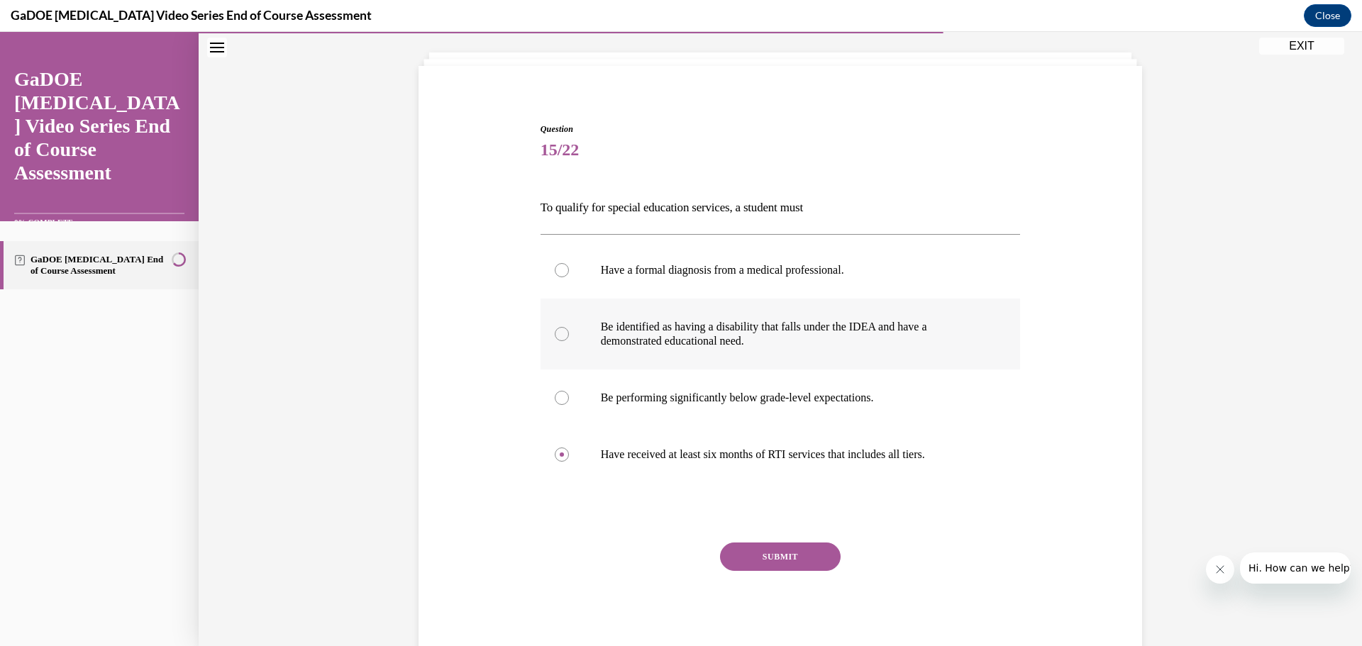
click at [668, 343] on p "Be identified as having a disability that falls under the IDEA and have a demon…" at bounding box center [793, 334] width 385 height 28
click at [569, 341] on input "Be identified as having a disability that falls under the IDEA and have a demon…" at bounding box center [562, 334] width 14 height 14
radio input "true"
click at [762, 550] on button "SUBMIT" at bounding box center [780, 557] width 121 height 28
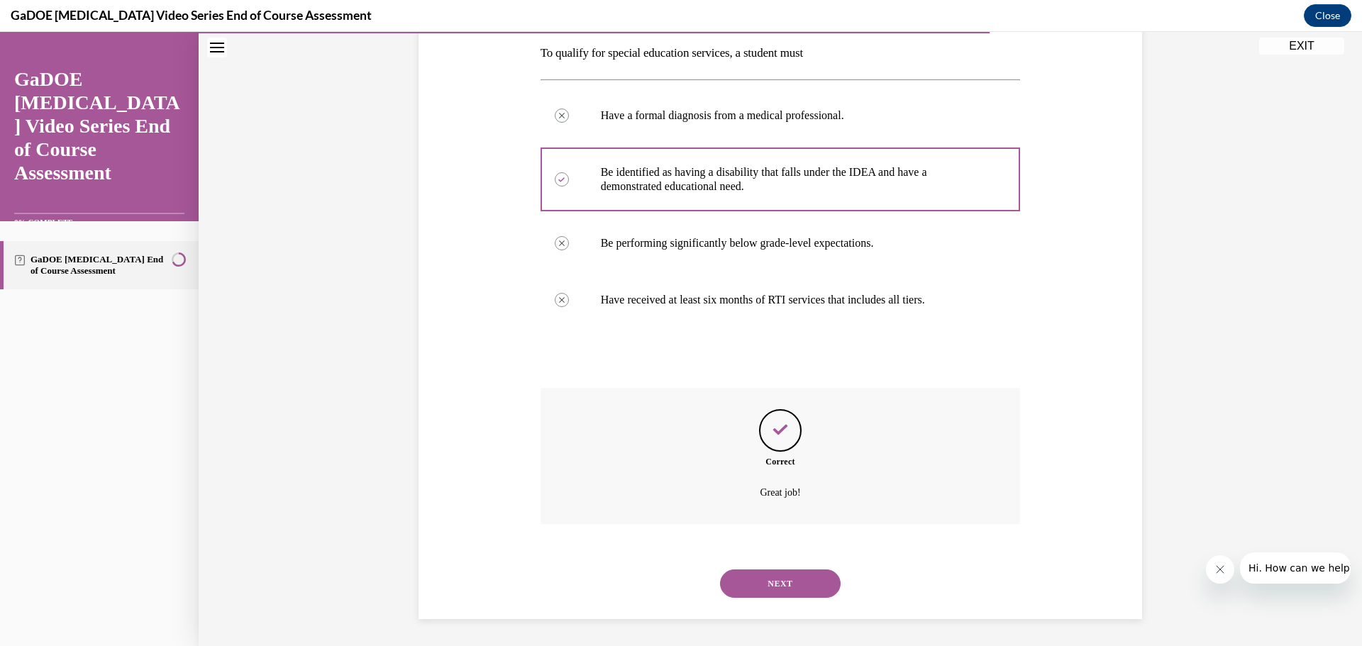
scroll to position [231, 0]
click at [753, 575] on button "NEXT" at bounding box center [780, 582] width 121 height 28
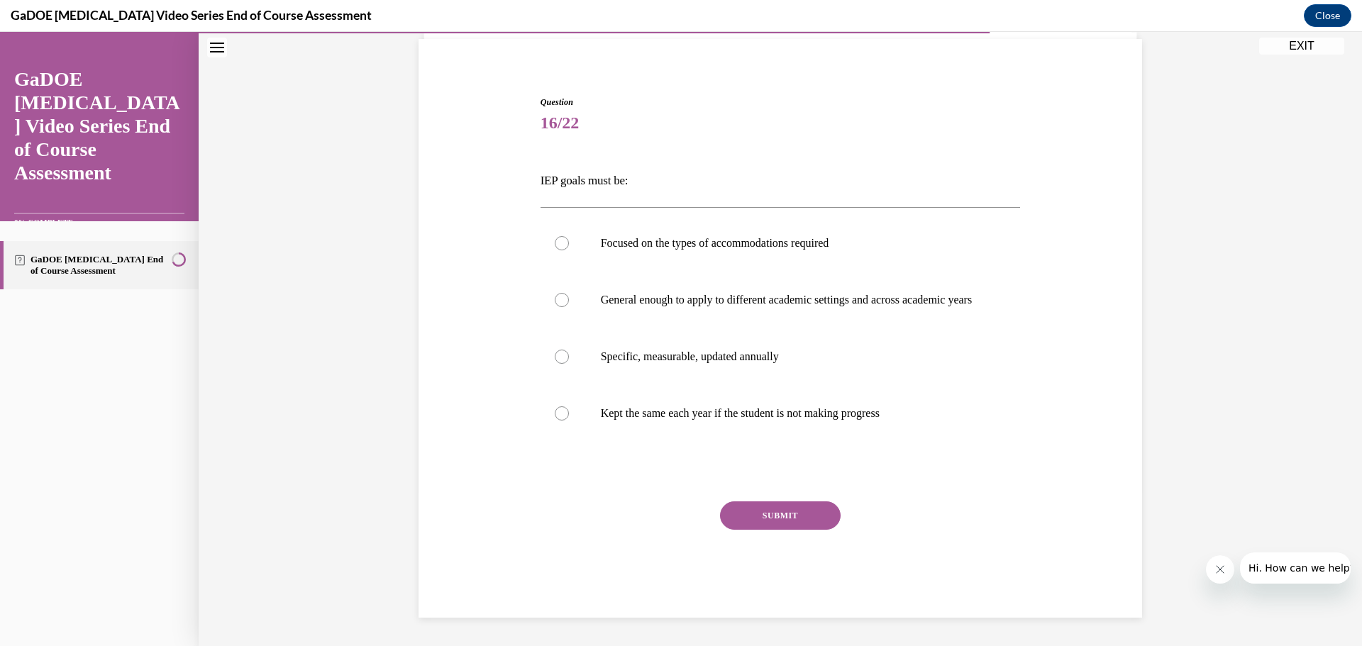
scroll to position [116, 0]
click at [702, 366] on label "Specific, measurable, updated annually" at bounding box center [781, 356] width 480 height 57
click at [569, 364] on input "Specific, measurable, updated annually" at bounding box center [562, 357] width 14 height 14
radio input "true"
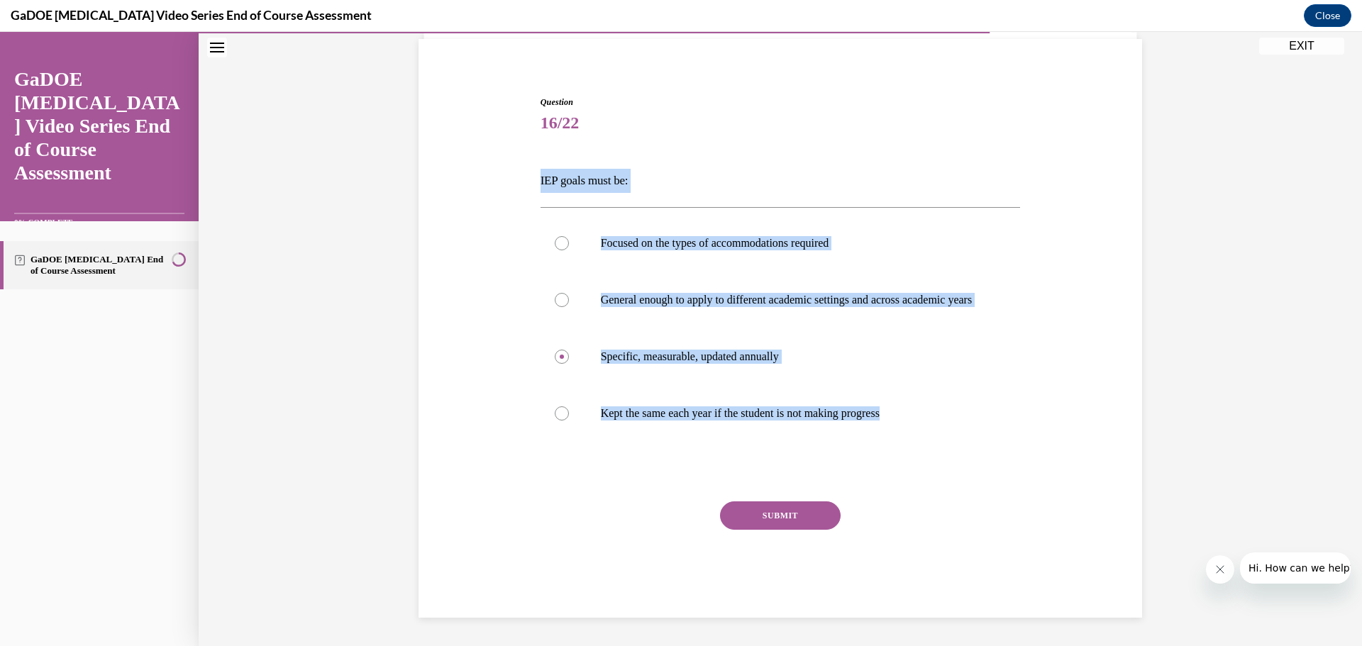
drag, startPoint x: 532, startPoint y: 175, endPoint x: 956, endPoint y: 455, distance: 507.5
click at [956, 455] on div "Question 16/22 IEP goals must be: Focused on the types of accommodations requir…" at bounding box center [780, 345] width 487 height 543
click at [357, 330] on div "Question 16/22 IEP goals must be: Focused on the types of accommodations requir…" at bounding box center [781, 310] width 1164 height 671
click at [298, 350] on div "Question 16/22 IEP goals must be: Focused on the types of accommodations requir…" at bounding box center [781, 310] width 1164 height 671
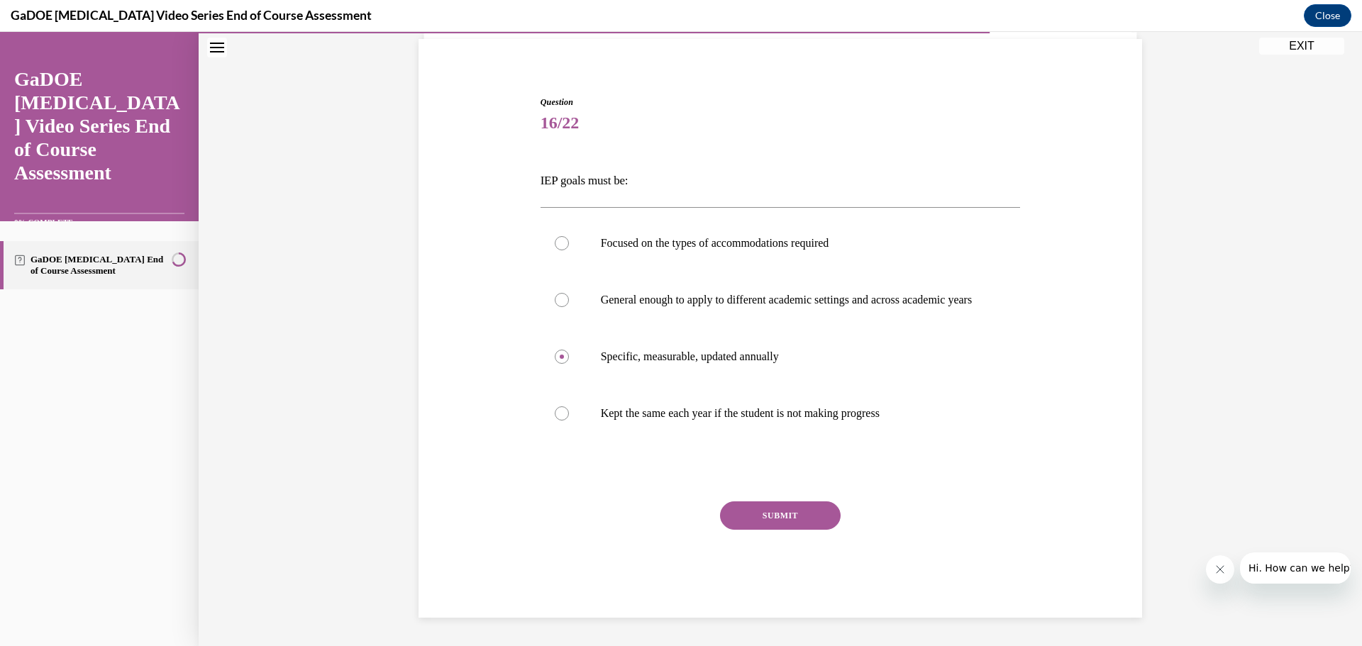
click at [795, 513] on button "SUBMIT" at bounding box center [780, 516] width 121 height 28
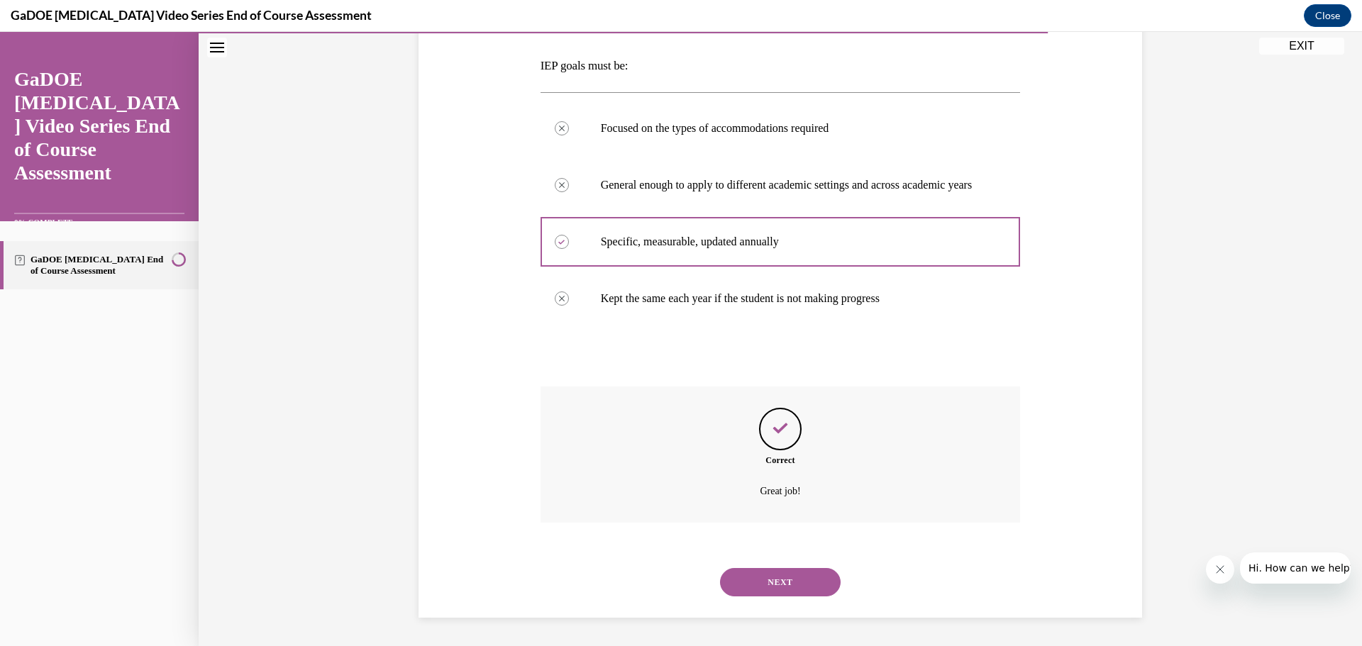
scroll to position [231, 0]
click at [780, 580] on button "NEXT" at bounding box center [780, 582] width 121 height 28
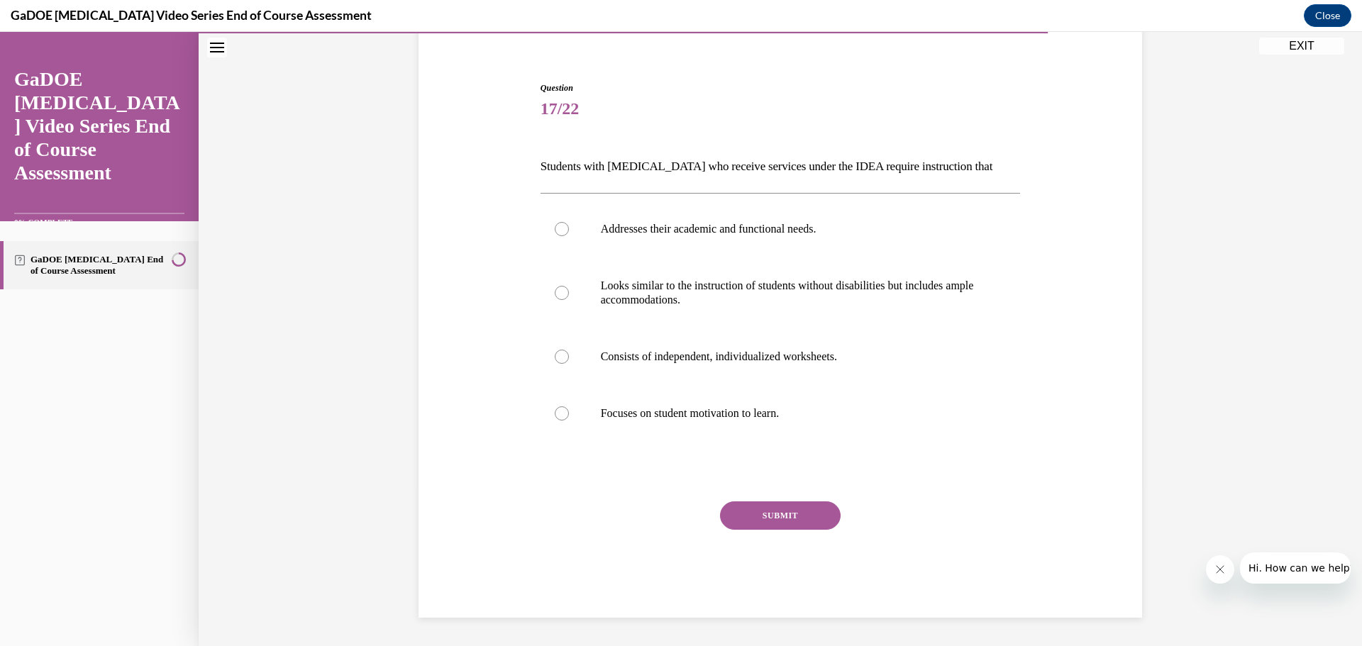
scroll to position [116, 0]
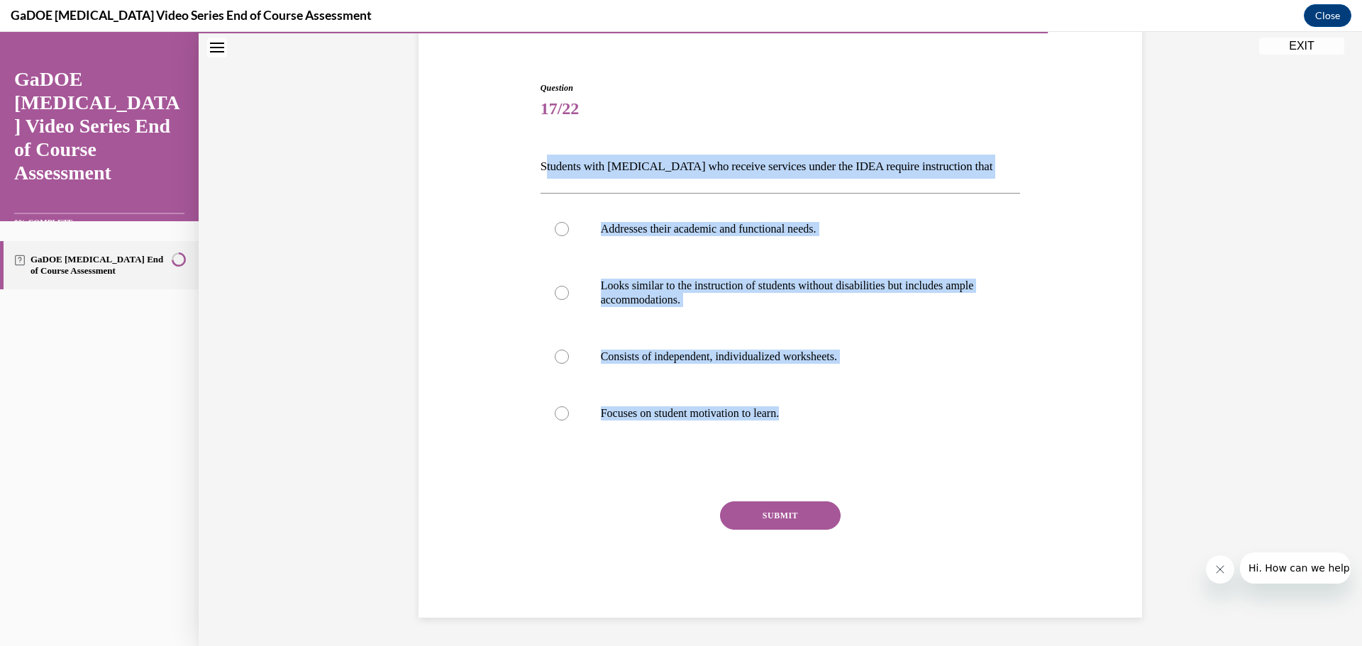
drag, startPoint x: 538, startPoint y: 165, endPoint x: 894, endPoint y: 445, distance: 452.2
click at [894, 445] on div "Question 17/22 Students with dyslexia who receive services under the IDEA requi…" at bounding box center [781, 350] width 480 height 536
click at [1108, 357] on div "Question 17/22 Students with dyslexia who receive services under the IDEA requi…" at bounding box center [780, 328] width 731 height 579
click at [1193, 334] on div "Question 17/22 Students with dyslexia who receive services under the IDEA requi…" at bounding box center [781, 303] width 1164 height 685
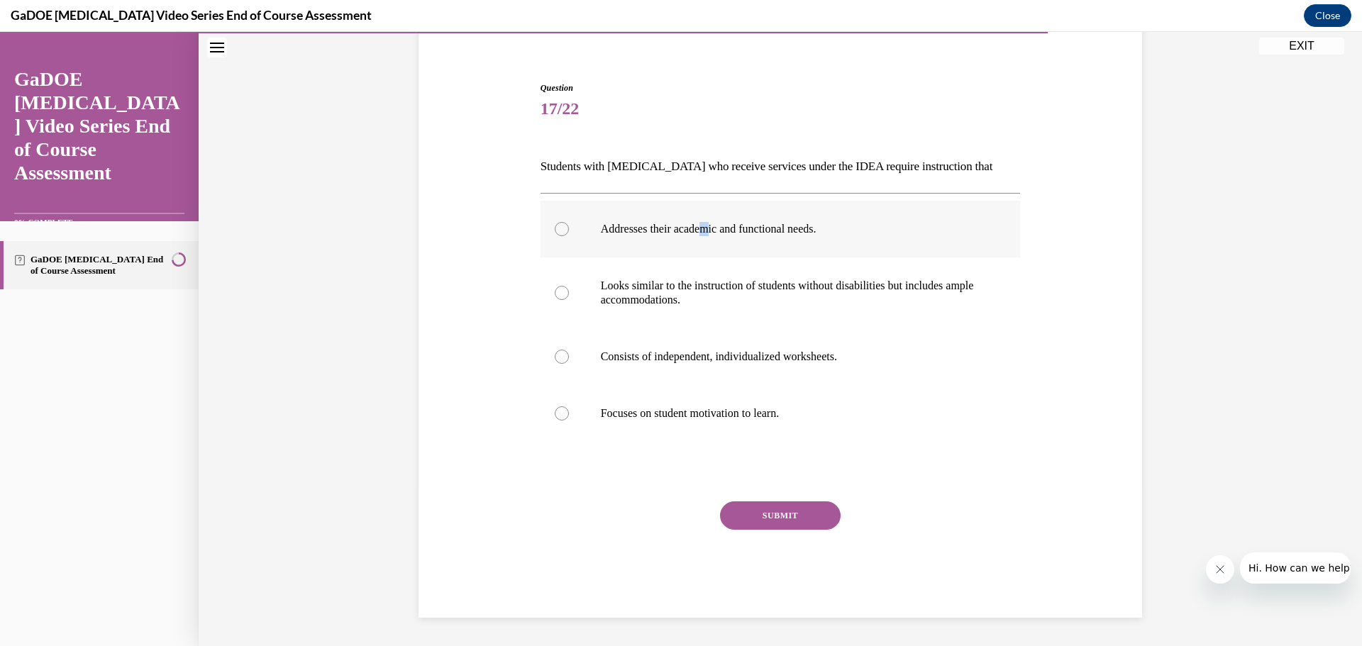
click at [711, 228] on p "Addresses their academic and functional needs." at bounding box center [793, 229] width 385 height 14
click at [920, 191] on div "Question 17/22 Students with dyslexia who receive services under the IDEA requi…" at bounding box center [781, 350] width 480 height 536
drag, startPoint x: 579, startPoint y: 228, endPoint x: 592, endPoint y: 229, distance: 13.5
click at [581, 228] on label "Addresses their academic and functional needs." at bounding box center [781, 229] width 480 height 57
click at [569, 228] on input "Addresses their academic and functional needs." at bounding box center [562, 229] width 14 height 14
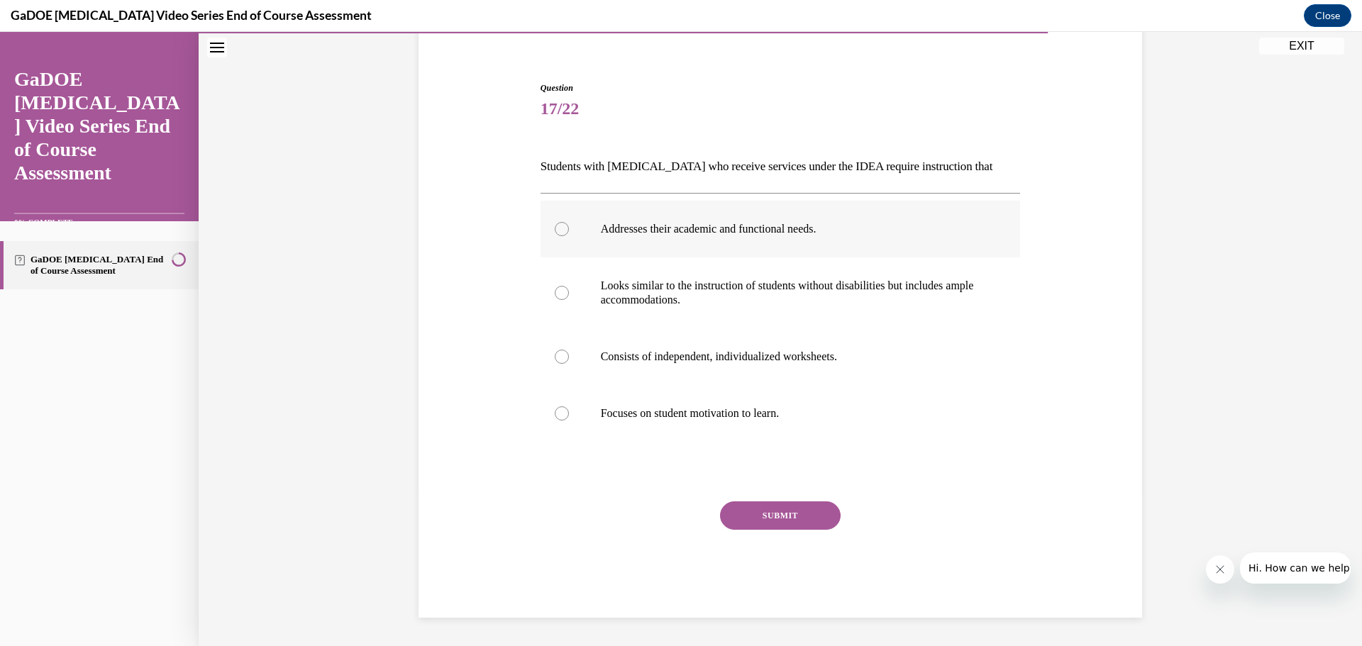
radio input "true"
click at [799, 514] on button "SUBMIT" at bounding box center [780, 516] width 121 height 28
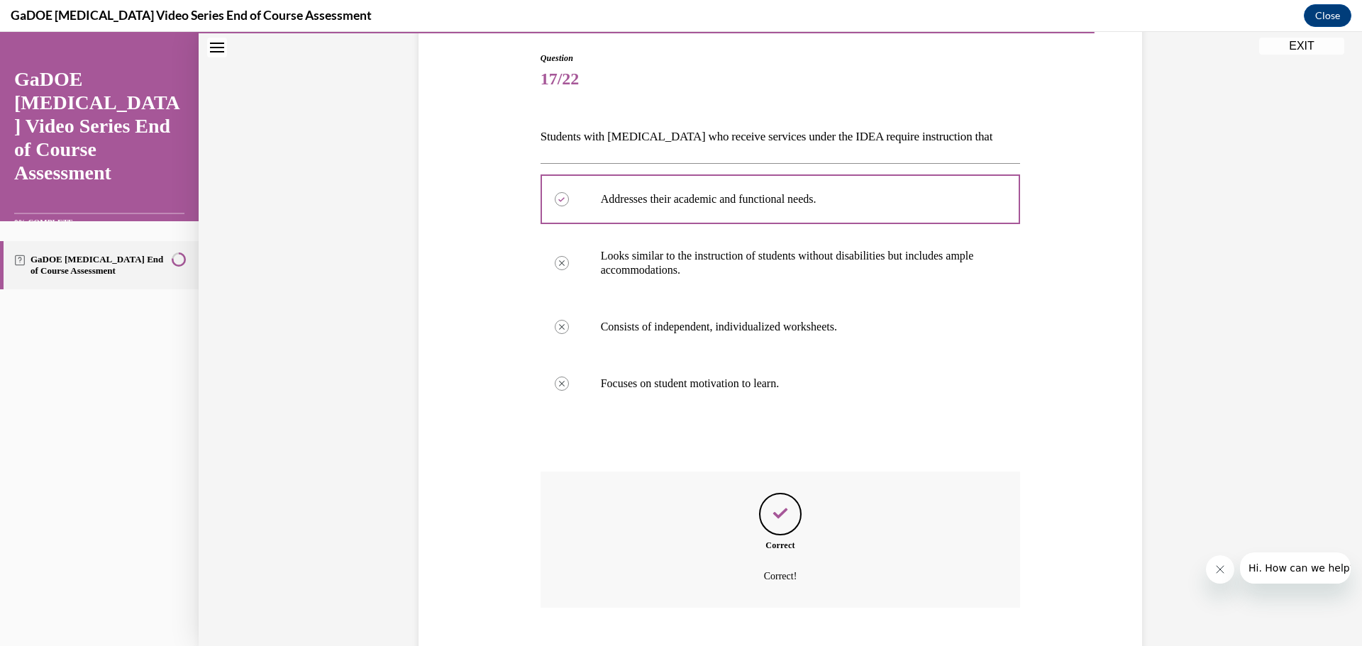
scroll to position [231, 0]
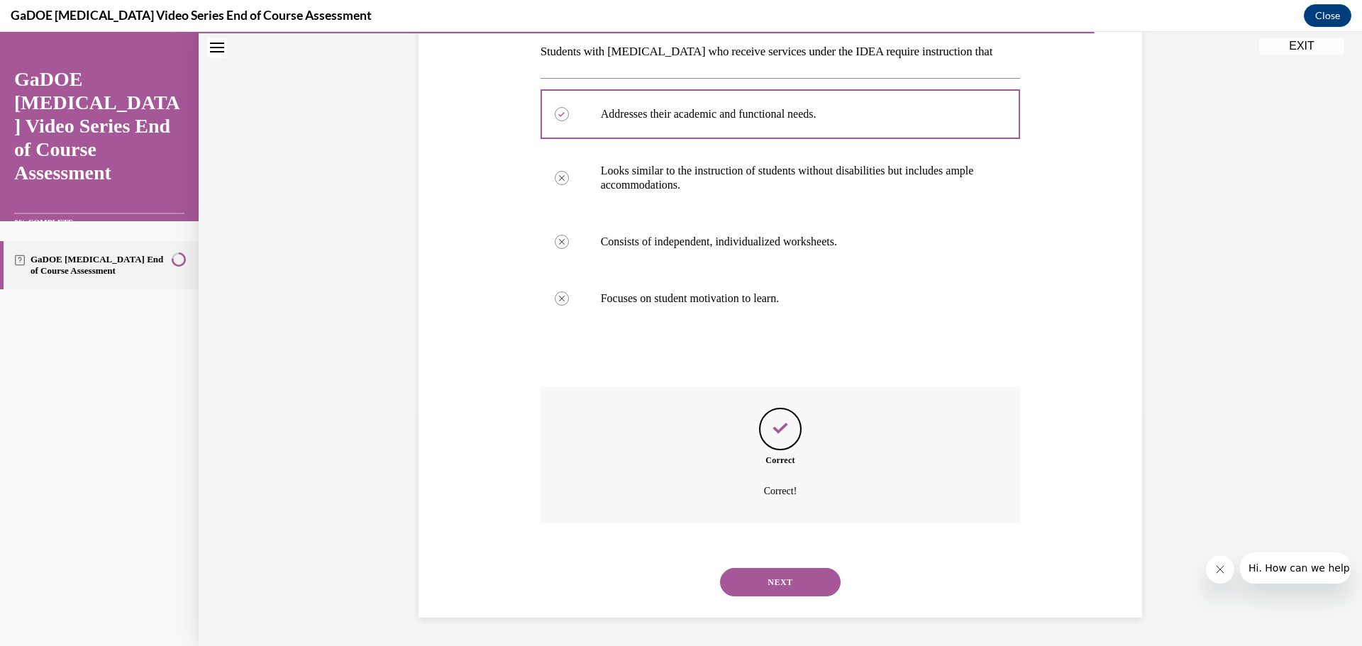
click at [807, 575] on button "NEXT" at bounding box center [780, 582] width 121 height 28
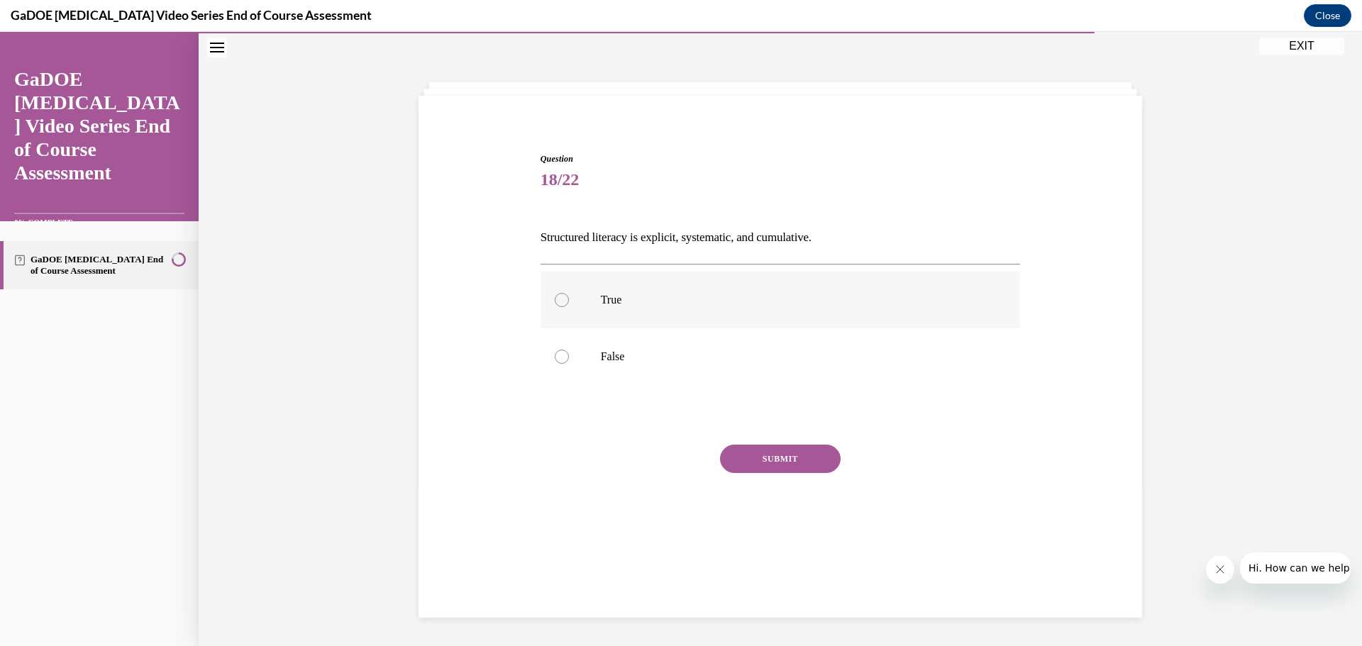
drag, startPoint x: 602, startPoint y: 284, endPoint x: 617, endPoint y: 279, distance: 16.6
click at [606, 282] on label "True" at bounding box center [781, 300] width 480 height 57
click at [592, 309] on label "True" at bounding box center [781, 300] width 480 height 57
click at [569, 307] on input "True" at bounding box center [562, 300] width 14 height 14
radio input "true"
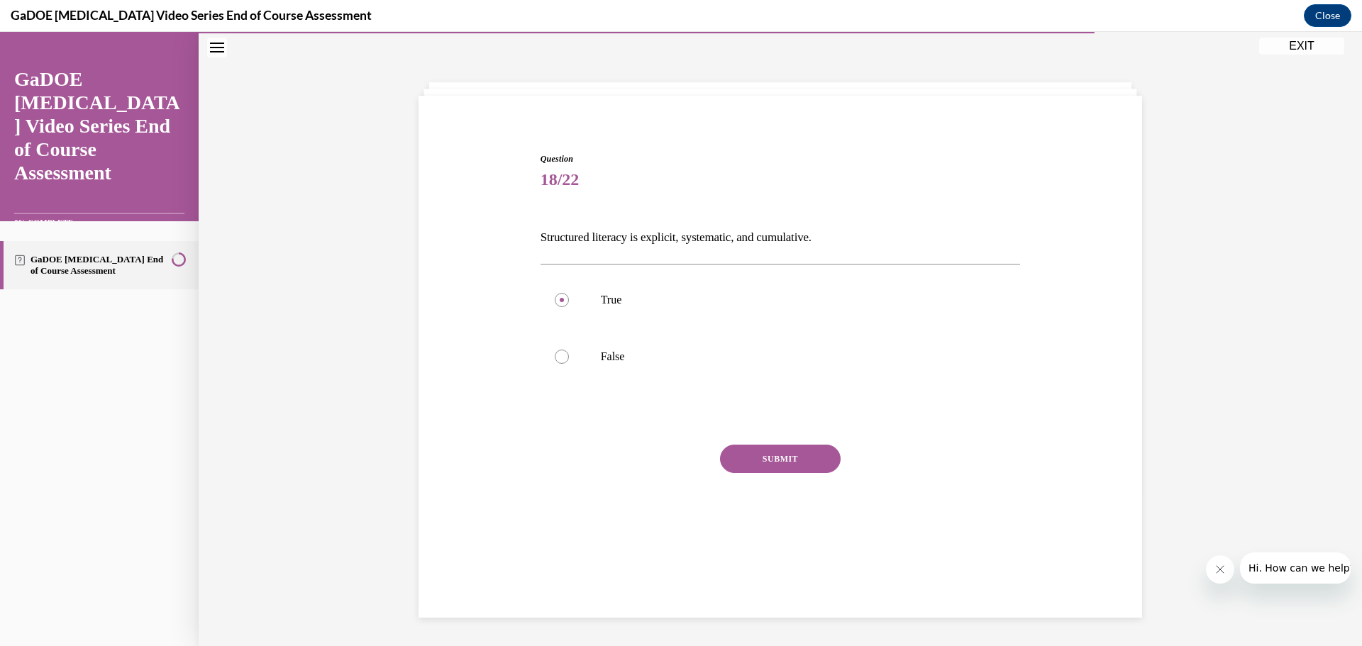
click at [764, 453] on button "SUBMIT" at bounding box center [780, 459] width 121 height 28
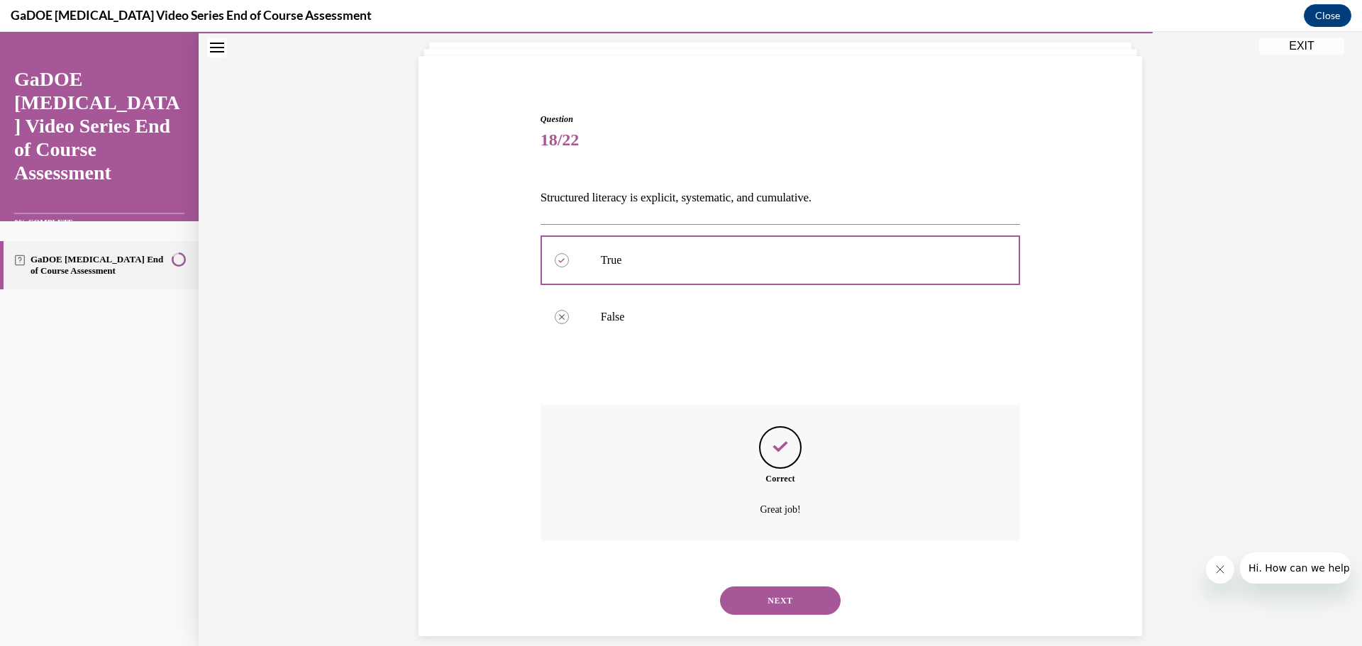
scroll to position [103, 0]
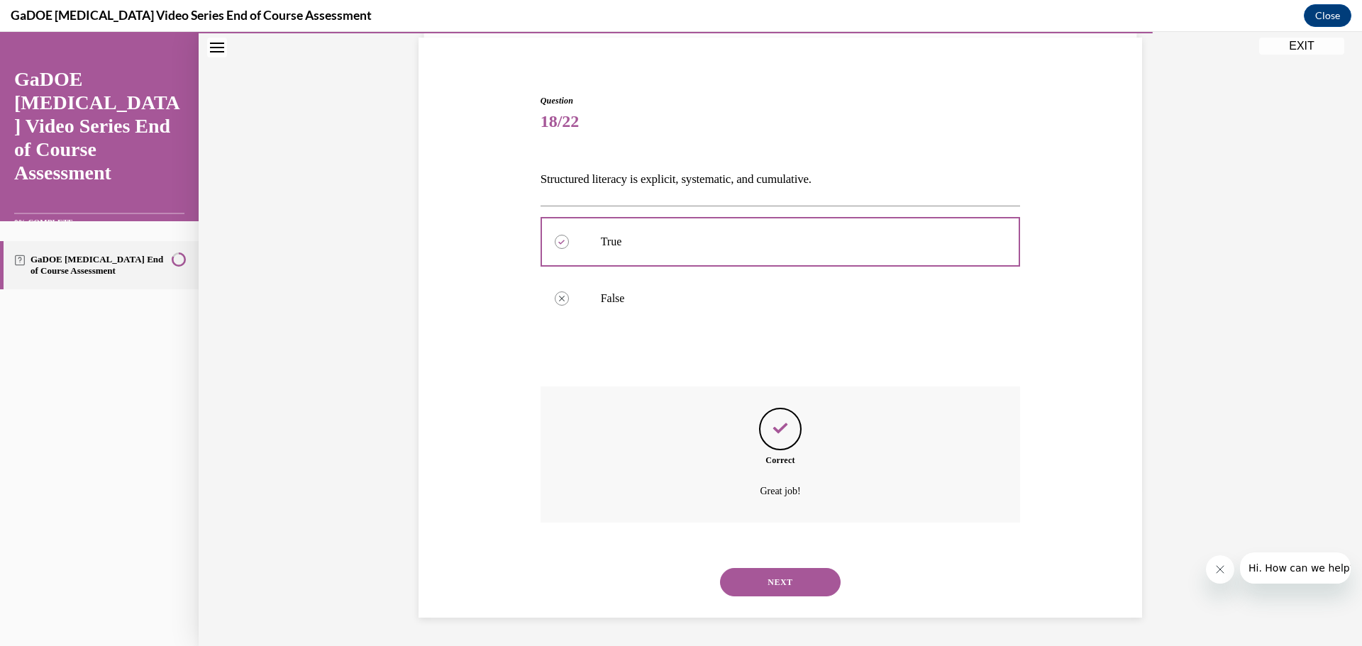
click at [787, 576] on button "NEXT" at bounding box center [780, 582] width 121 height 28
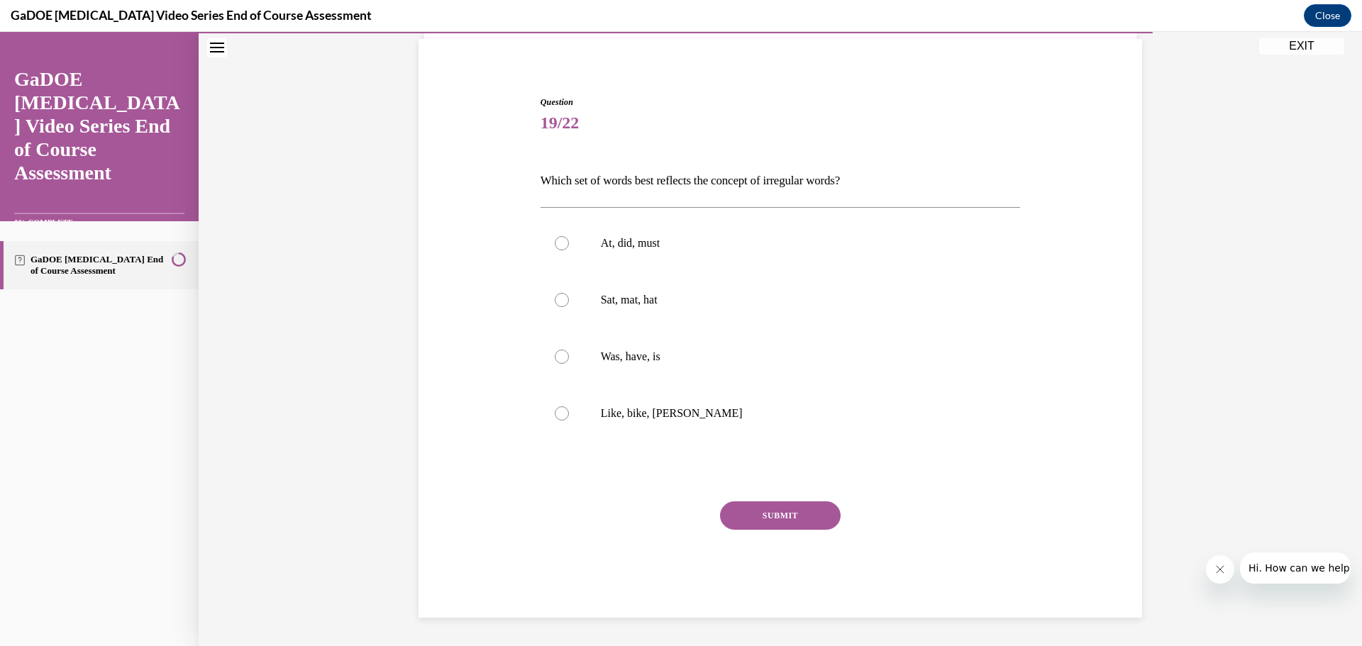
scroll to position [73, 0]
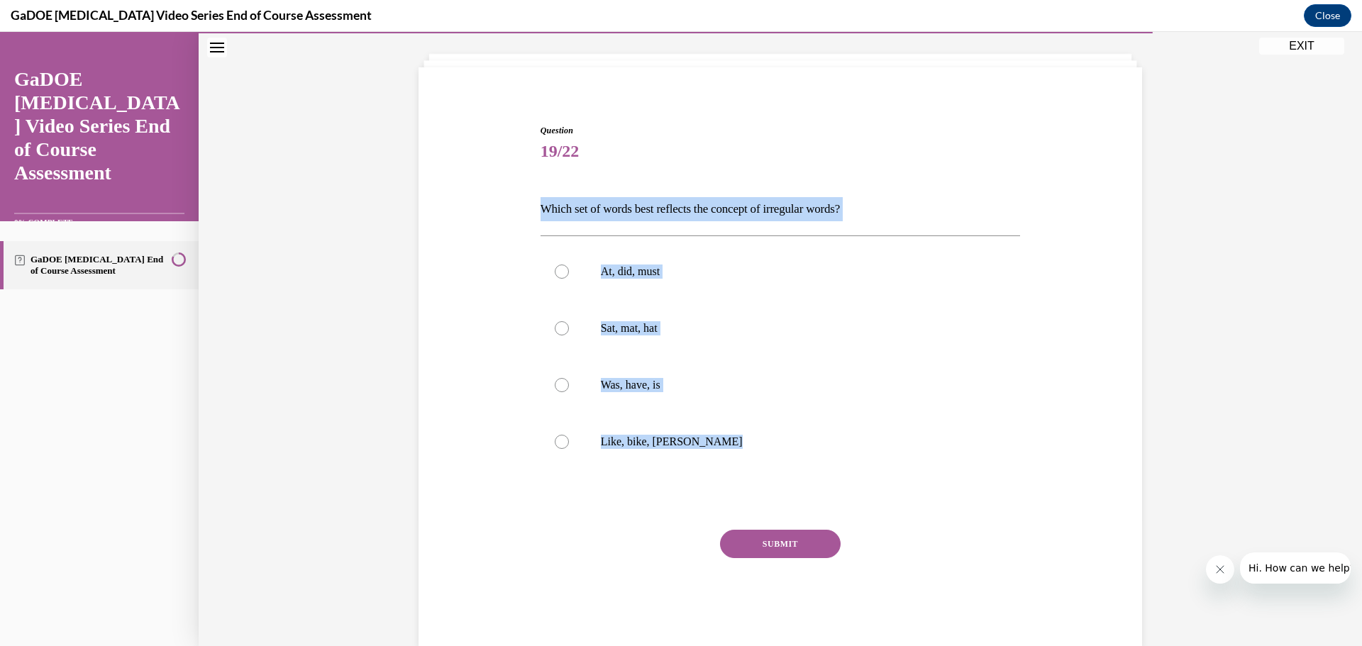
drag, startPoint x: 531, startPoint y: 193, endPoint x: 741, endPoint y: 484, distance: 358.8
click at [741, 484] on div "Question 19/22 Which set of words best reflects the concept of irregular words?…" at bounding box center [780, 364] width 731 height 565
click at [602, 481] on div "Question 19/22 Which set of words best reflects the concept of irregular words?…" at bounding box center [781, 385] width 480 height 522
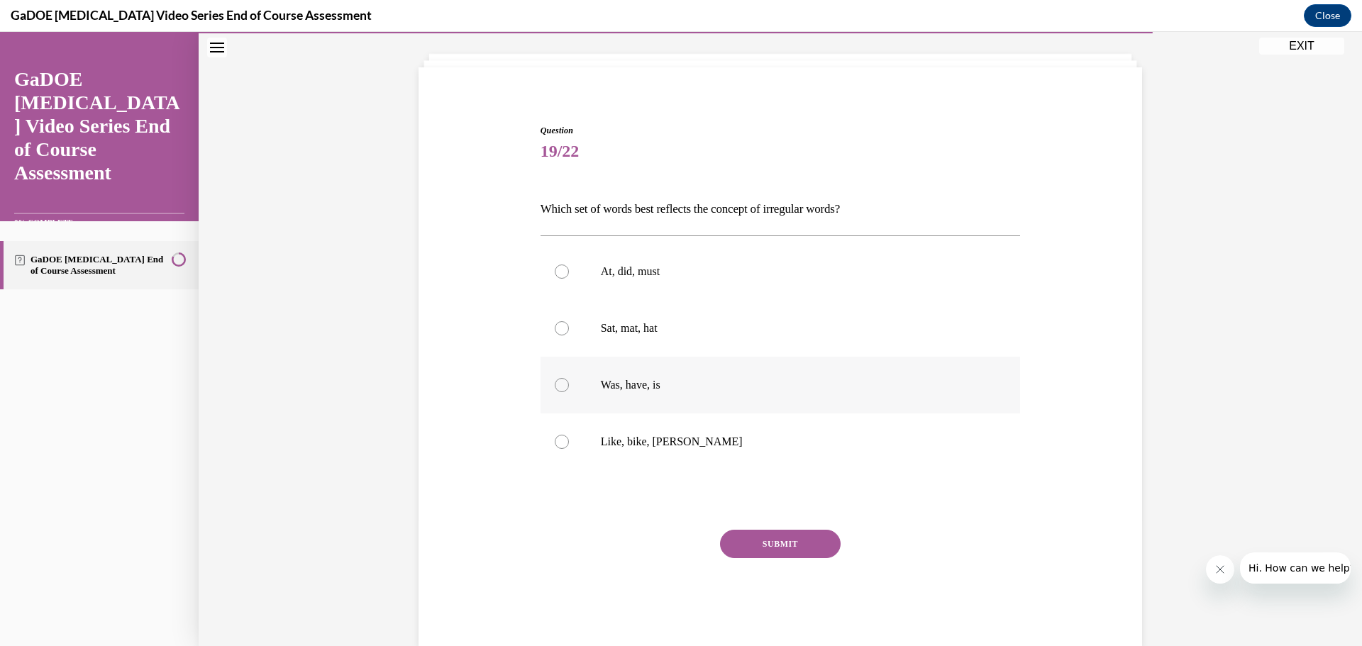
click at [656, 380] on p "Was, have, is" at bounding box center [793, 385] width 385 height 14
click at [569, 380] on input "Was, have, is" at bounding box center [562, 385] width 14 height 14
radio input "true"
click at [820, 546] on button "SUBMIT" at bounding box center [780, 544] width 121 height 28
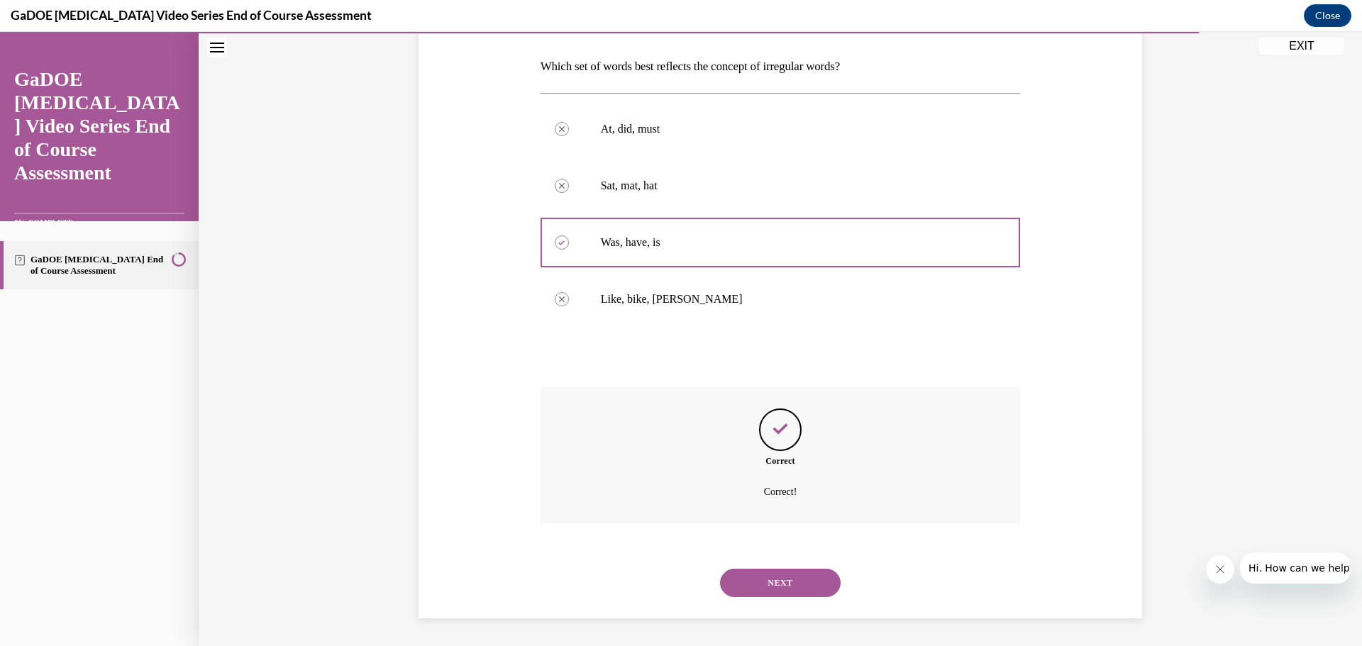
scroll to position [216, 0]
click at [778, 585] on button "NEXT" at bounding box center [780, 582] width 121 height 28
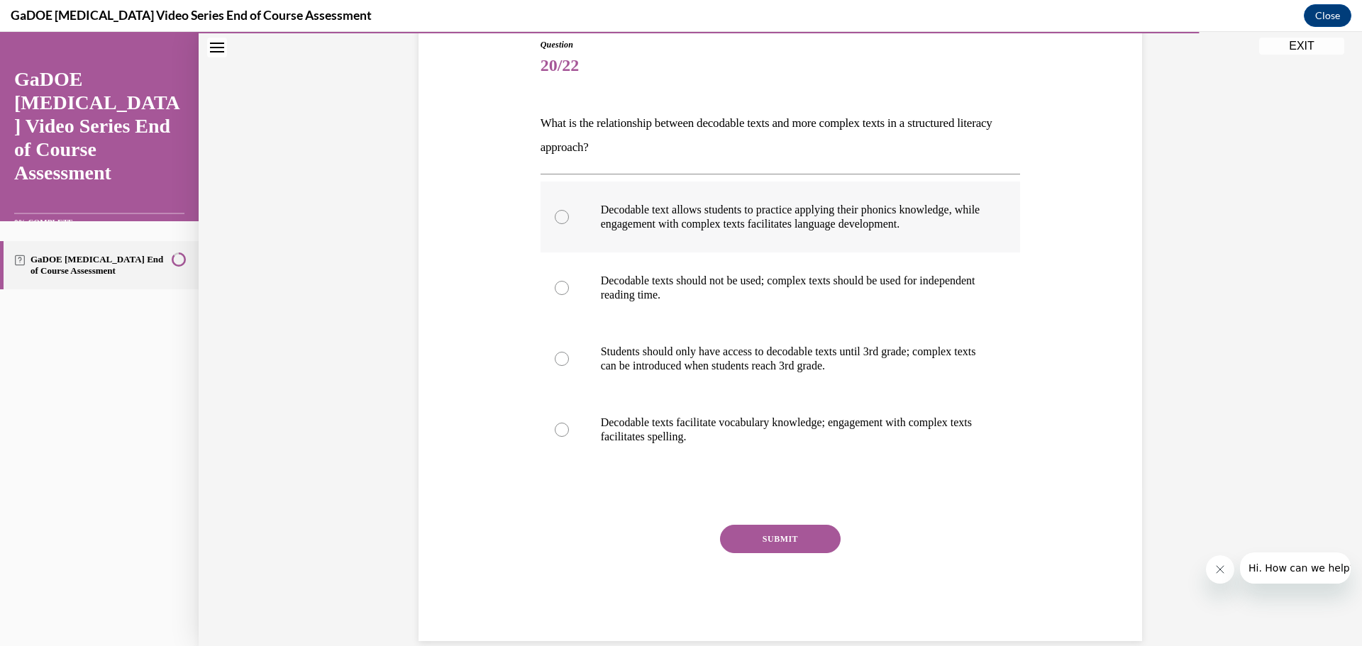
click at [836, 232] on label "Decodable text allows students to practice applying their phonics knowledge, wh…" at bounding box center [781, 217] width 480 height 71
click at [569, 224] on input "Decodable text allows students to practice applying their phonics knowledge, wh…" at bounding box center [562, 217] width 14 height 14
radio input "true"
click at [545, 125] on p "What is the relationship between decodable texts and more complex texts in a st…" at bounding box center [781, 135] width 480 height 48
click at [541, 123] on p "What is the relationship between decodable texts and more complex texts in a st…" at bounding box center [781, 135] width 480 height 48
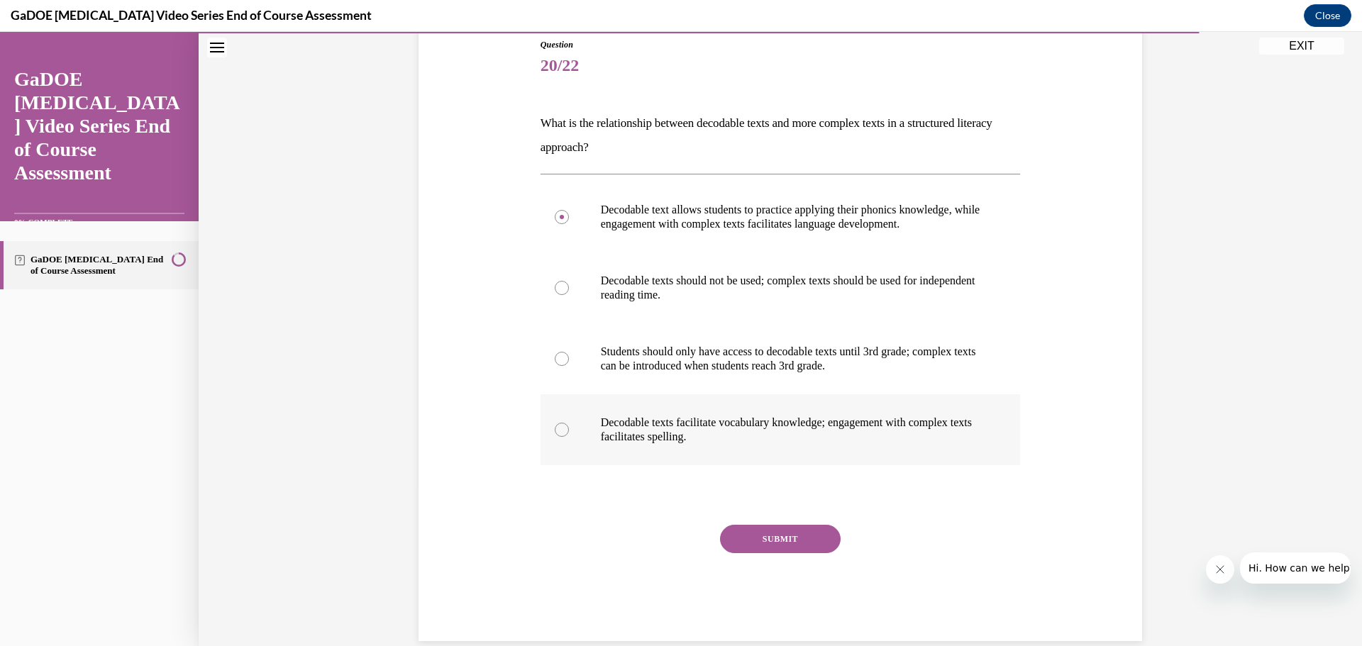
drag, startPoint x: 538, startPoint y: 123, endPoint x: 853, endPoint y: 441, distance: 448.0
click at [853, 441] on div "Question 20/22 What is the relationship between decodable texts and more comple…" at bounding box center [781, 339] width 480 height 603
click at [521, 303] on div "Question 20/22 What is the relationship between decodable texts and more comple…" at bounding box center [780, 319] width 731 height 646
click at [790, 543] on button "SUBMIT" at bounding box center [780, 539] width 121 height 28
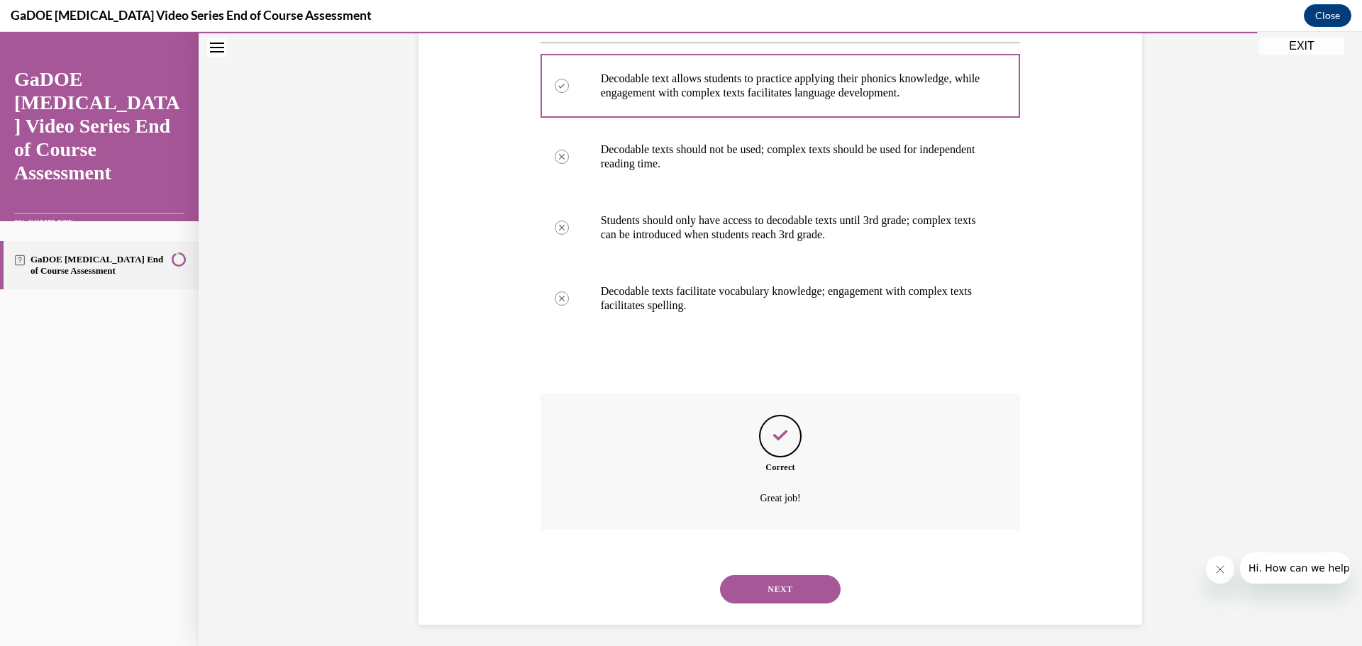
scroll to position [297, 0]
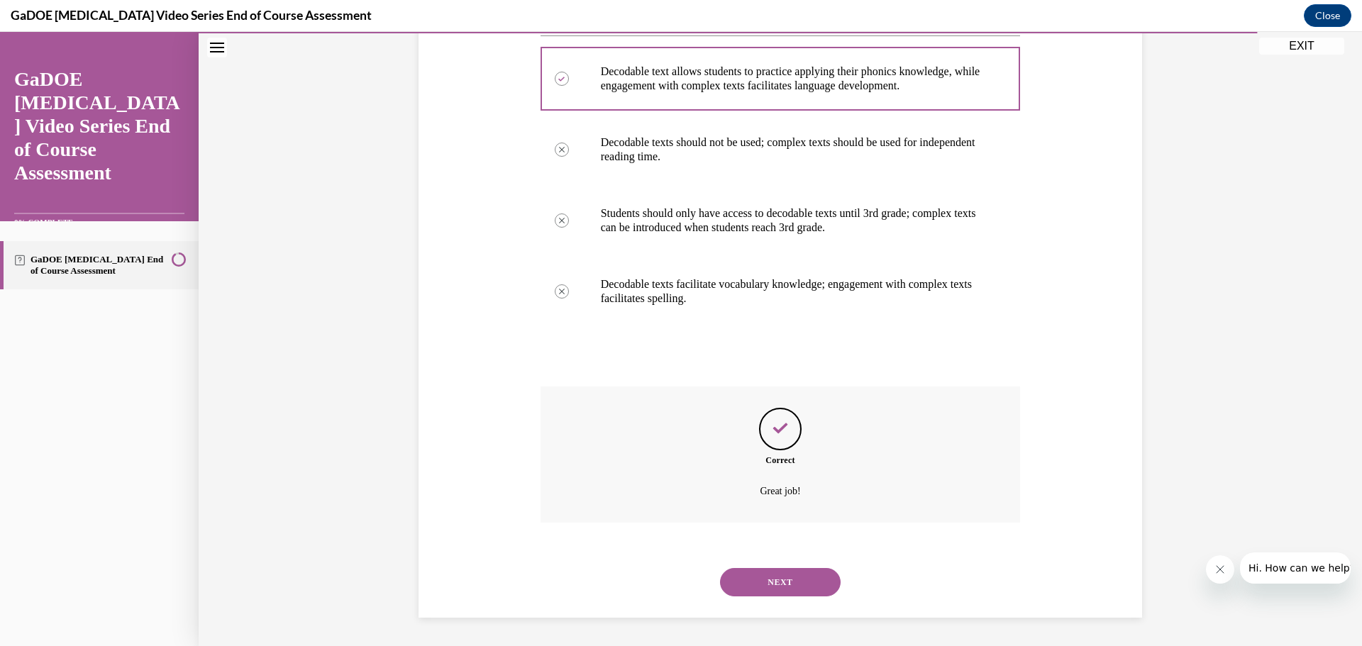
drag, startPoint x: 760, startPoint y: 585, endPoint x: 768, endPoint y: 585, distance: 8.5
click at [761, 585] on button "NEXT" at bounding box center [780, 582] width 121 height 28
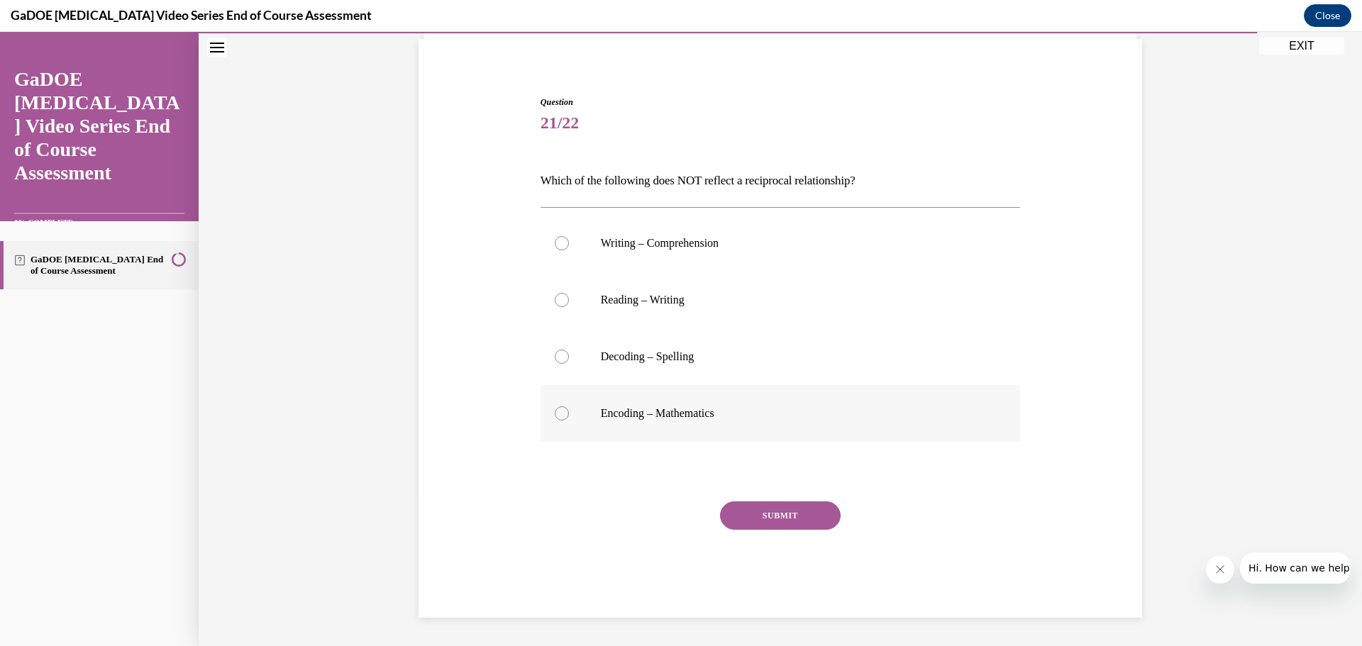
drag, startPoint x: 538, startPoint y: 173, endPoint x: 807, endPoint y: 418, distance: 363.6
click at [807, 418] on div "Question 21/22 Which of the following does NOT reflect a reciprocal relationshi…" at bounding box center [781, 357] width 480 height 522
drag, startPoint x: 436, startPoint y: 314, endPoint x: 443, endPoint y: 316, distance: 8.1
click at [436, 315] on div "Question 21/22 Which of the following does NOT reflect a reciprocal relationshi…" at bounding box center [780, 335] width 731 height 565
click at [328, 293] on div "Question 21/22 Which of the following does NOT reflect a reciprocal relationshi…" at bounding box center [781, 310] width 1164 height 671
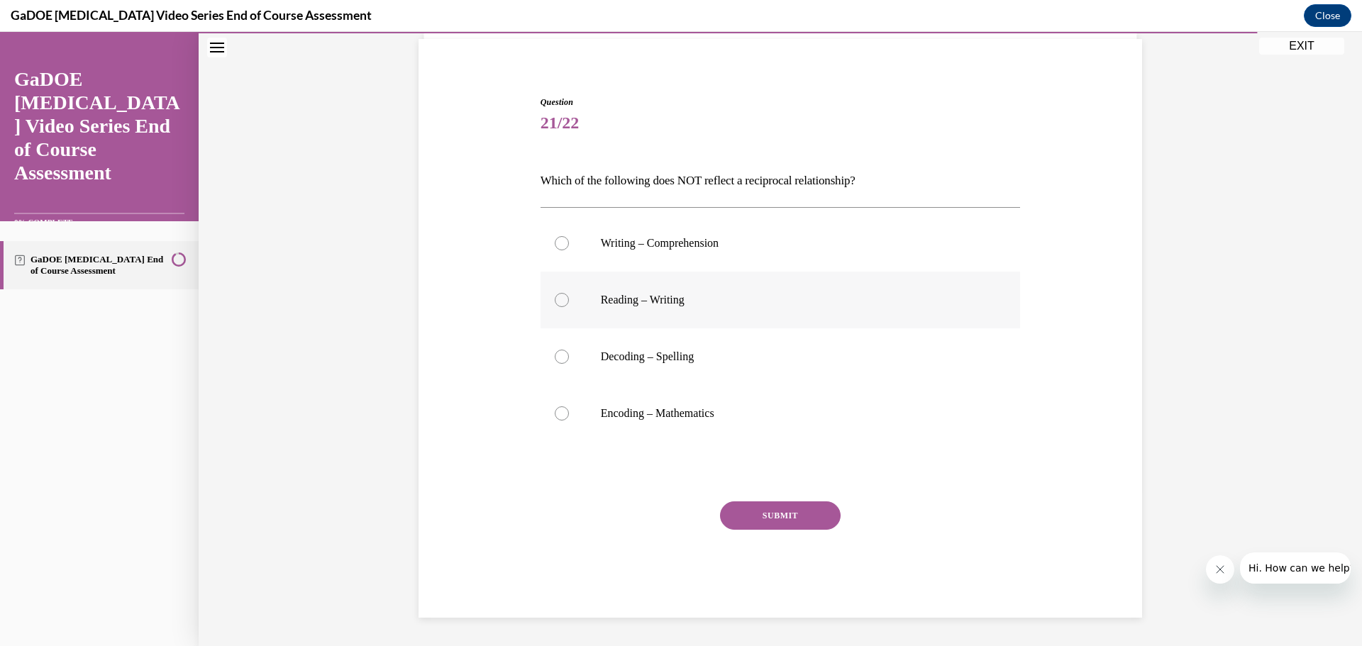
click at [648, 313] on label "Reading – Writing" at bounding box center [781, 300] width 480 height 57
click at [569, 307] on input "Reading – Writing" at bounding box center [562, 300] width 14 height 14
radio input "true"
click at [586, 406] on label "Encoding – Mathematics" at bounding box center [781, 413] width 480 height 57
click at [569, 407] on input "Encoding – Mathematics" at bounding box center [562, 414] width 14 height 14
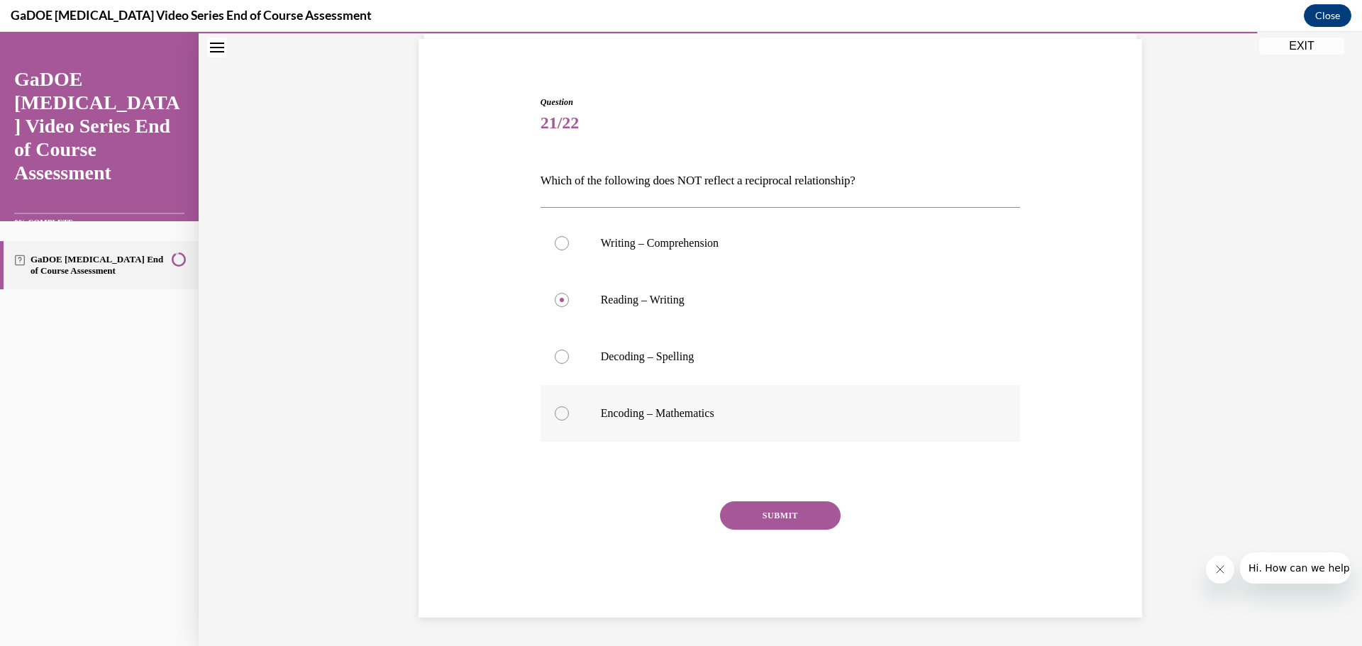
radio input "true"
click at [782, 515] on button "SUBMIT" at bounding box center [780, 516] width 121 height 28
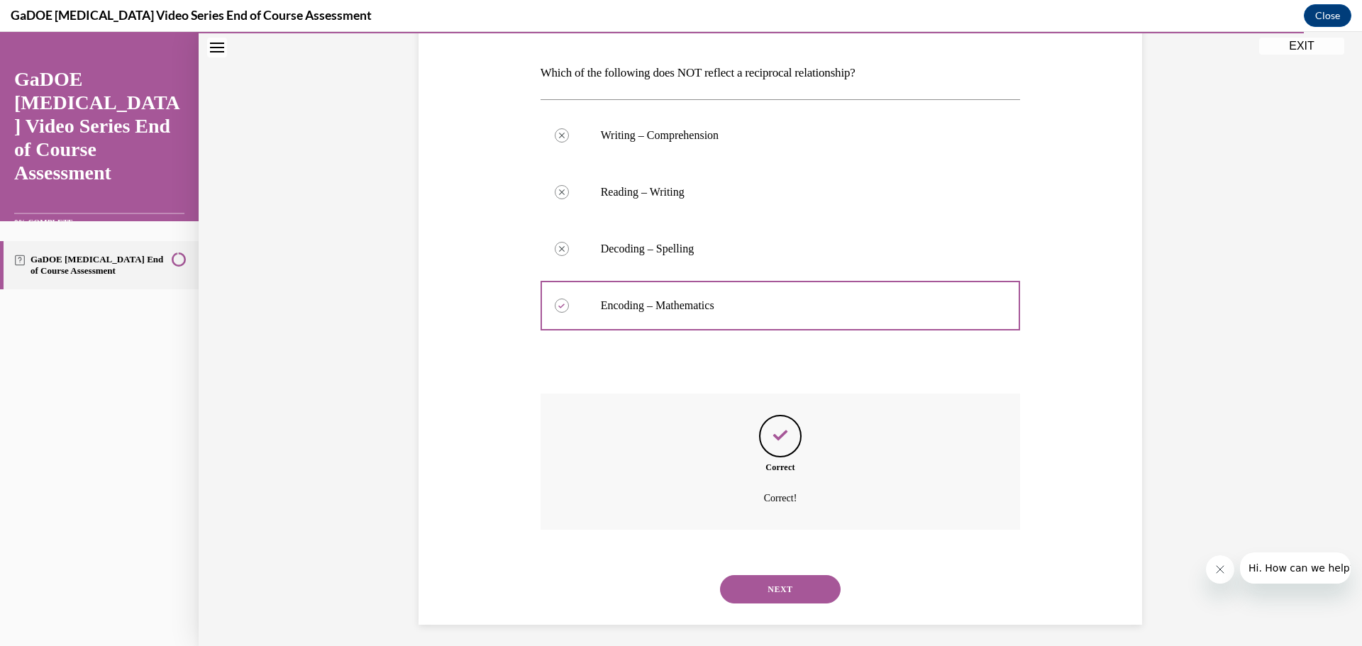
scroll to position [216, 0]
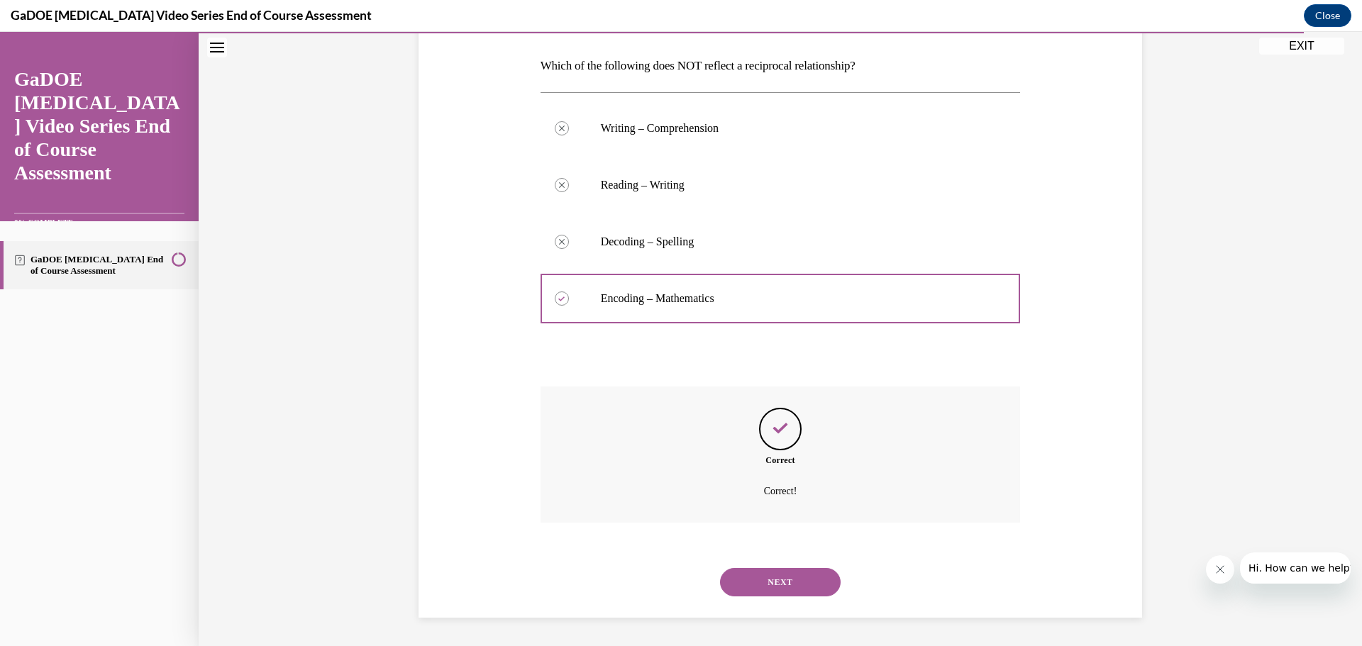
click at [796, 571] on button "NEXT" at bounding box center [780, 582] width 121 height 28
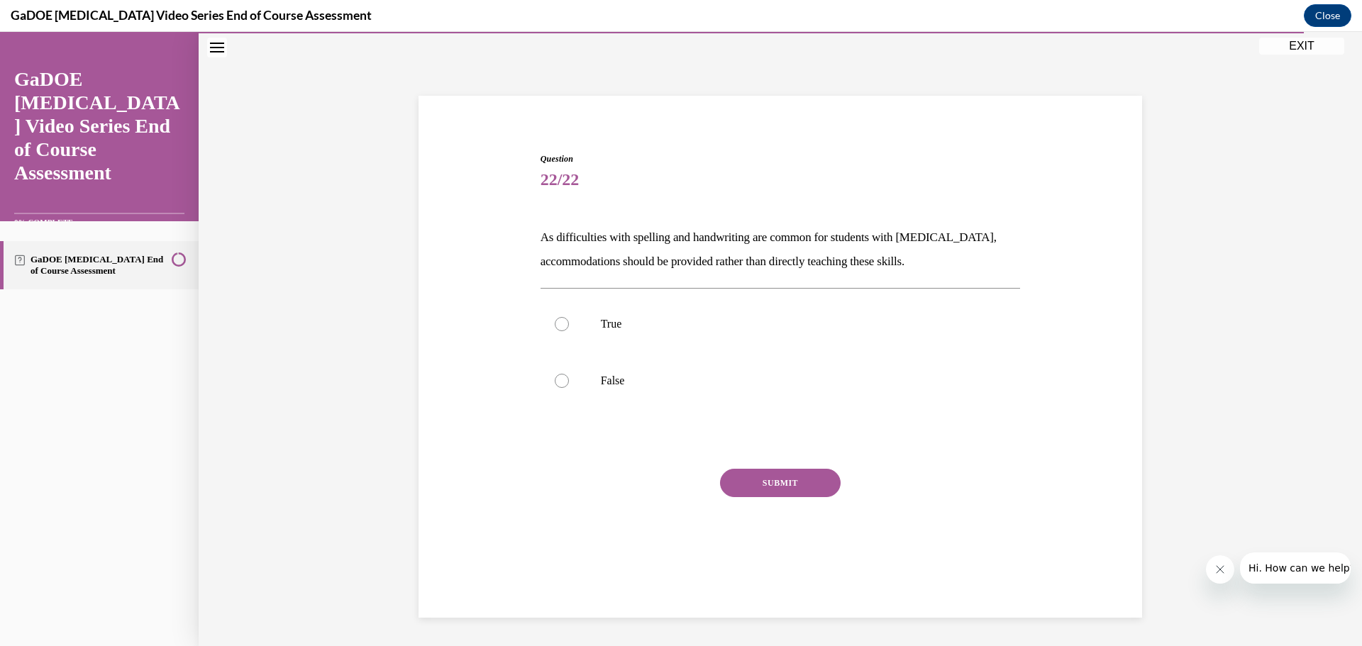
scroll to position [45, 0]
click at [629, 392] on label "False" at bounding box center [781, 381] width 480 height 57
click at [569, 388] on input "False" at bounding box center [562, 381] width 14 height 14
radio input "true"
click at [783, 484] on button "SUBMIT" at bounding box center [780, 483] width 121 height 28
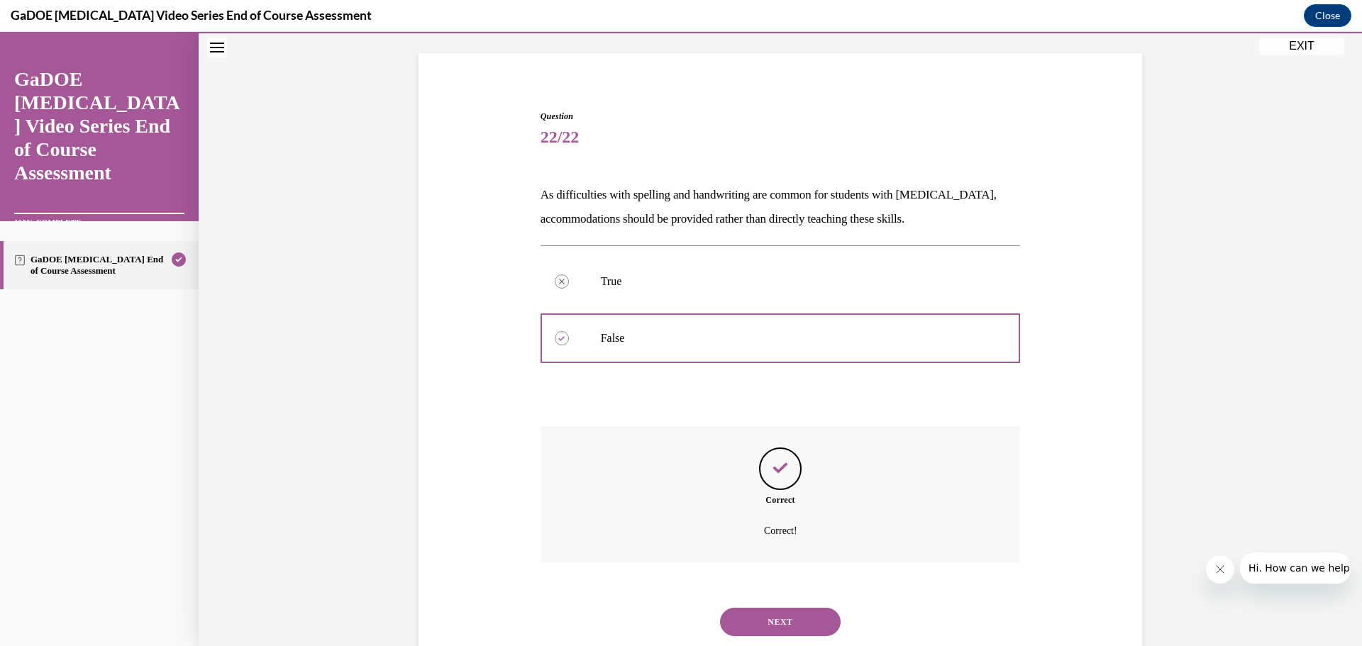
scroll to position [127, 0]
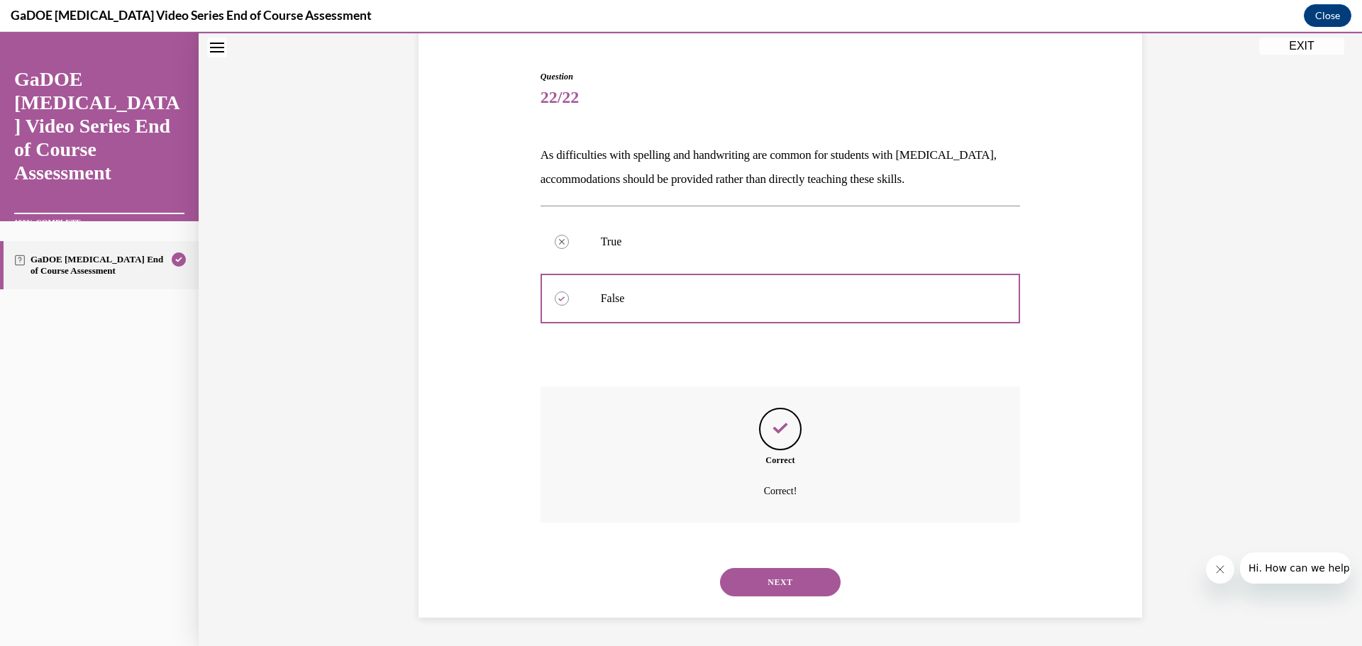
click at [808, 586] on button "NEXT" at bounding box center [780, 582] width 121 height 28
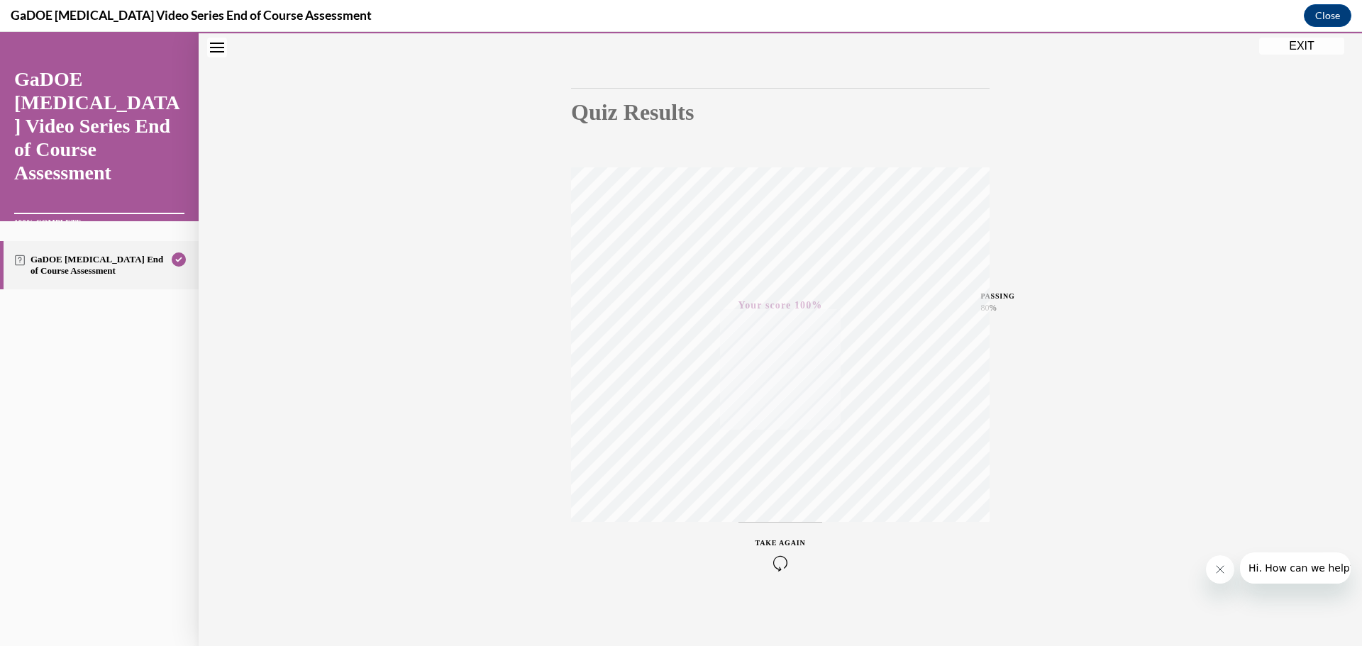
scroll to position [113, 0]
click at [1303, 45] on button "EXIT" at bounding box center [1301, 46] width 85 height 17
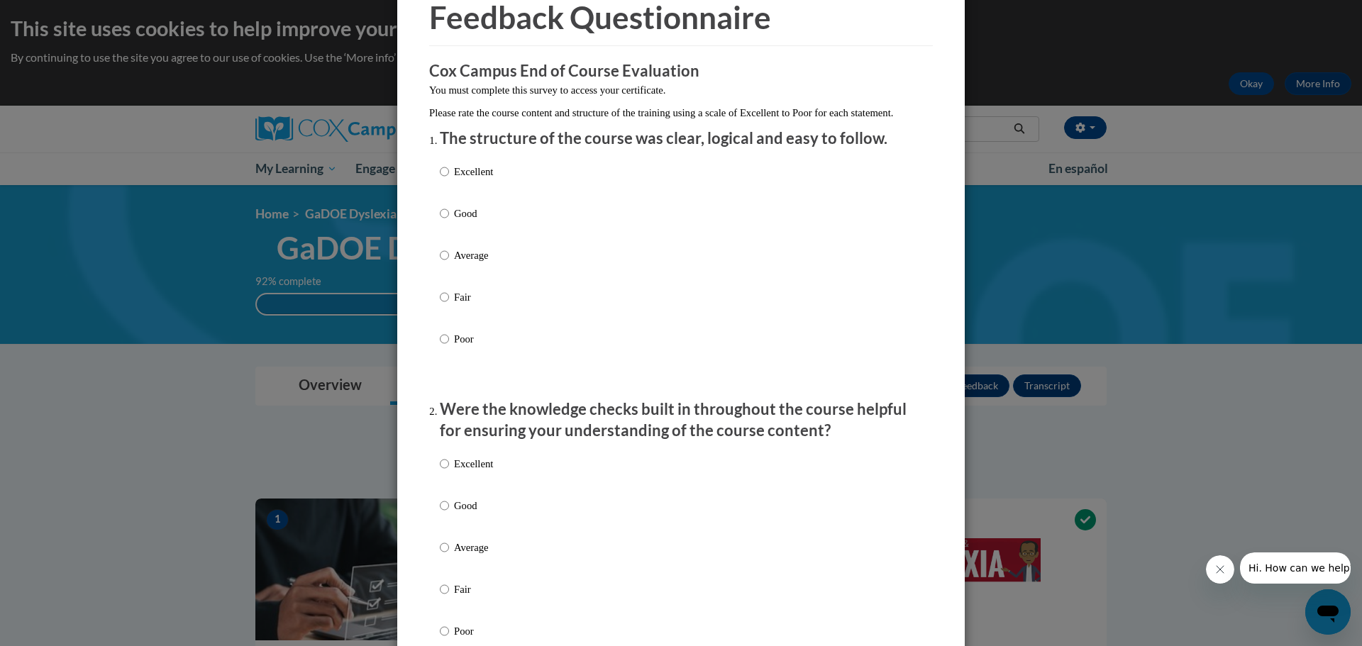
scroll to position [71, 0]
click at [468, 221] on p "Good" at bounding box center [473, 213] width 39 height 16
click at [449, 221] on input "Good" at bounding box center [444, 213] width 9 height 16
radio input "true"
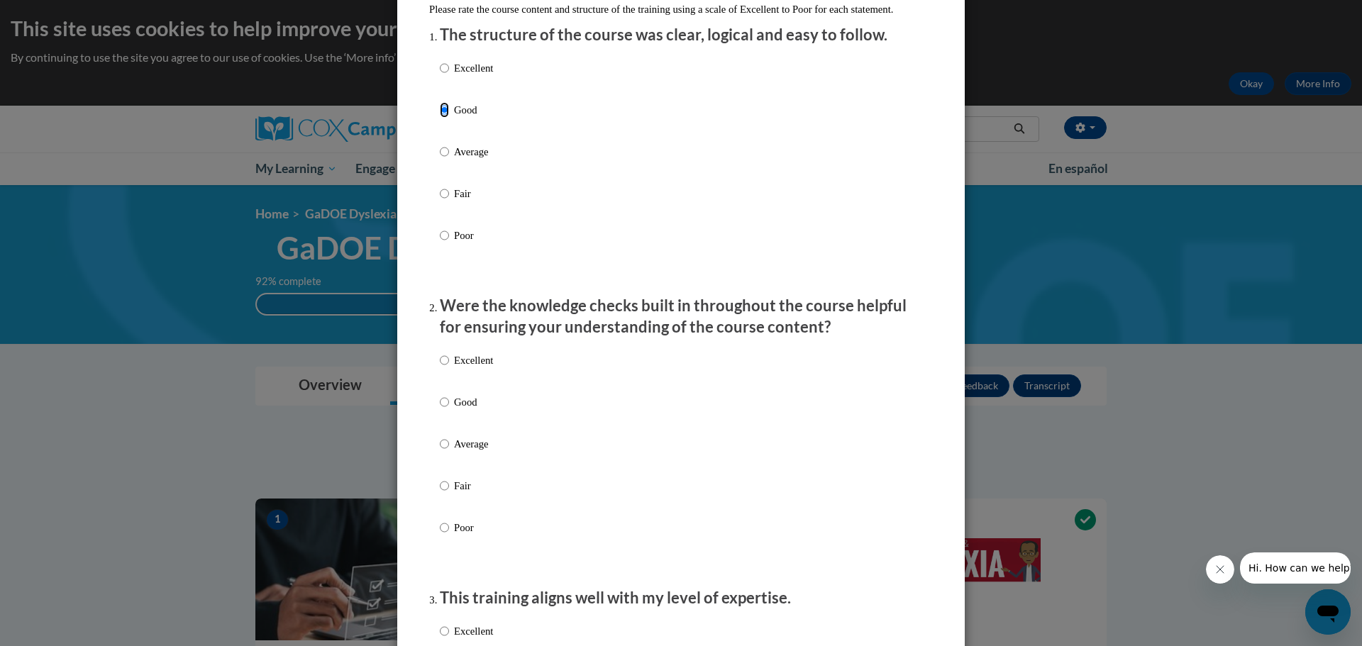
scroll to position [213, 0]
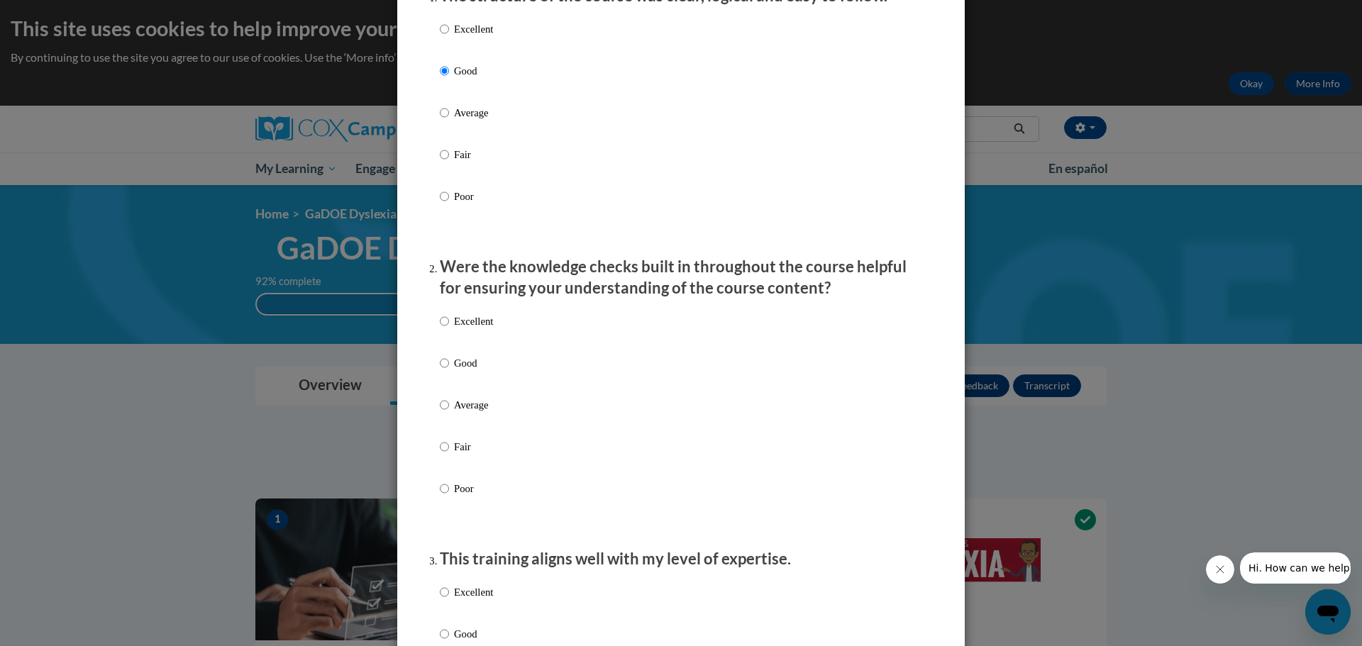
click at [478, 329] on p "Excellent" at bounding box center [473, 322] width 39 height 16
click at [449, 329] on input "Excellent" at bounding box center [444, 322] width 9 height 16
radio input "true"
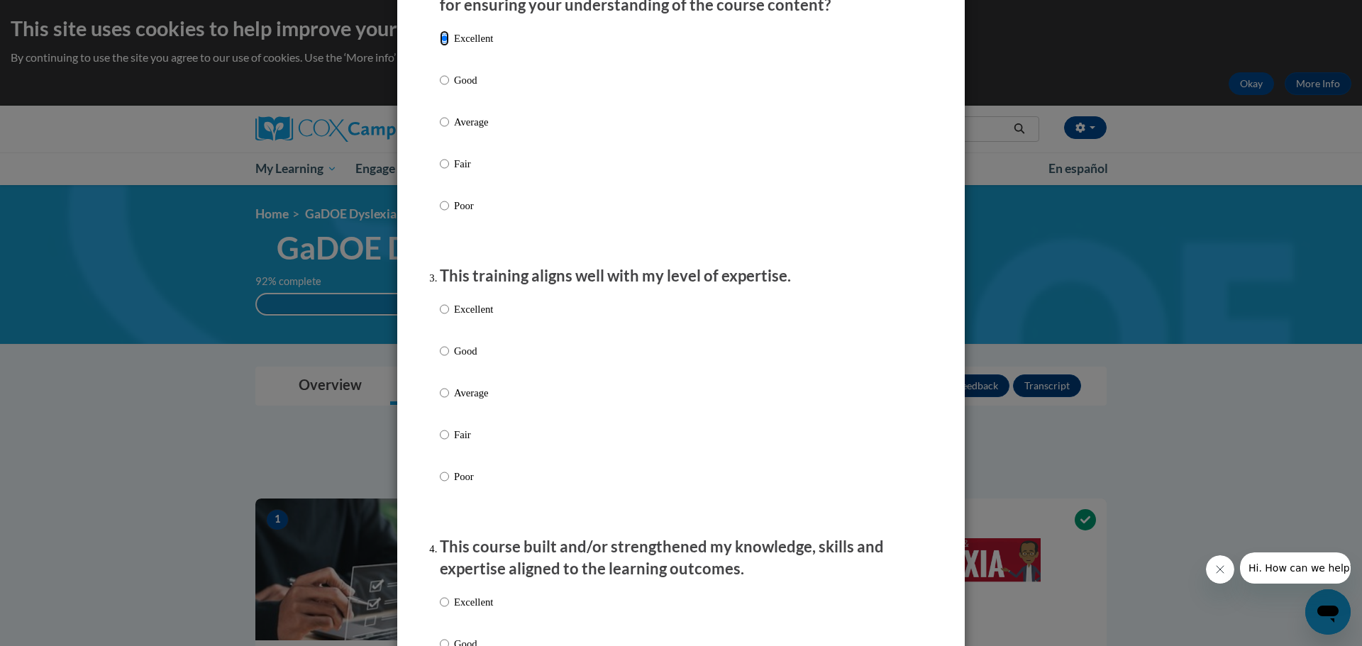
scroll to position [497, 0]
click at [473, 316] on p "Excellent" at bounding box center [473, 309] width 39 height 16
click at [449, 316] on input "Excellent" at bounding box center [444, 309] width 9 height 16
radio input "true"
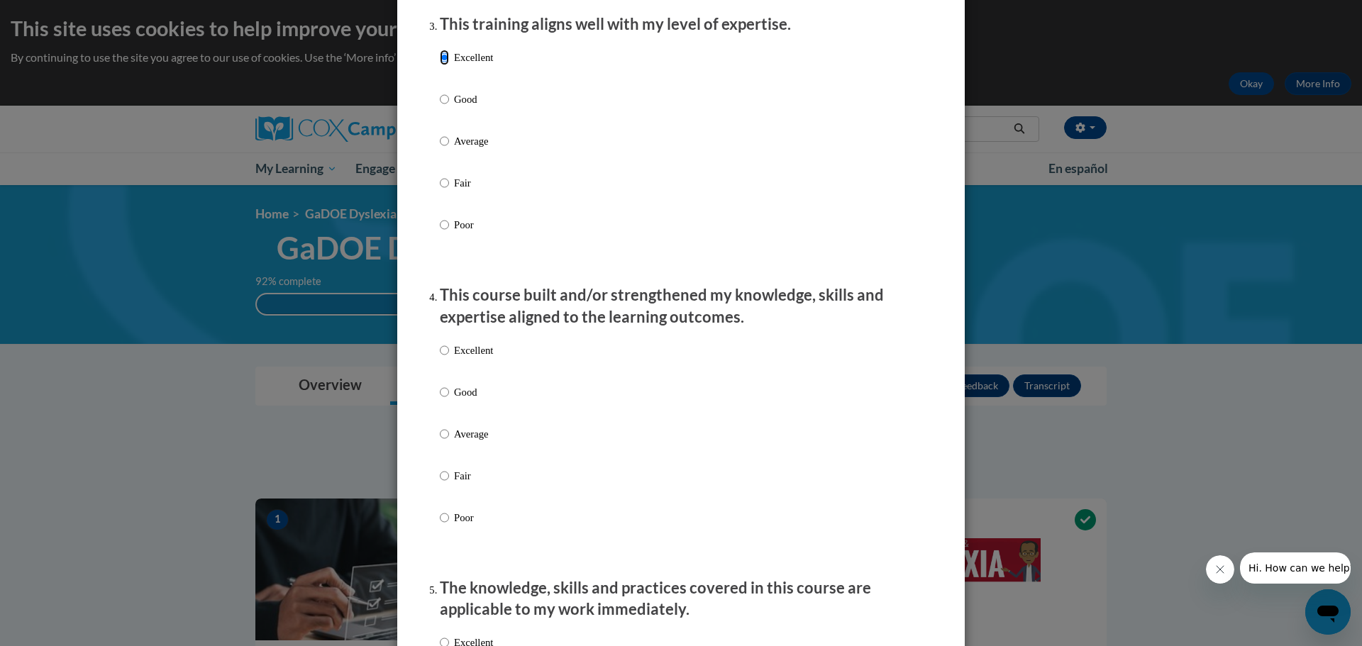
scroll to position [780, 0]
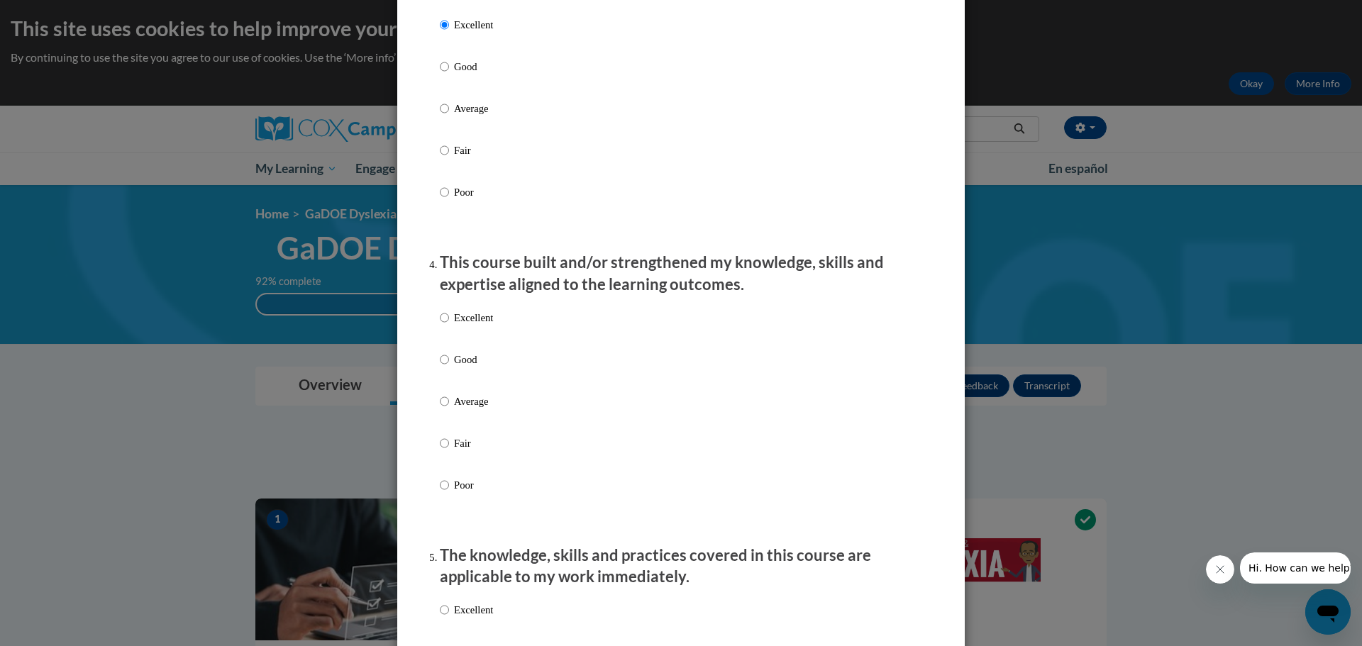
click at [455, 340] on label "Excellent" at bounding box center [466, 329] width 53 height 38
click at [449, 326] on input "Excellent" at bounding box center [444, 318] width 9 height 16
radio input "true"
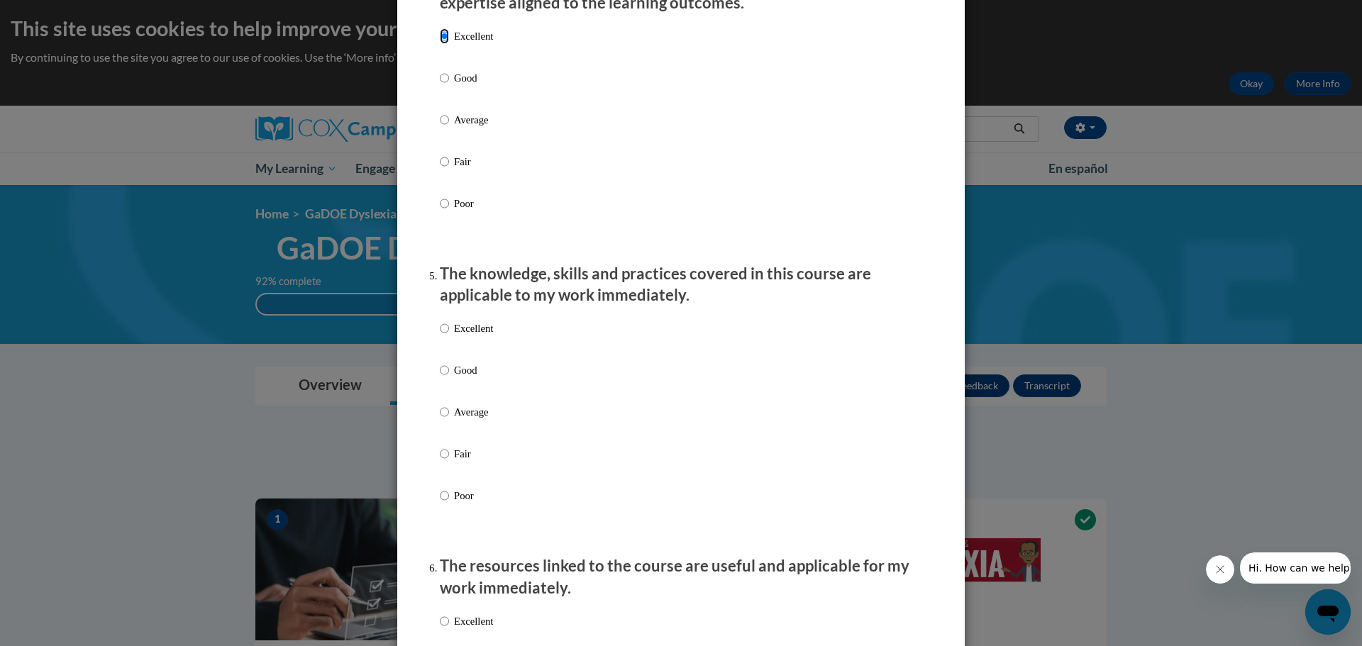
scroll to position [1064, 0]
click at [478, 332] on p "Excellent" at bounding box center [473, 327] width 39 height 16
click at [449, 332] on input "Excellent" at bounding box center [444, 327] width 9 height 16
radio input "true"
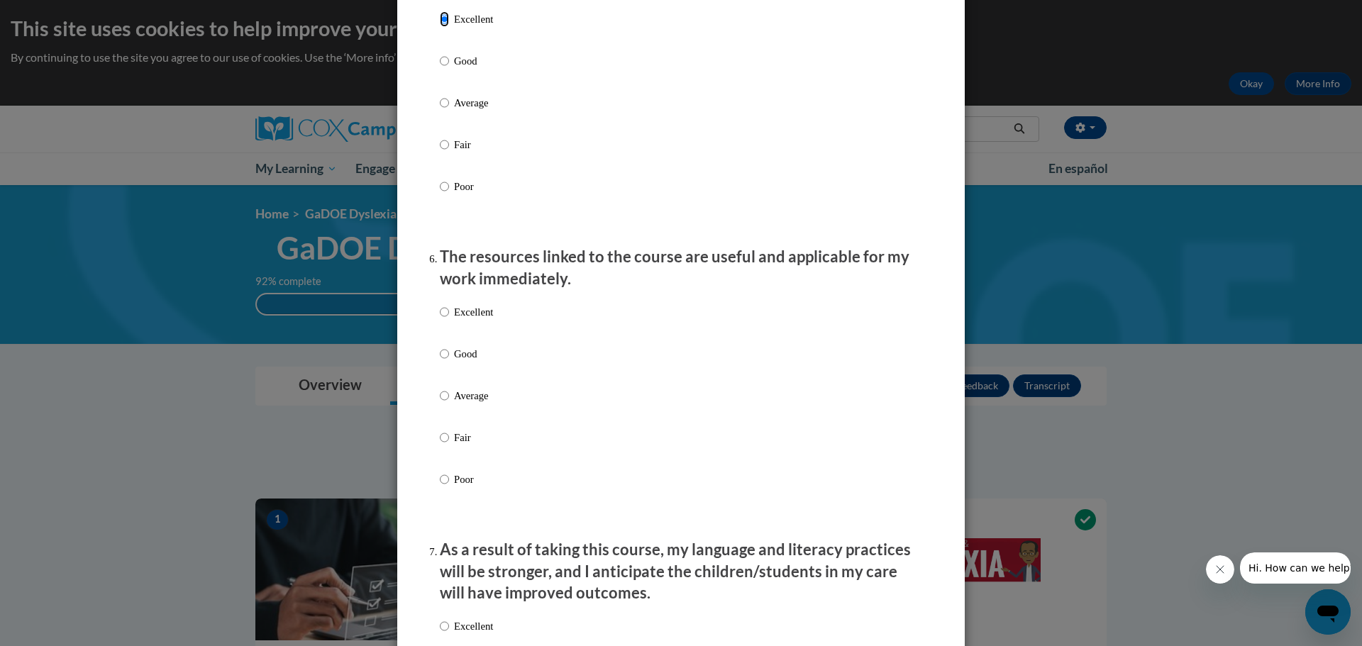
scroll to position [1419, 0]
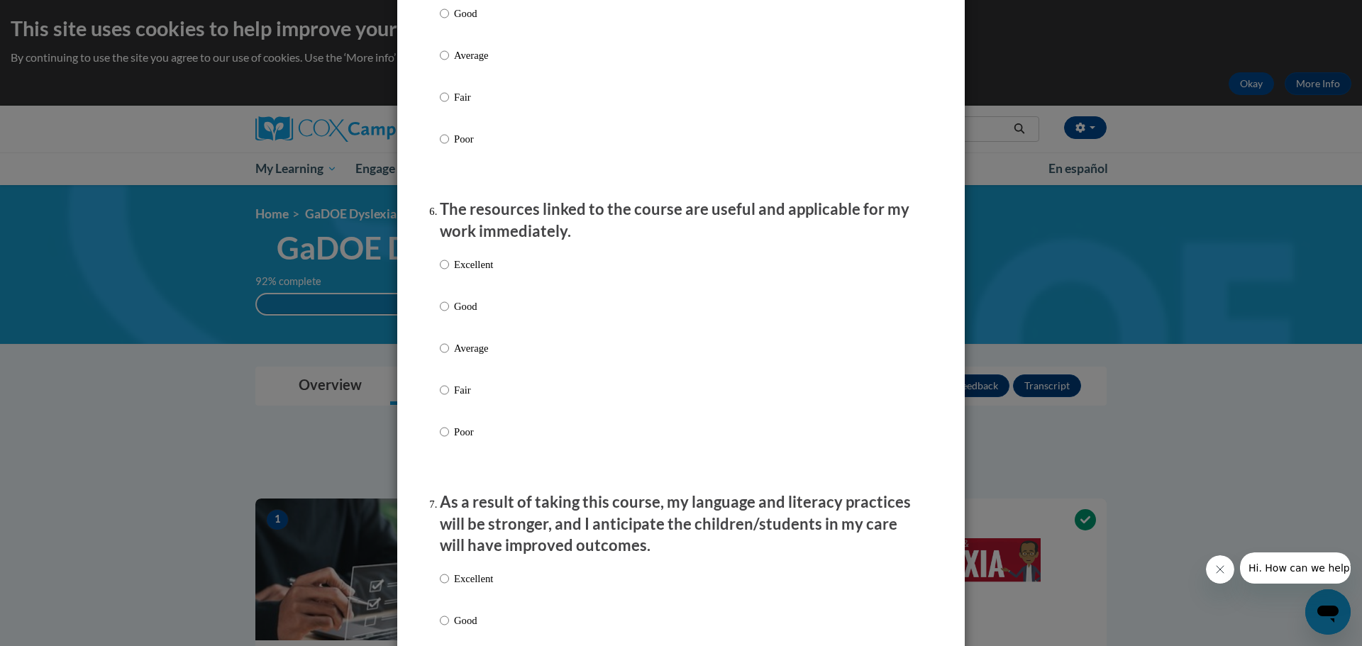
click at [465, 272] on p "Excellent" at bounding box center [473, 265] width 39 height 16
click at [449, 272] on input "Excellent" at bounding box center [444, 265] width 9 height 16
radio input "true"
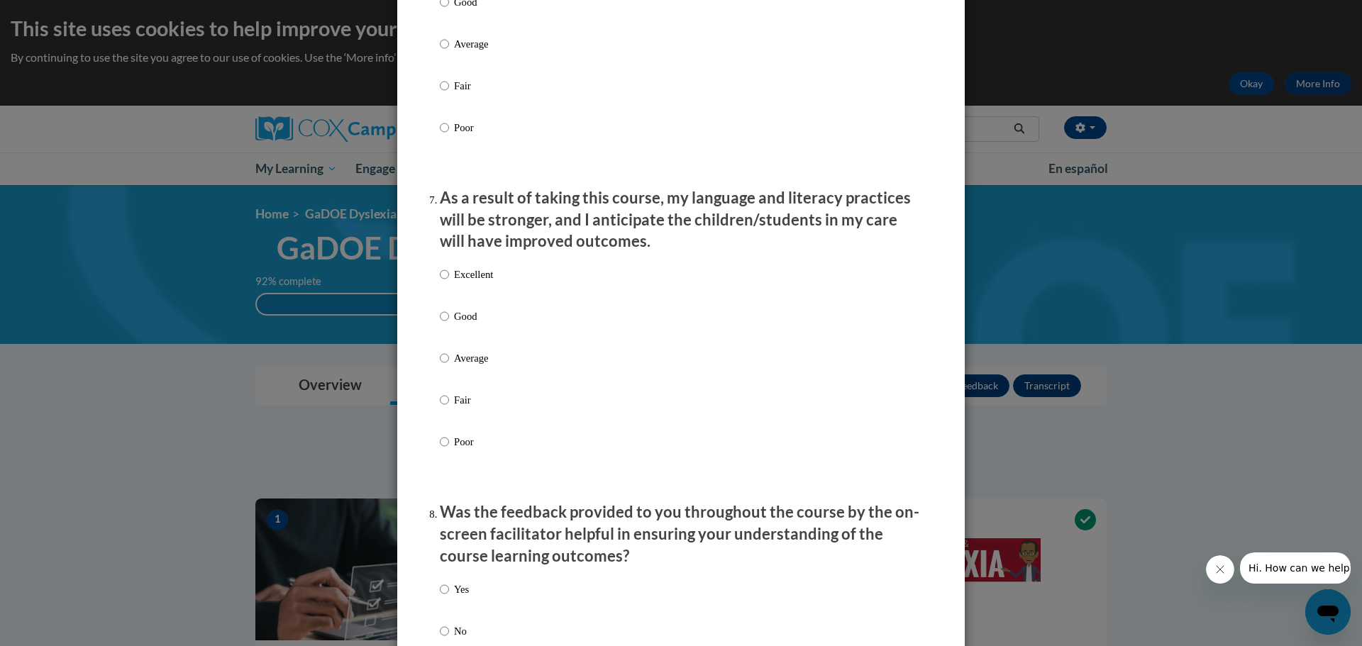
scroll to position [1774, 0]
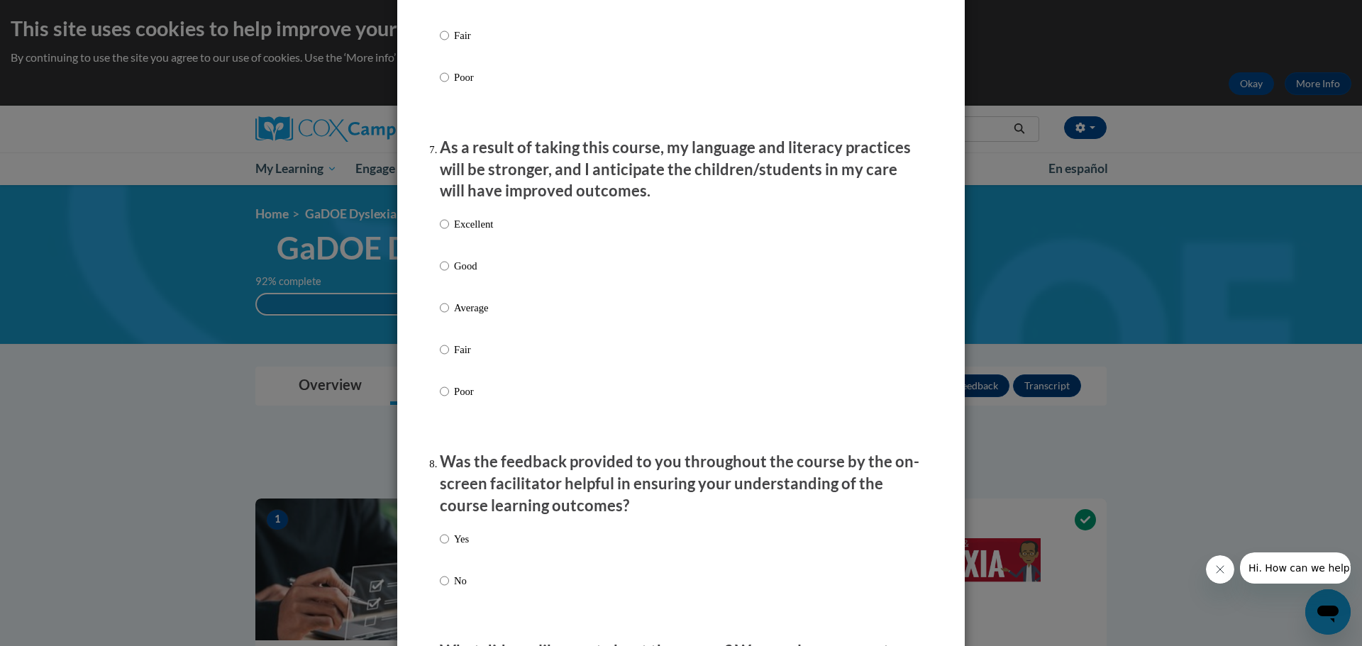
click at [481, 232] on p "Excellent" at bounding box center [473, 224] width 39 height 16
click at [449, 232] on input "Excellent" at bounding box center [444, 224] width 9 height 16
radio input "true"
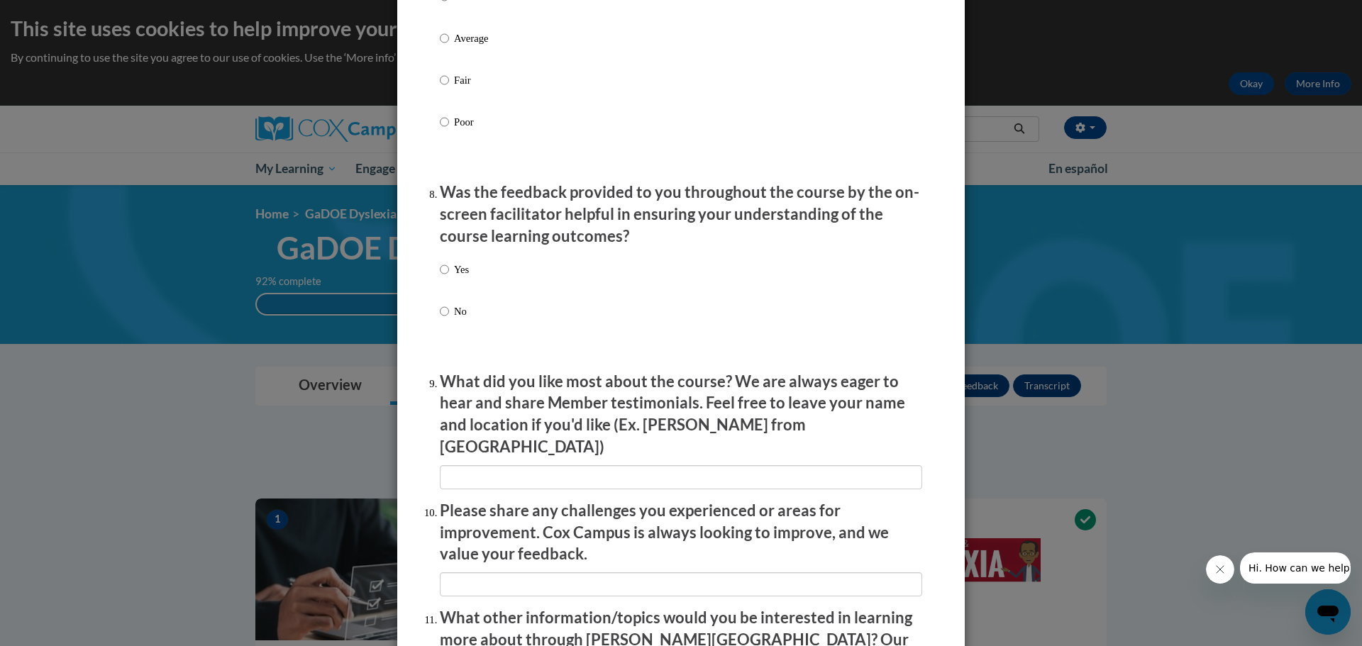
scroll to position [2057, 0]
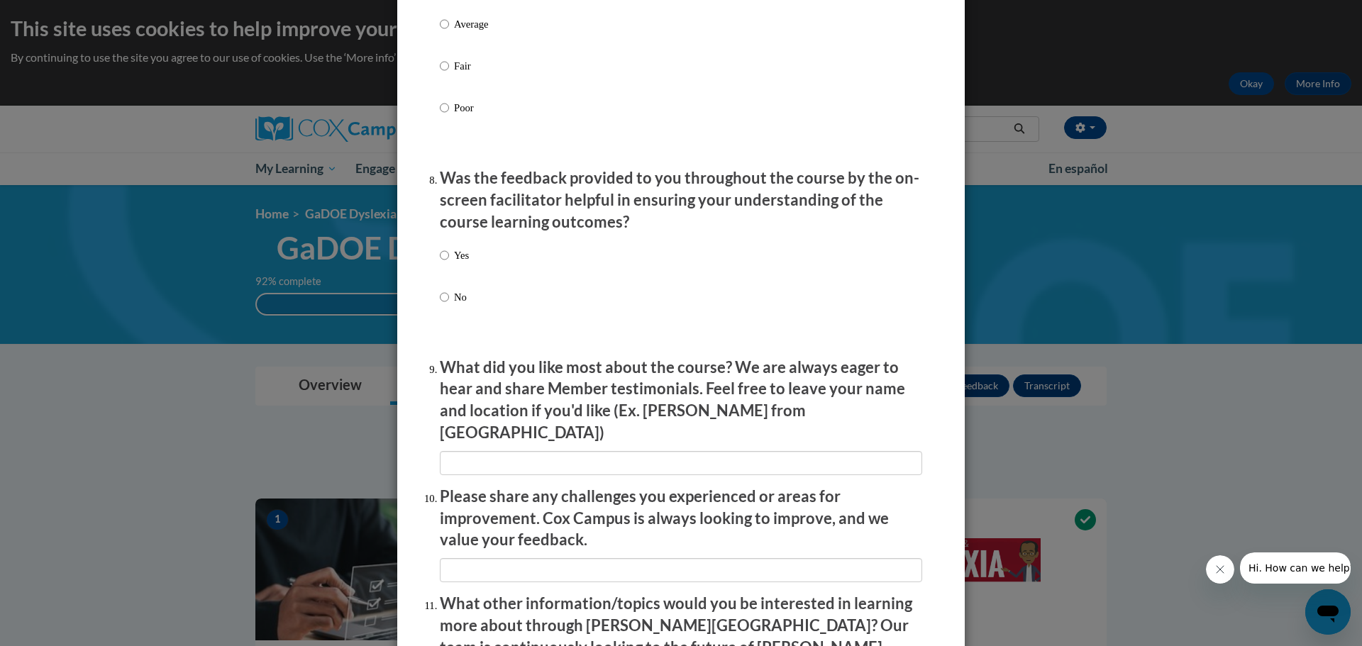
click at [454, 263] on p "Yes" at bounding box center [461, 256] width 15 height 16
click at [449, 263] on input "Yes" at bounding box center [444, 256] width 9 height 16
radio input "true"
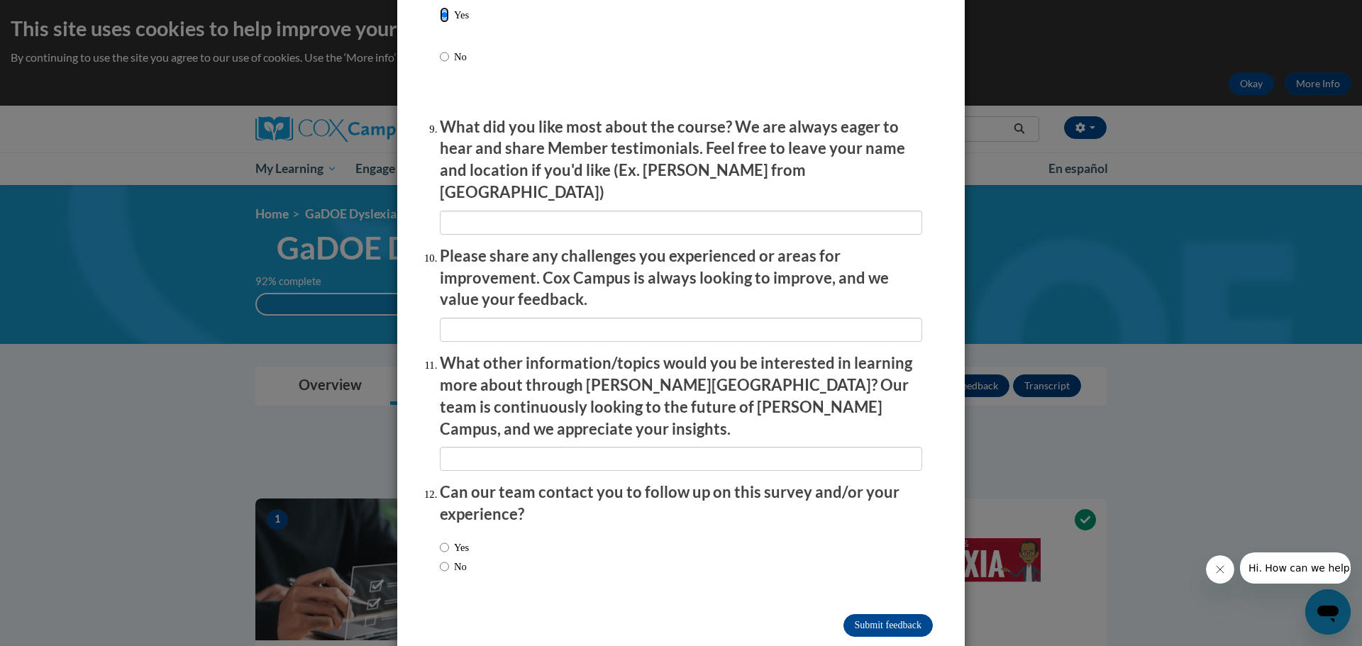
scroll to position [2301, 0]
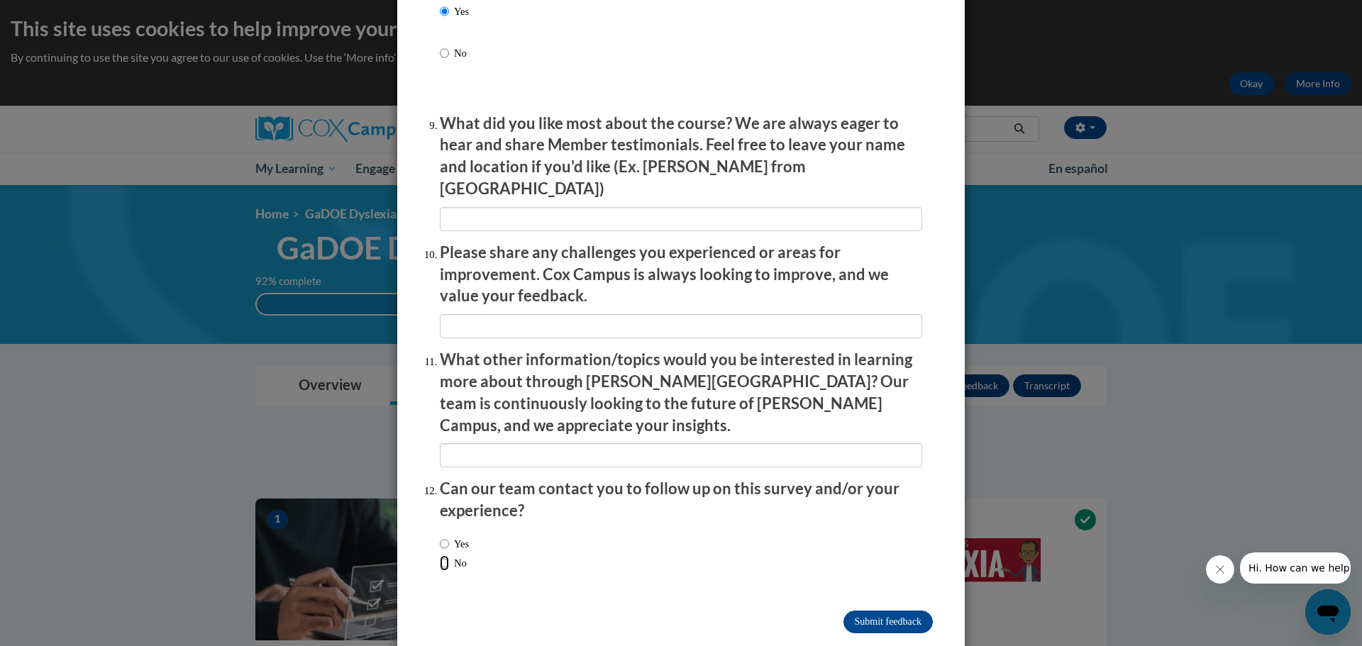
click at [440, 556] on input "No" at bounding box center [444, 564] width 9 height 16
radio input "true"
click at [898, 611] on input "Submit feedback" at bounding box center [888, 622] width 89 height 23
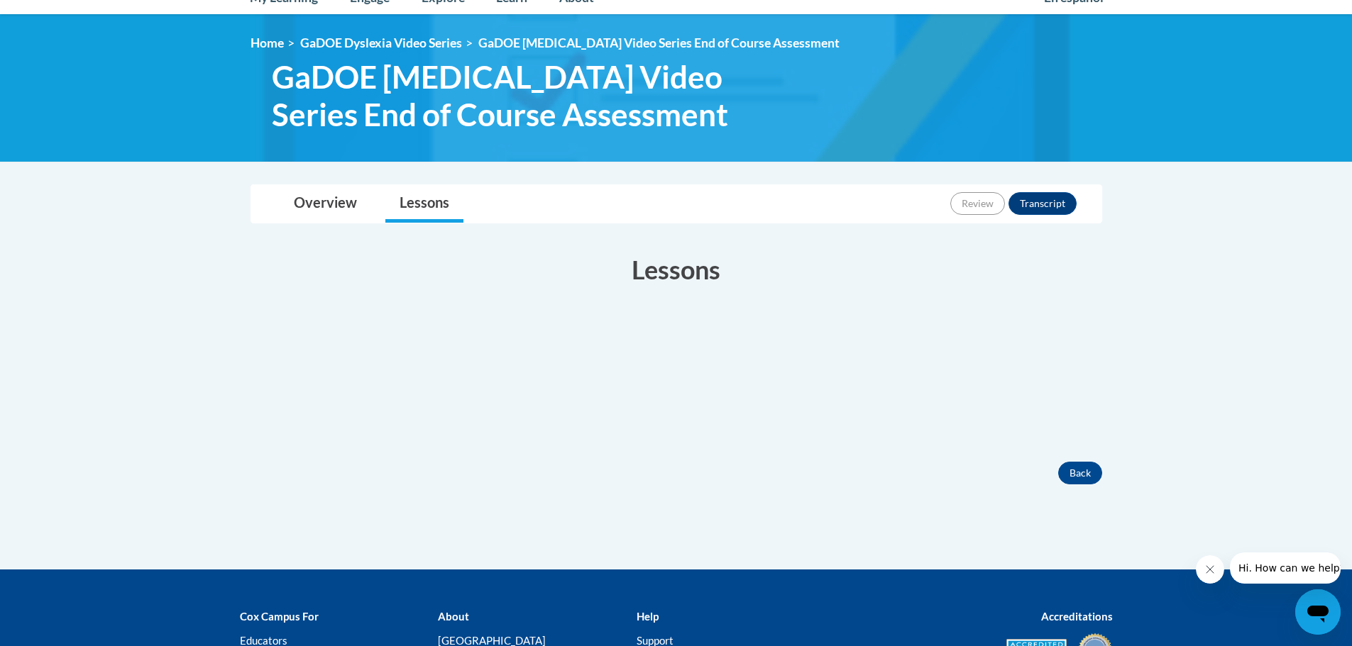
scroll to position [71, 0]
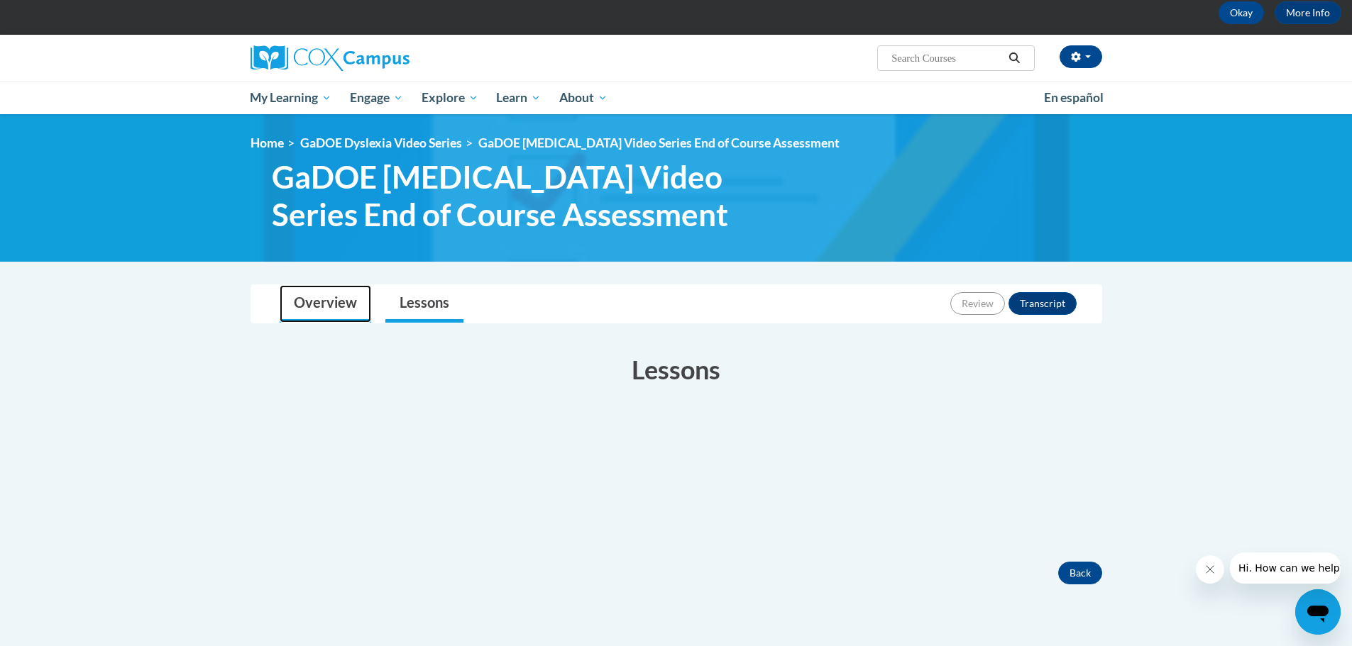
click at [316, 297] on link "Overview" at bounding box center [326, 304] width 92 height 38
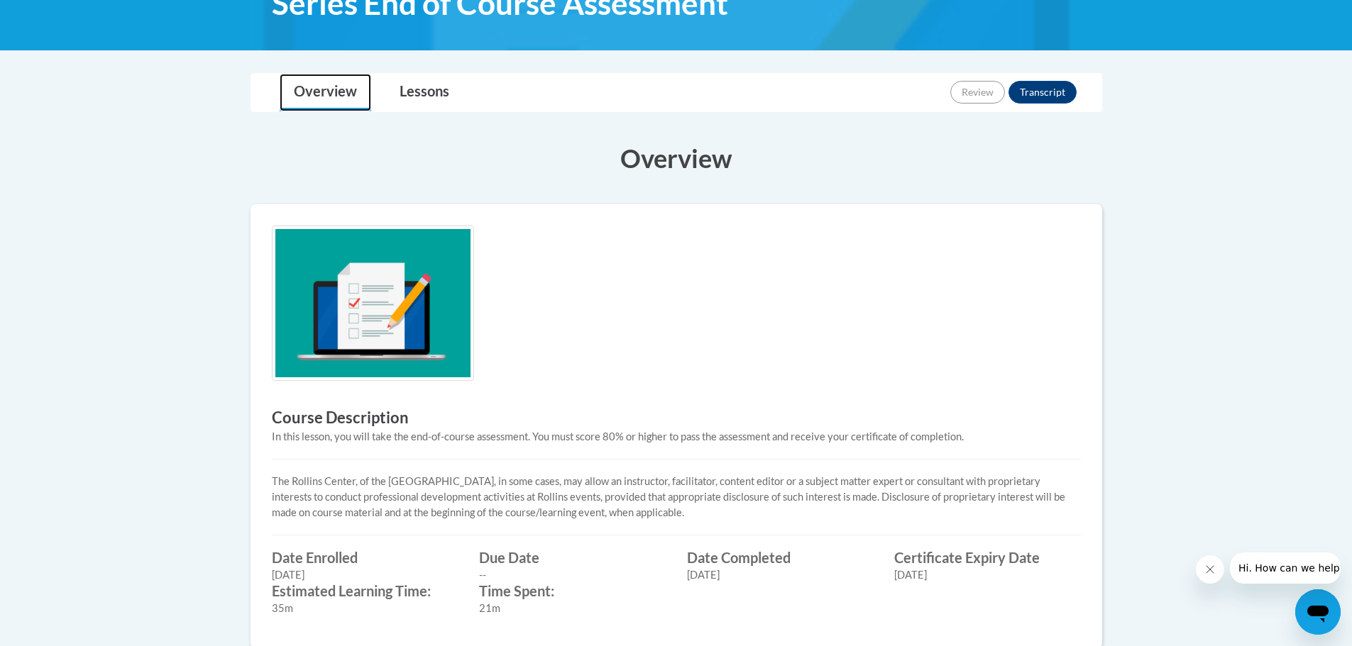
scroll to position [284, 0]
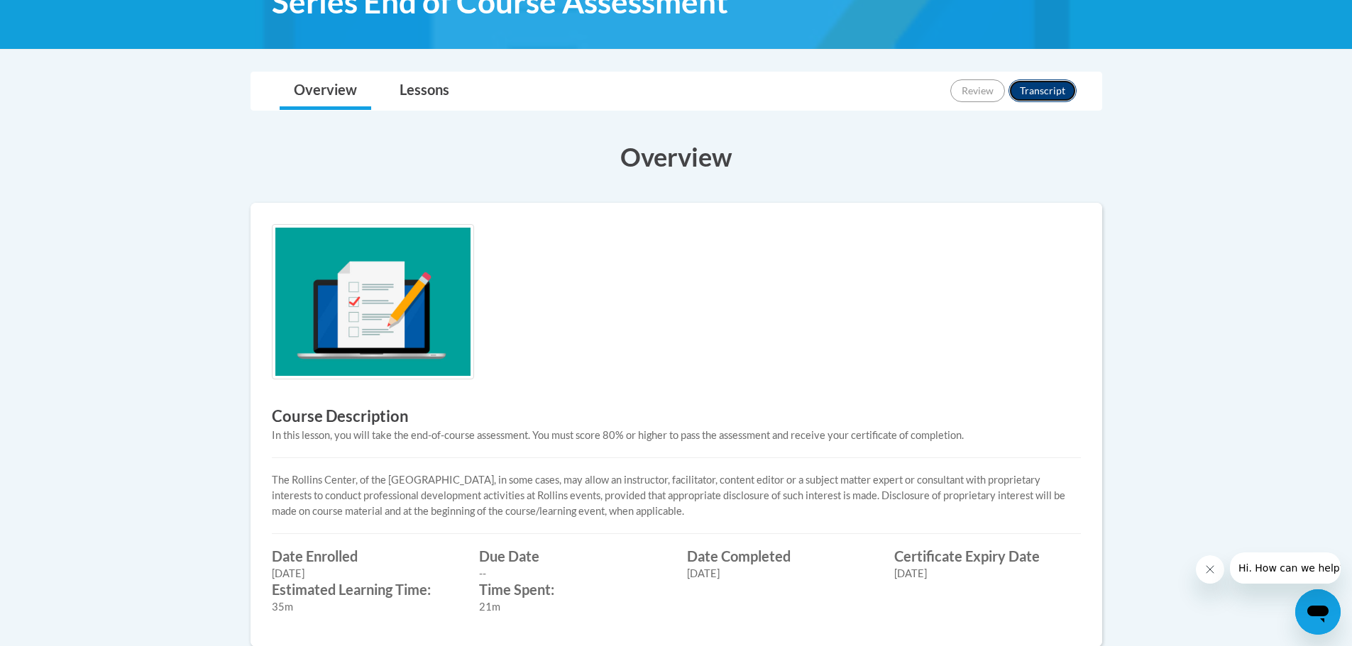
click at [1037, 93] on button "Transcript" at bounding box center [1042, 90] width 68 height 23
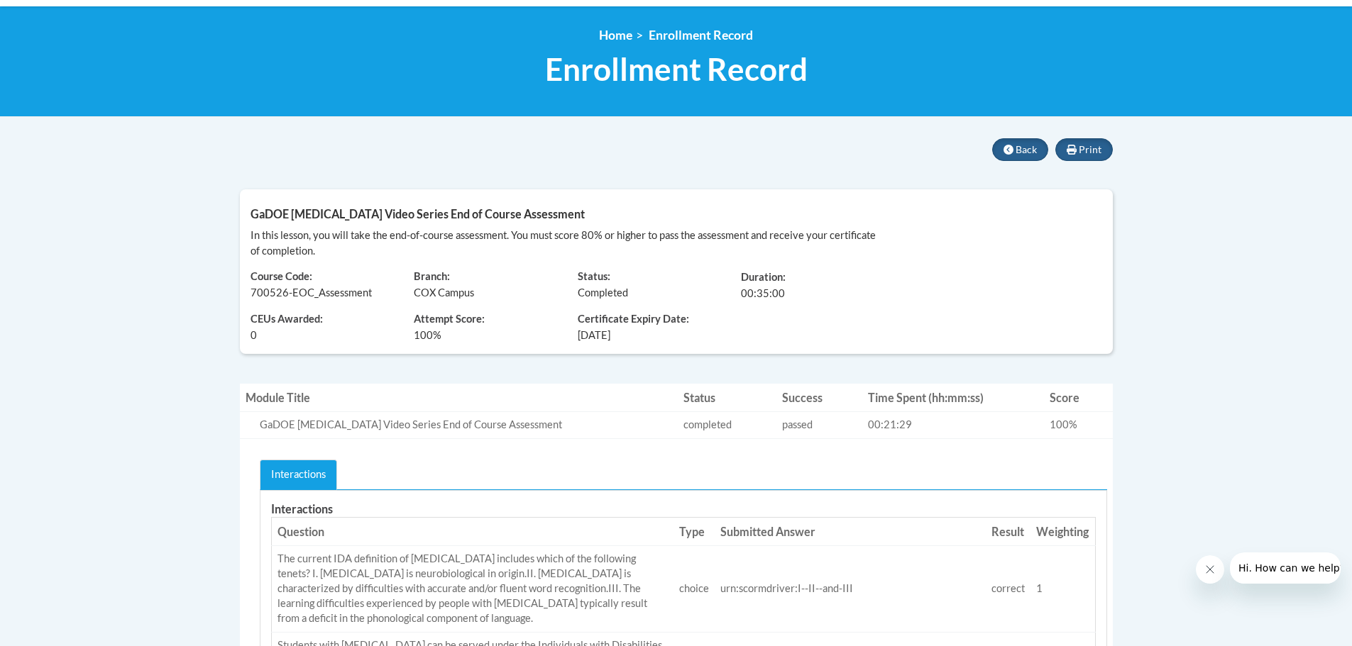
scroll to position [71, 0]
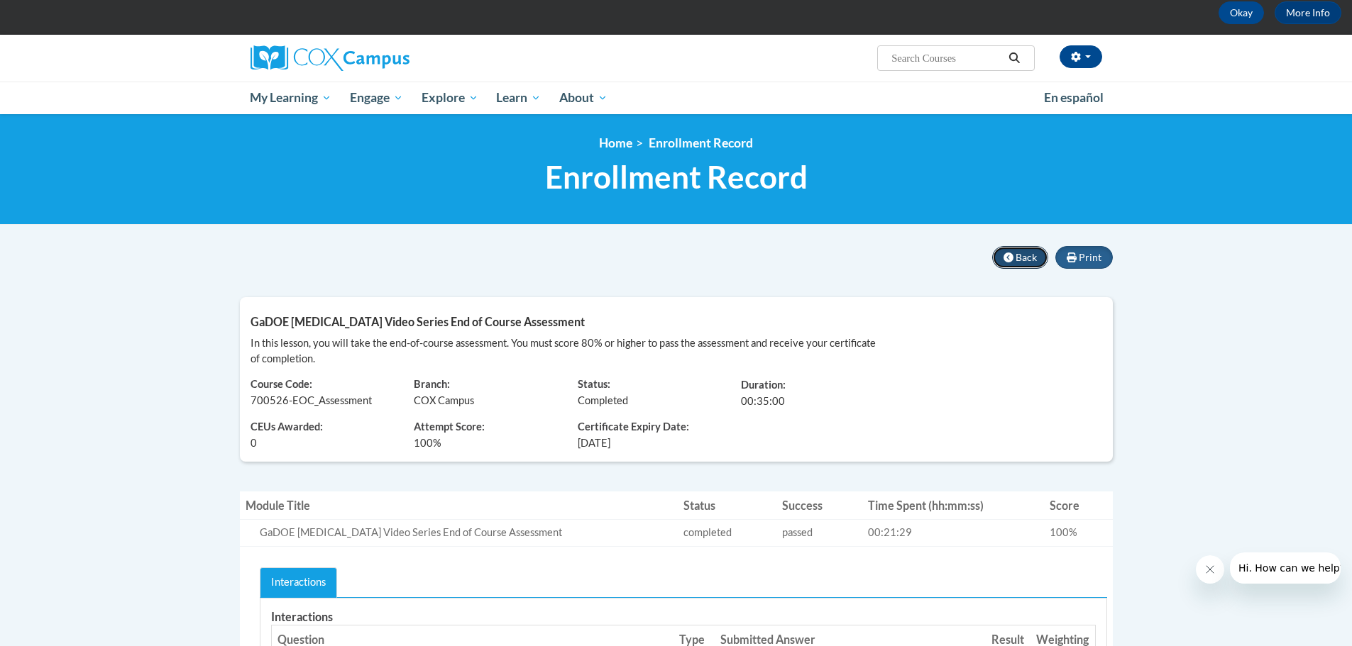
click at [1015, 260] on button "Back" at bounding box center [1020, 257] width 56 height 23
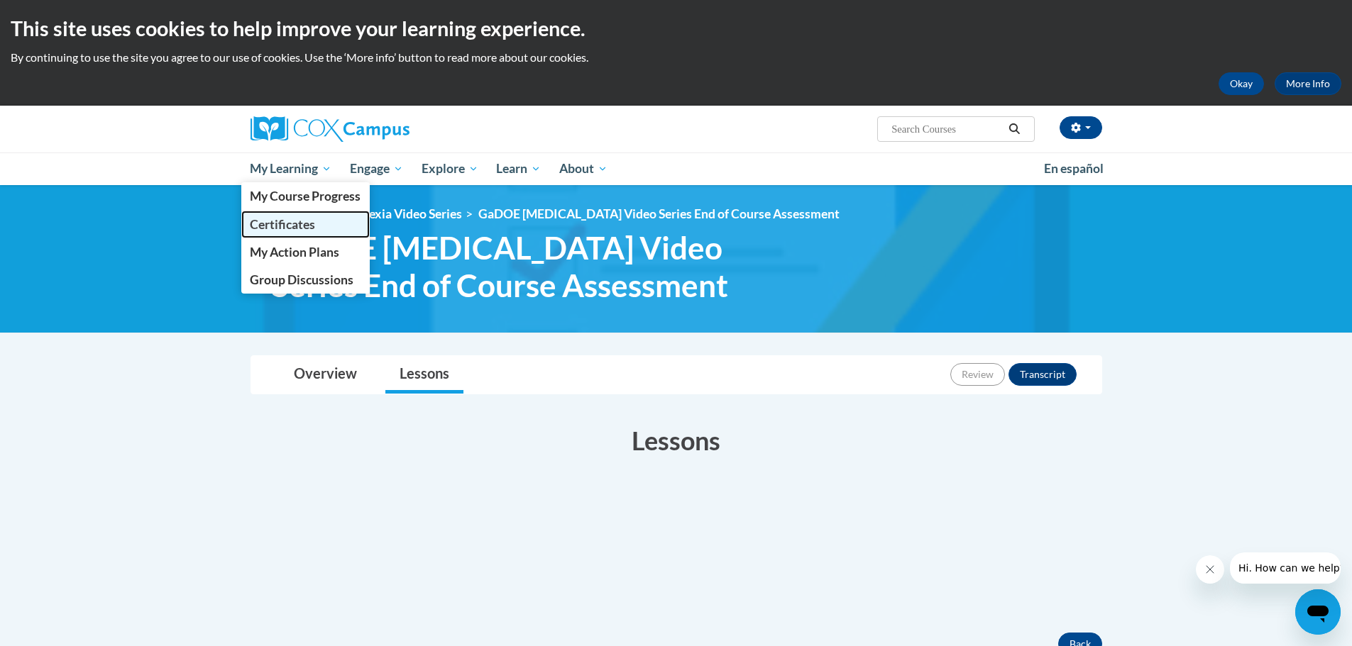
click at [282, 223] on span "Certificates" at bounding box center [282, 224] width 65 height 15
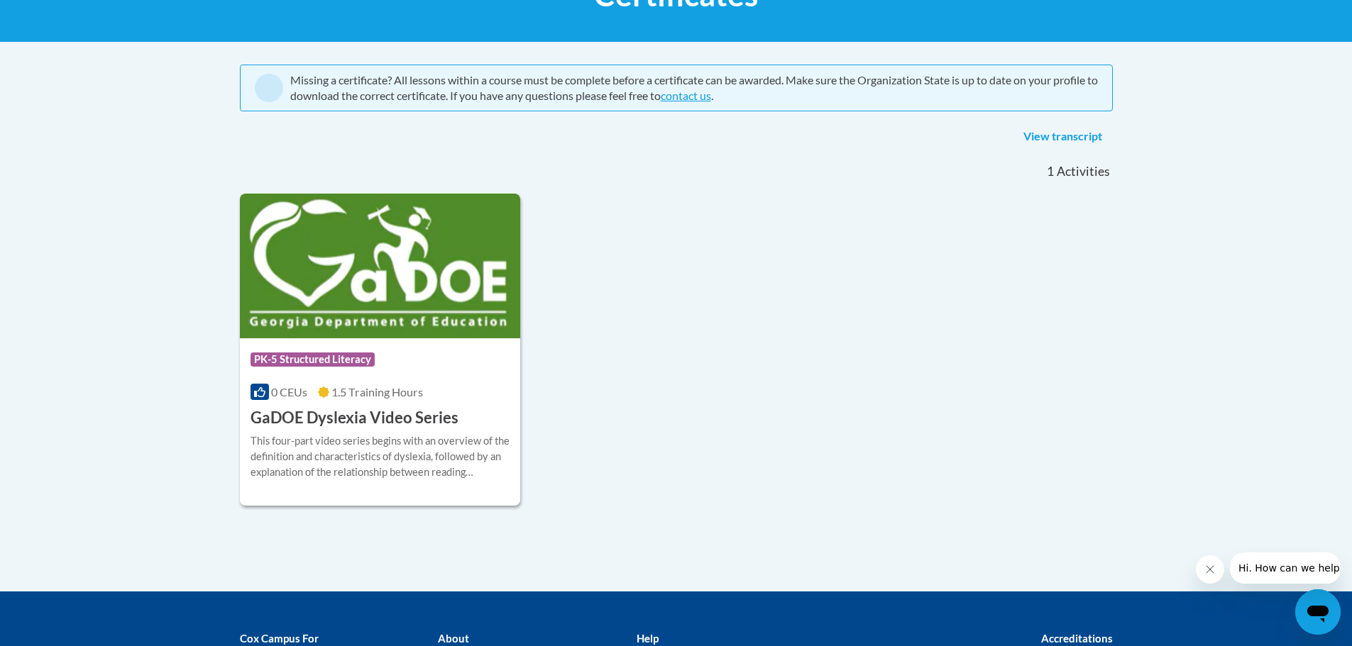
scroll to position [284, 0]
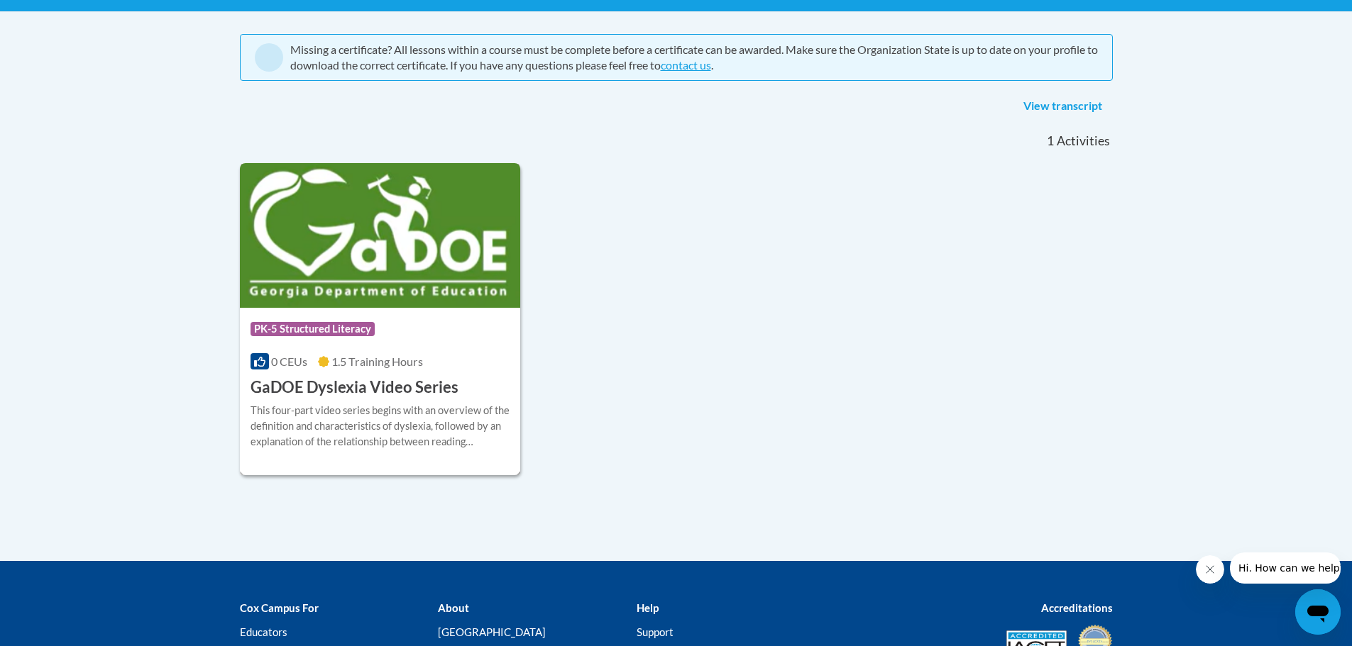
click at [425, 339] on div "Course Category: PK-5 Structured Literacy" at bounding box center [380, 331] width 260 height 32
